Goal: Information Seeking & Learning: Find specific page/section

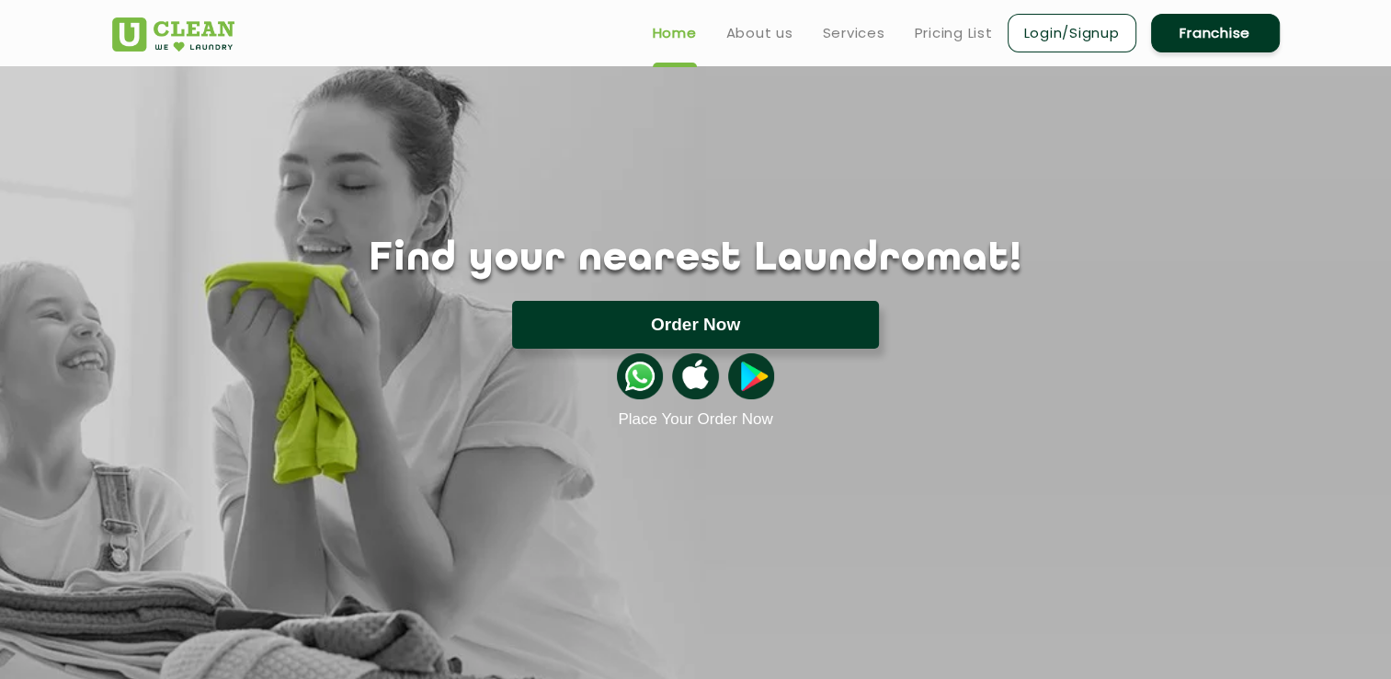
click at [565, 332] on button "Order Now" at bounding box center [695, 325] width 367 height 48
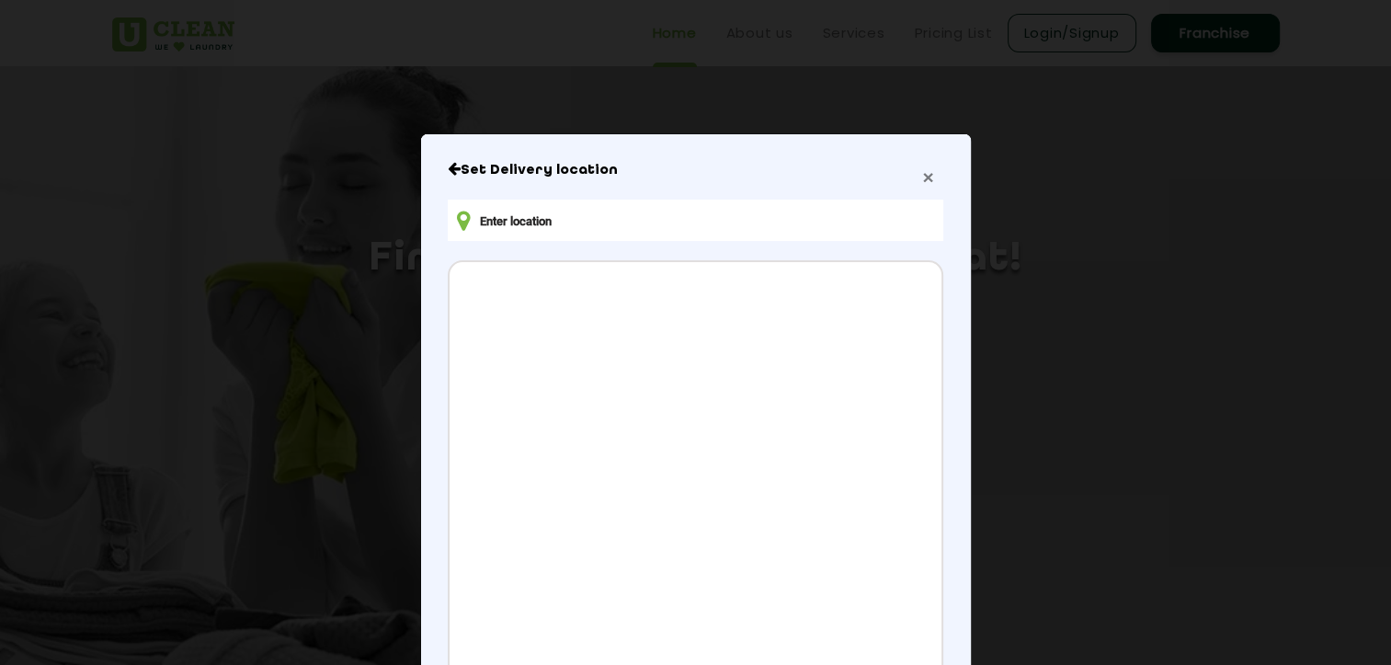
click at [922, 180] on span "×" at bounding box center [927, 176] width 11 height 21
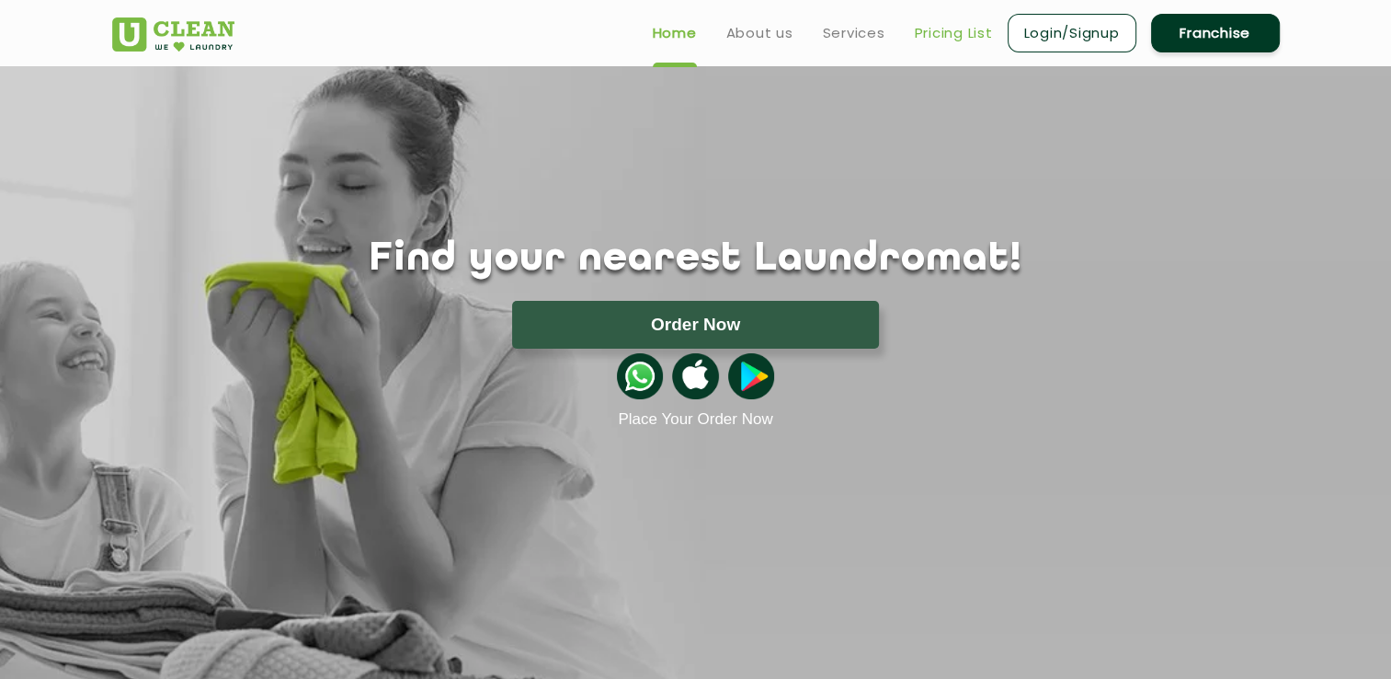
click at [939, 31] on link "Pricing List" at bounding box center [954, 33] width 78 height 22
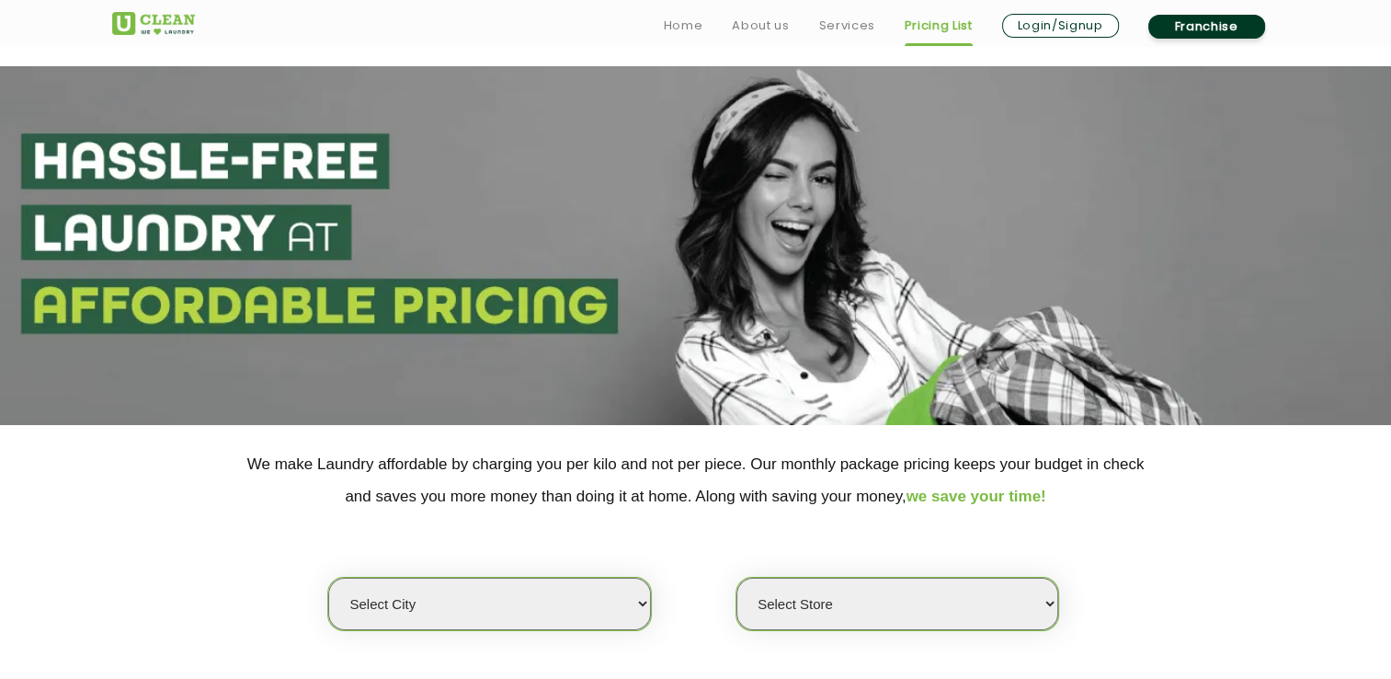
scroll to position [214, 0]
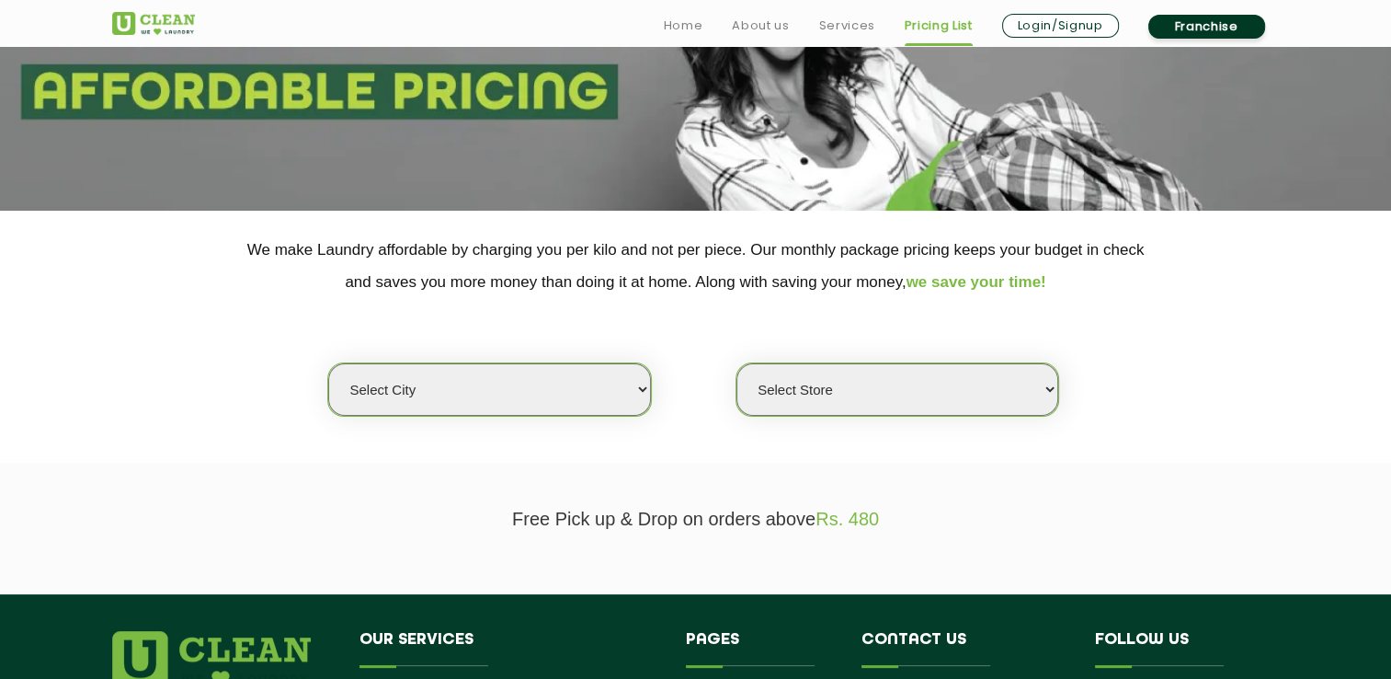
drag, startPoint x: 569, startPoint y: 384, endPoint x: 543, endPoint y: 383, distance: 26.7
click at [569, 384] on select "Select city Aalo Agartala Agra Ahmedabad Akola Aligarh Alwar - UClean Select Am…" at bounding box center [489, 389] width 322 height 52
select select "31"
click at [328, 363] on select "Select city Aalo Agartala Agra Ahmedabad Akola Aligarh Alwar - UClean Select Am…" at bounding box center [489, 389] width 322 height 52
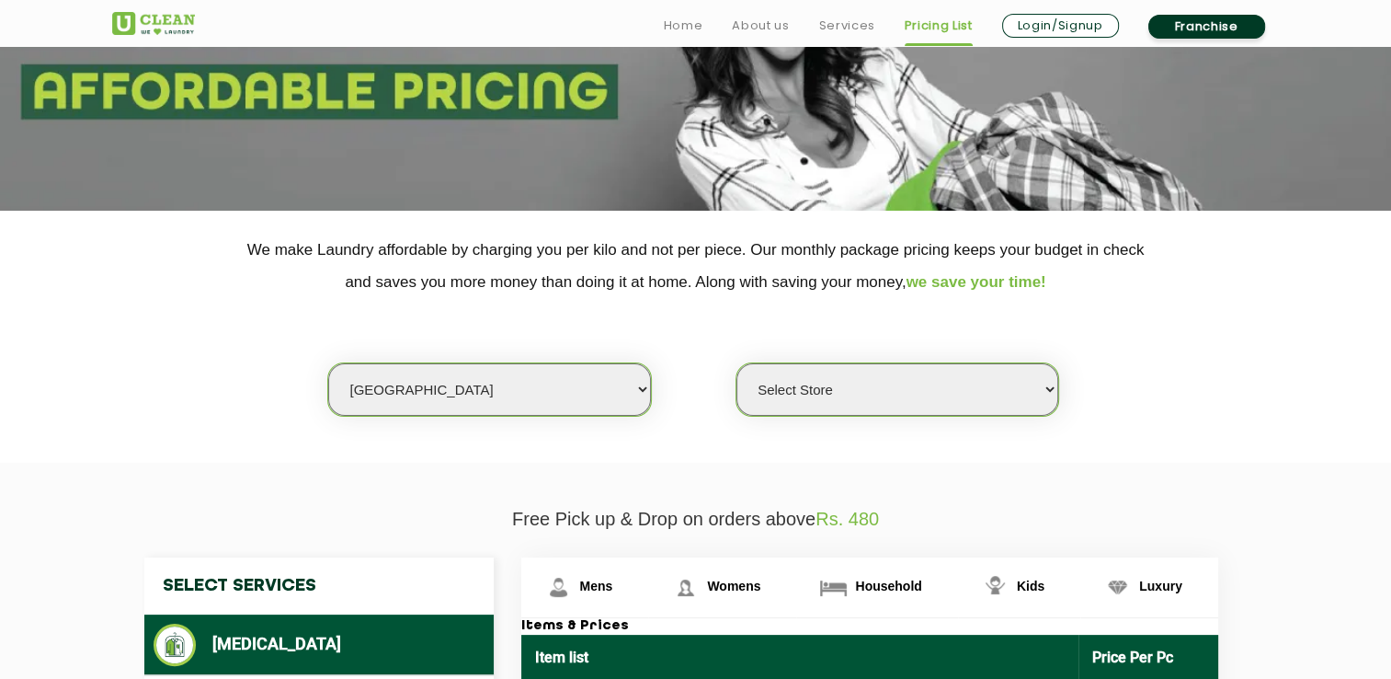
click at [875, 397] on select "Select Store" at bounding box center [898, 389] width 322 height 52
click at [1183, 377] on div "Select city [GEOGRAPHIC_DATA] [GEOGRAPHIC_DATA] [GEOGRAPHIC_DATA] [GEOGRAPHIC_D…" at bounding box center [695, 357] width 1195 height 119
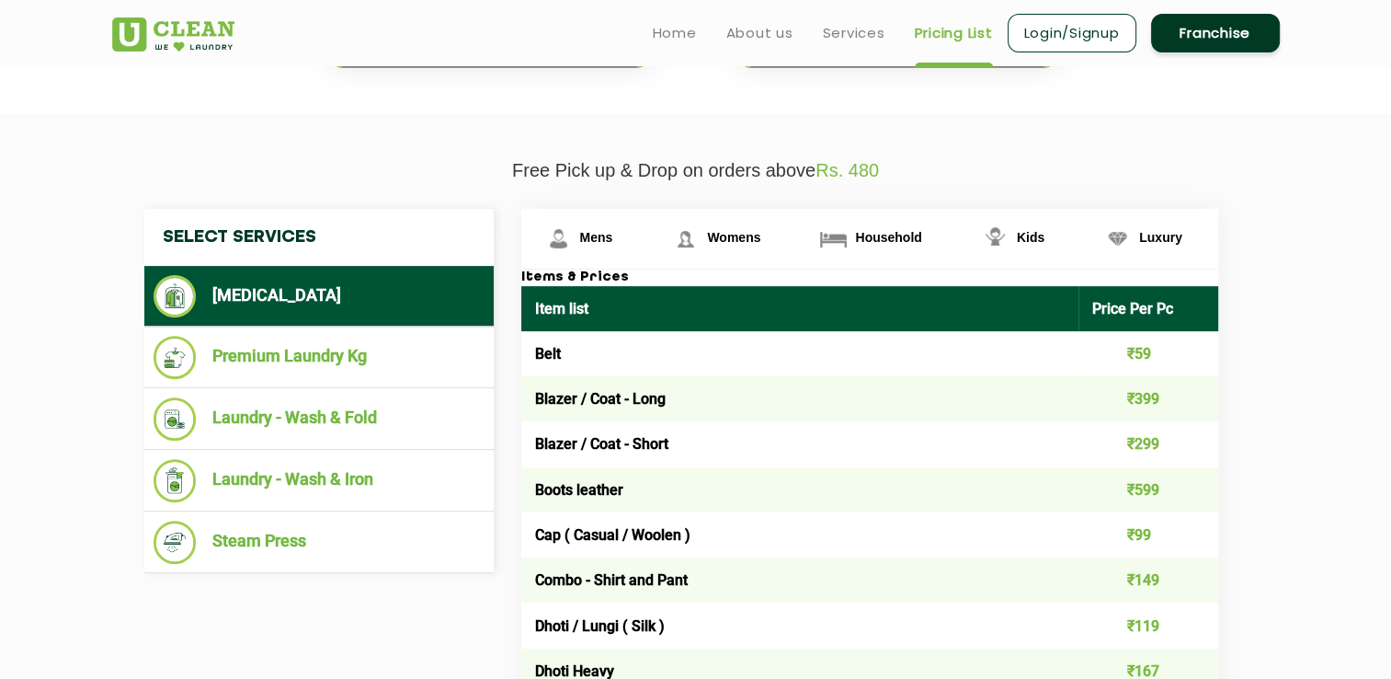
scroll to position [0, 0]
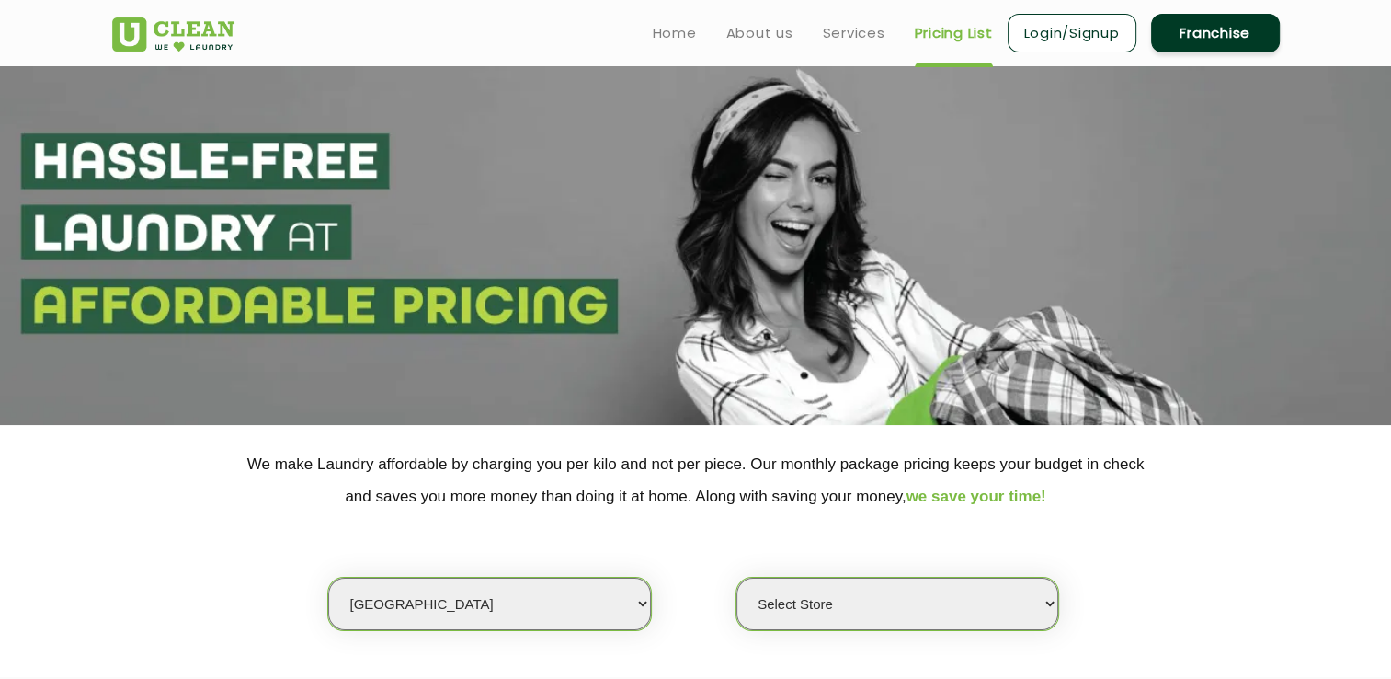
drag, startPoint x: 253, startPoint y: 21, endPoint x: 151, endPoint y: 42, distance: 104.2
click at [151, 42] on div at bounding box center [198, 28] width 172 height 47
drag, startPoint x: 151, startPoint y: 42, endPoint x: 364, endPoint y: 19, distance: 214.6
click at [364, 19] on div "Home About us Services Pricing List Login/Signup Franchise" at bounding box center [695, 30] width 1195 height 50
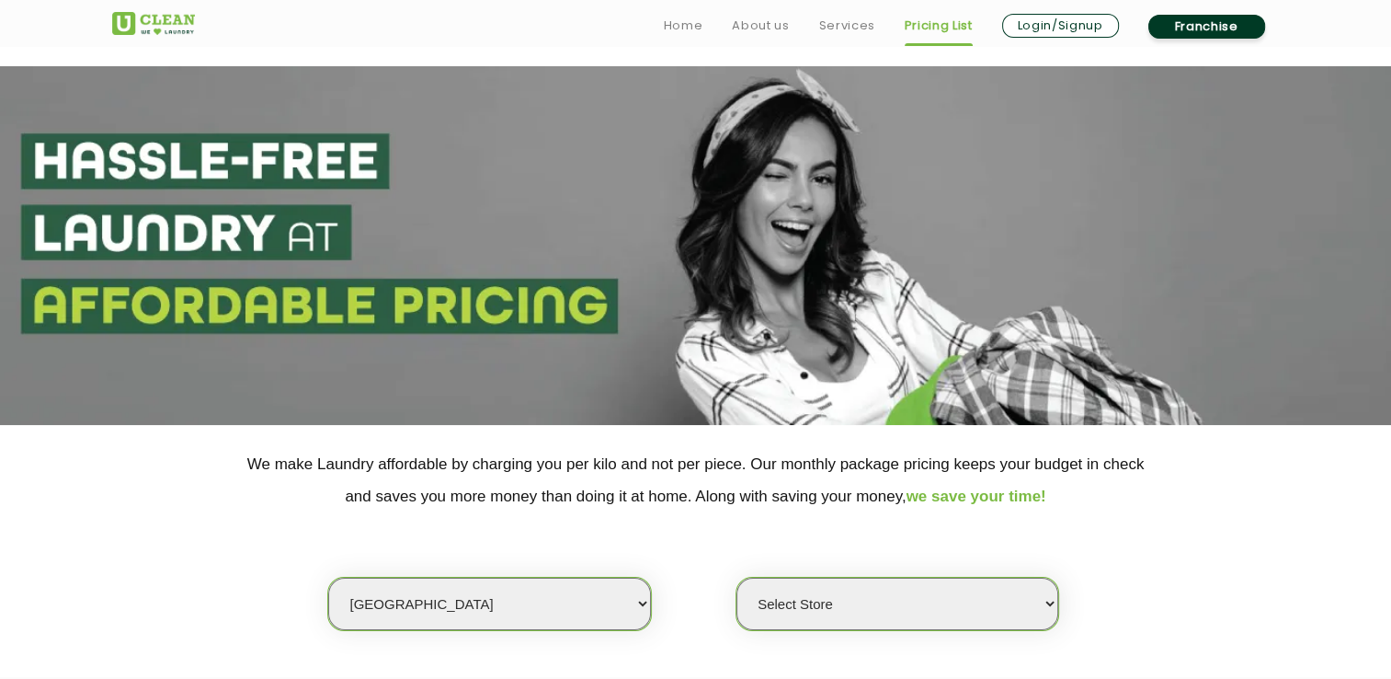
scroll to position [644, 0]
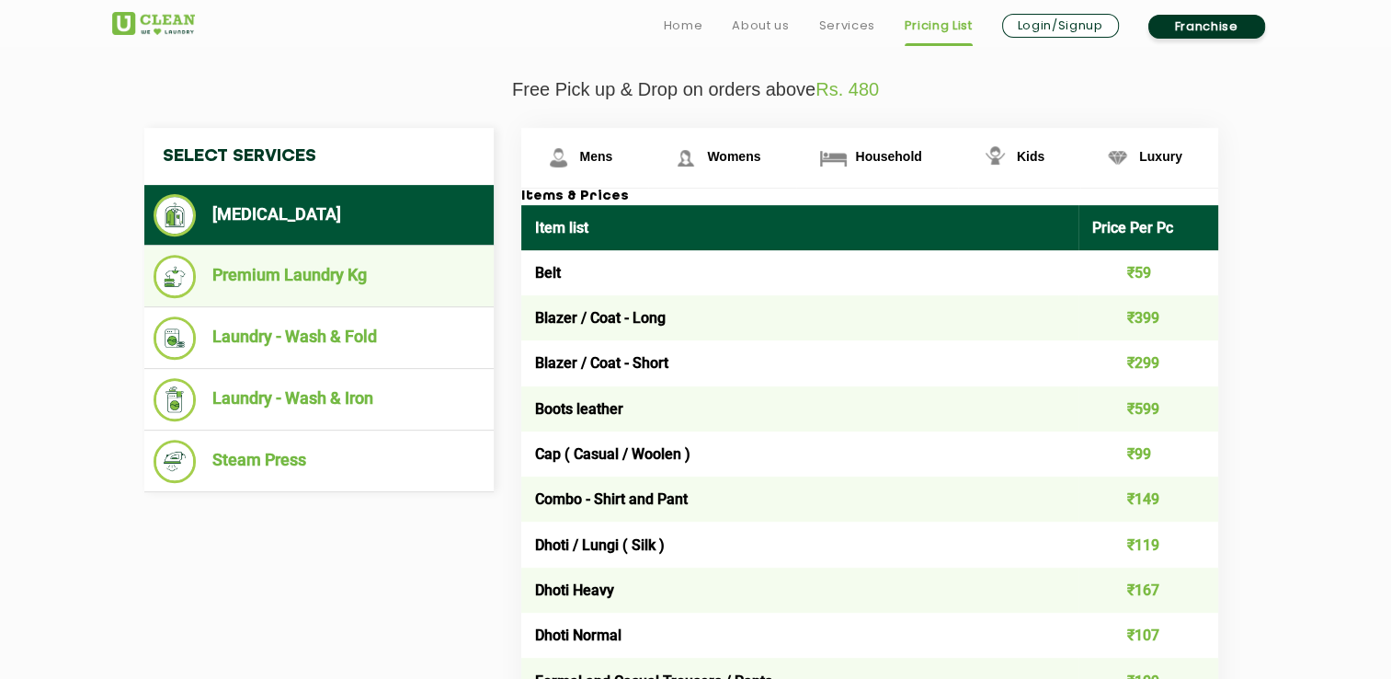
click at [231, 271] on li "Premium Laundry Kg" at bounding box center [319, 276] width 331 height 43
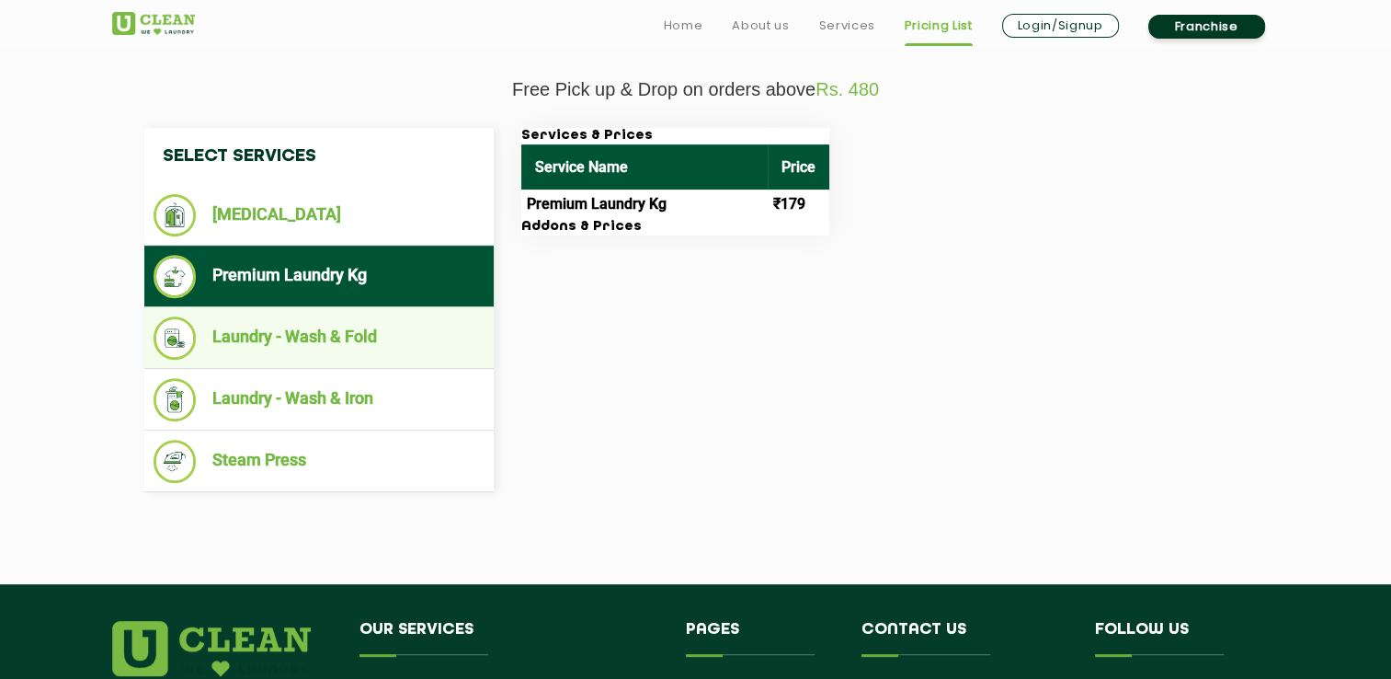
click at [276, 329] on li "Laundry - Wash & Fold" at bounding box center [319, 337] width 331 height 43
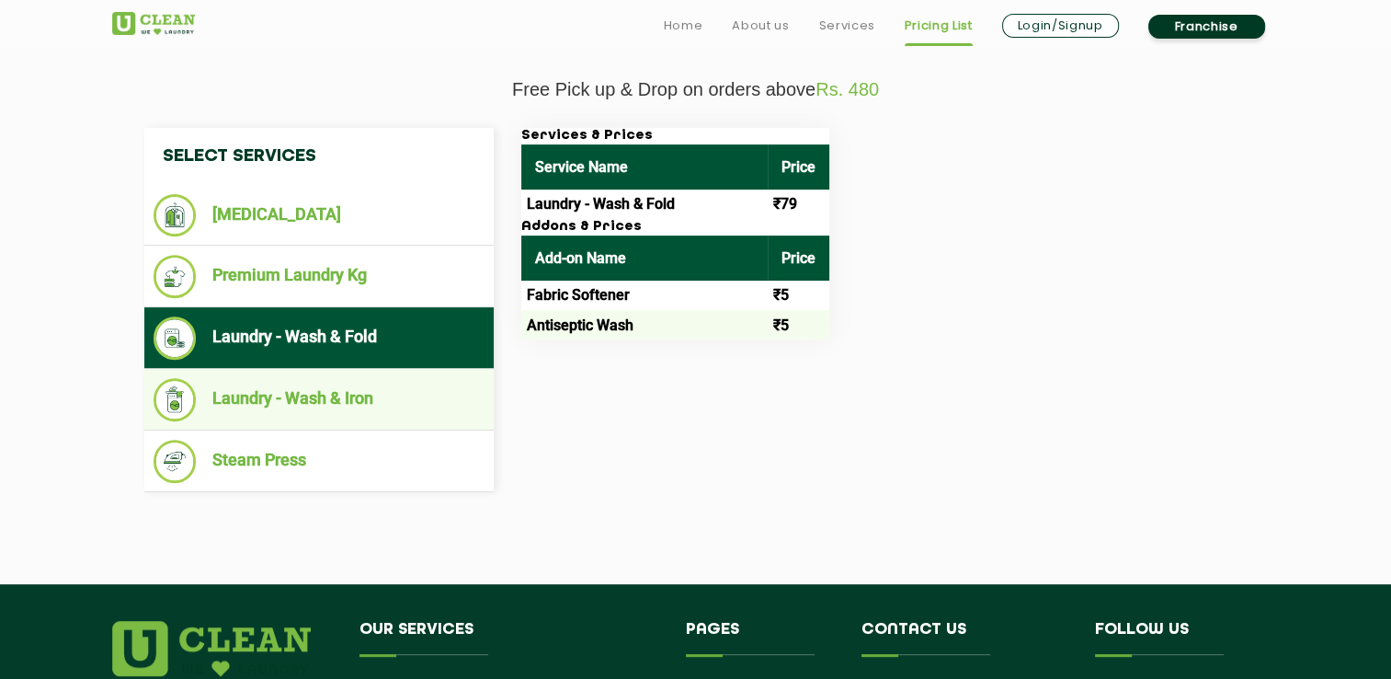
click at [276, 391] on li "Laundry - Wash & Iron" at bounding box center [319, 399] width 331 height 43
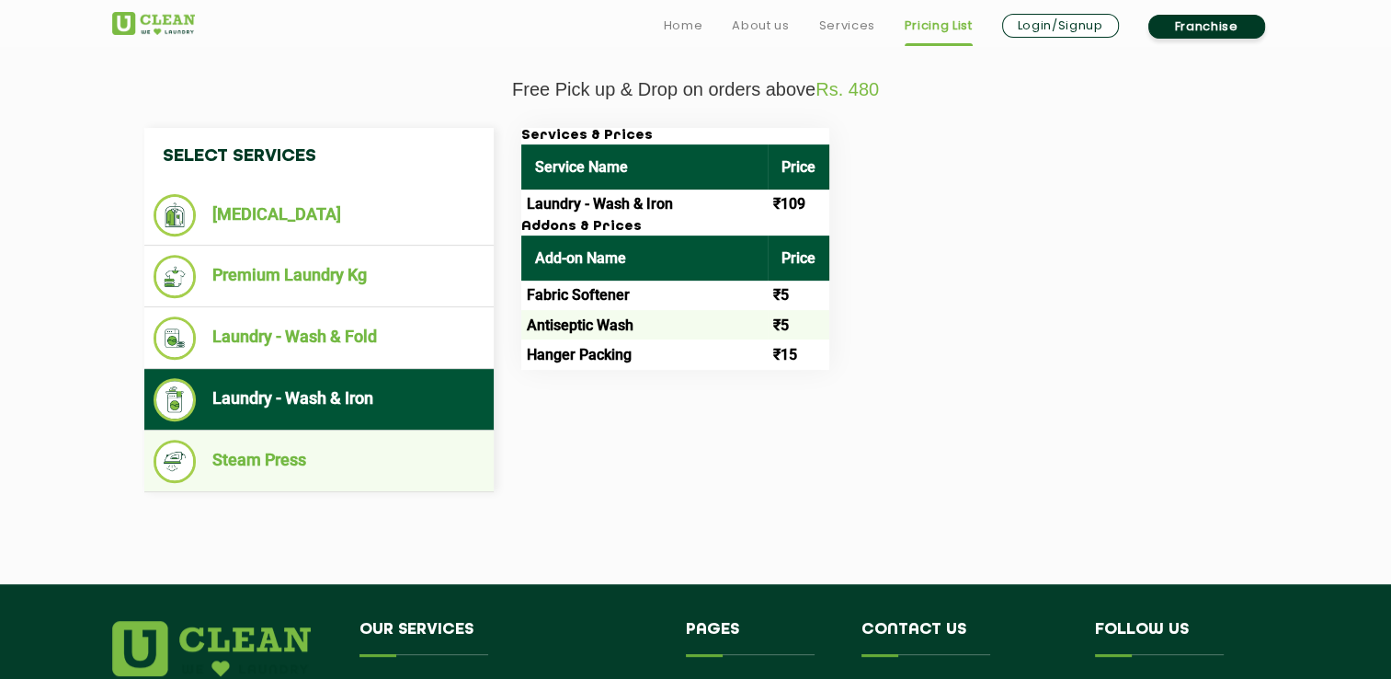
click at [294, 444] on li "Steam Press" at bounding box center [319, 461] width 331 height 43
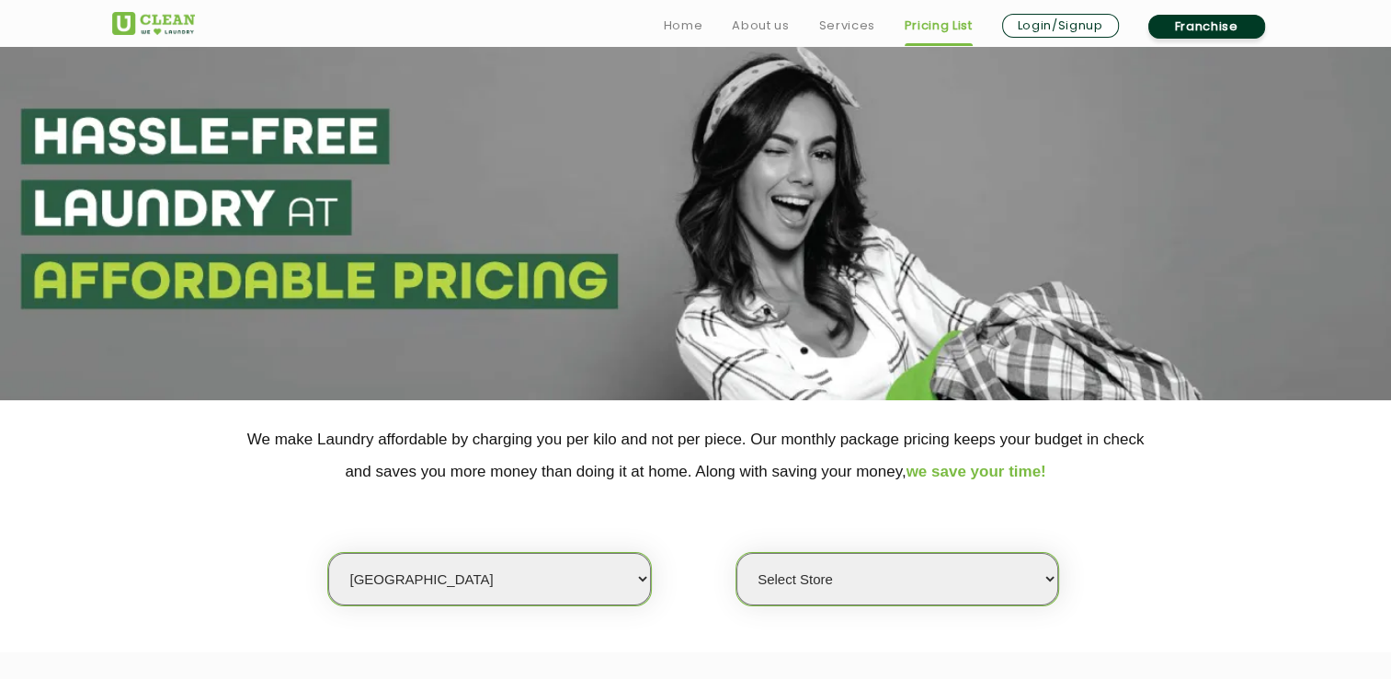
scroll to position [0, 0]
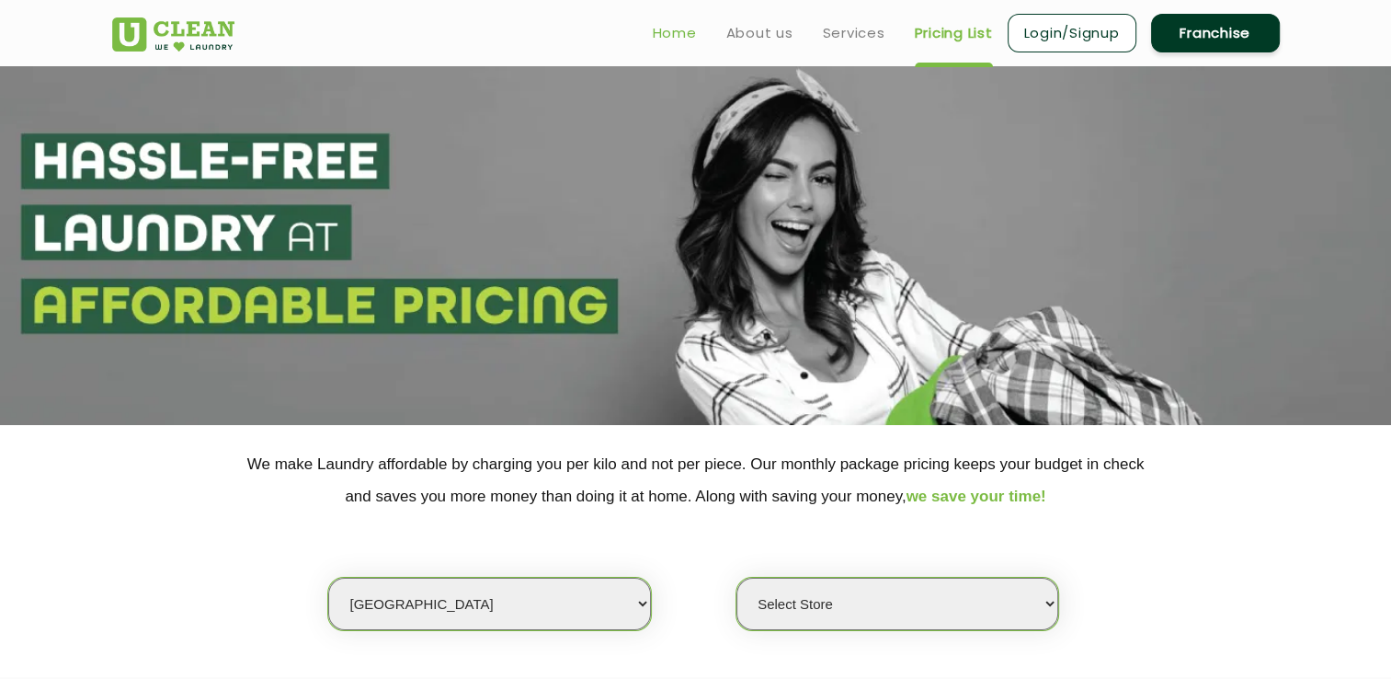
click at [674, 31] on link "Home" at bounding box center [675, 33] width 44 height 22
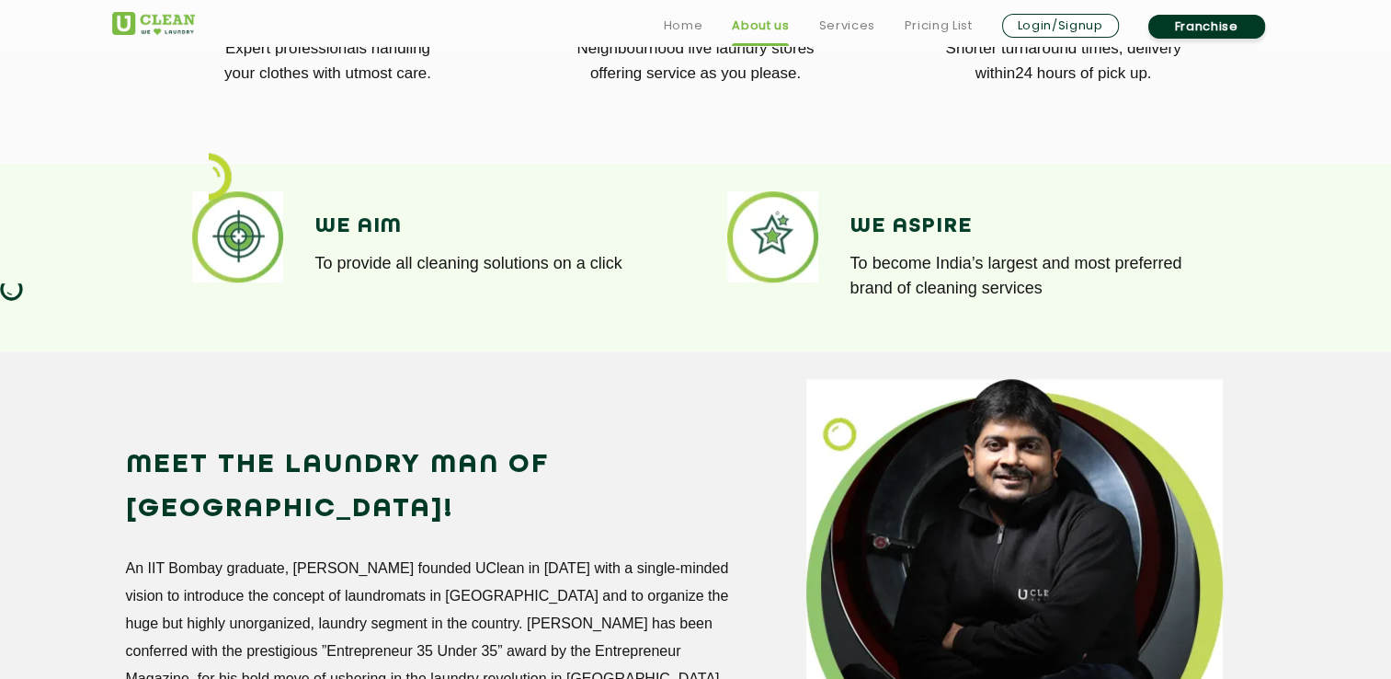
scroll to position [1502, 0]
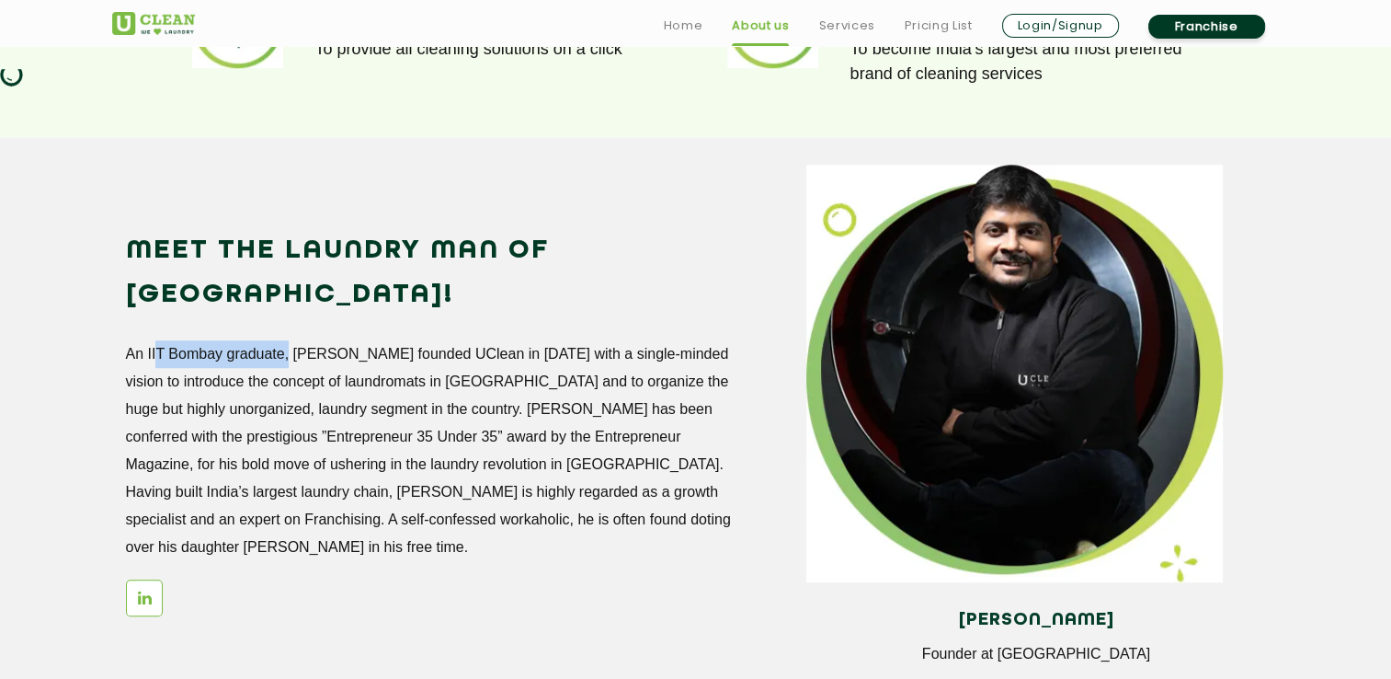
drag, startPoint x: 150, startPoint y: 309, endPoint x: 284, endPoint y: 301, distance: 134.5
click at [284, 340] on p "An IIT Bombay graduate, Arunabh founded UClean in October 2016 with a single-mi…" at bounding box center [430, 450] width 608 height 221
drag, startPoint x: 284, startPoint y: 301, endPoint x: 326, endPoint y: 309, distance: 42.2
click at [326, 340] on p "An IIT Bombay graduate, [PERSON_NAME] founded UClean in [DATE] with a single-mi…" at bounding box center [430, 450] width 608 height 221
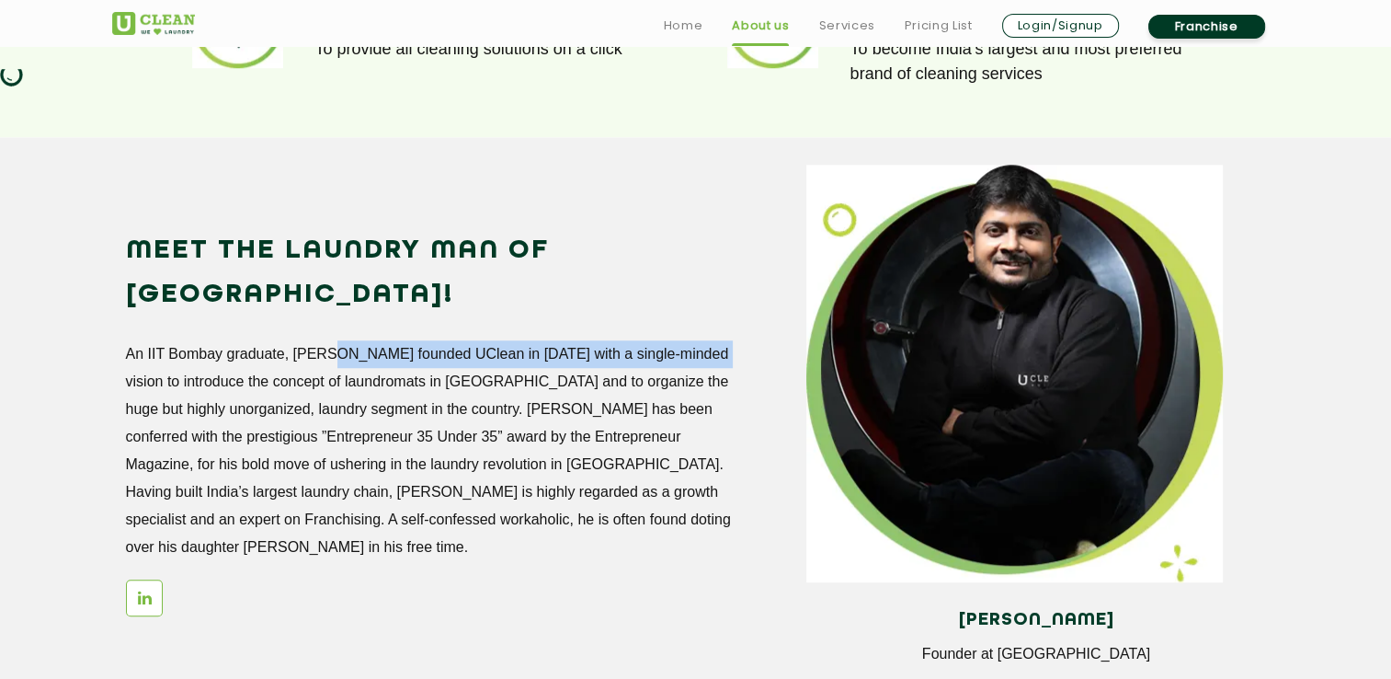
drag, startPoint x: 326, startPoint y: 311, endPoint x: 734, endPoint y: 311, distance: 408.3
click at [734, 311] on div "Meet the Laundry Man of India! An IIT Bombay graduate, Arunabh founded UClean i…" at bounding box center [453, 432] width 654 height 406
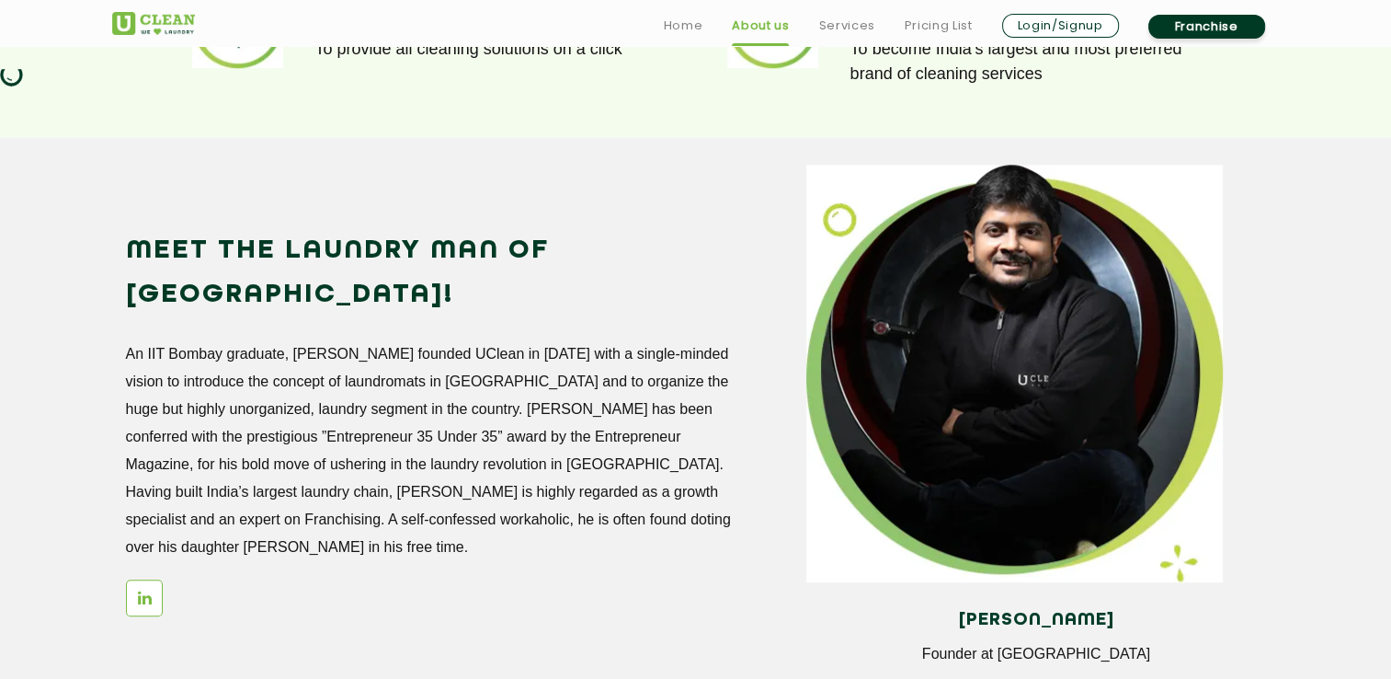
click at [174, 344] on p "An IIT Bombay graduate, Arunabh founded UClean in October 2016 with a single-mi…" at bounding box center [430, 450] width 608 height 221
drag, startPoint x: 222, startPoint y: 391, endPoint x: 376, endPoint y: 384, distance: 154.6
click at [376, 384] on p "An IIT Bombay graduate, Arunabh founded UClean in October 2016 with a single-mi…" at bounding box center [430, 450] width 608 height 221
click at [412, 385] on p "An IIT Bombay graduate, Arunabh founded UClean in October 2016 with a single-mi…" at bounding box center [430, 450] width 608 height 221
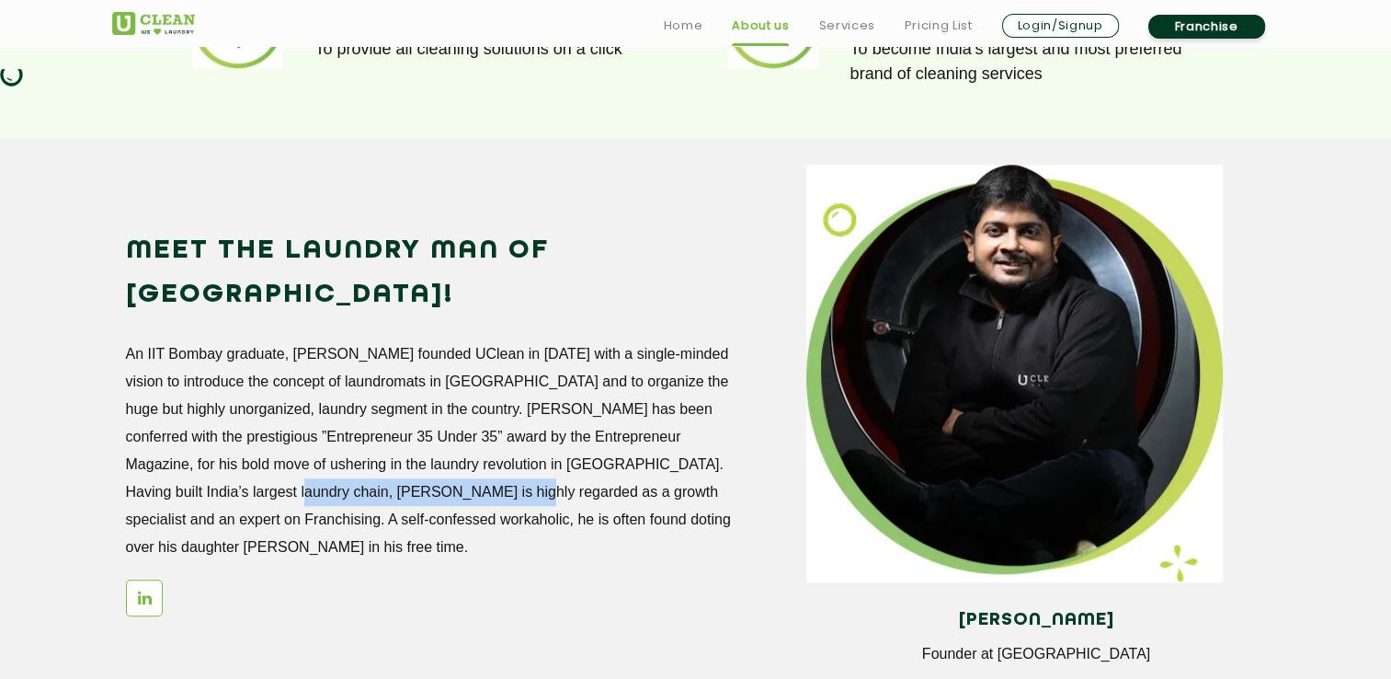
drag, startPoint x: 226, startPoint y: 447, endPoint x: 445, endPoint y: 452, distance: 218.9
click at [445, 452] on p "An IIT Bombay graduate, Arunabh founded UClean in October 2016 with a single-mi…" at bounding box center [430, 450] width 608 height 221
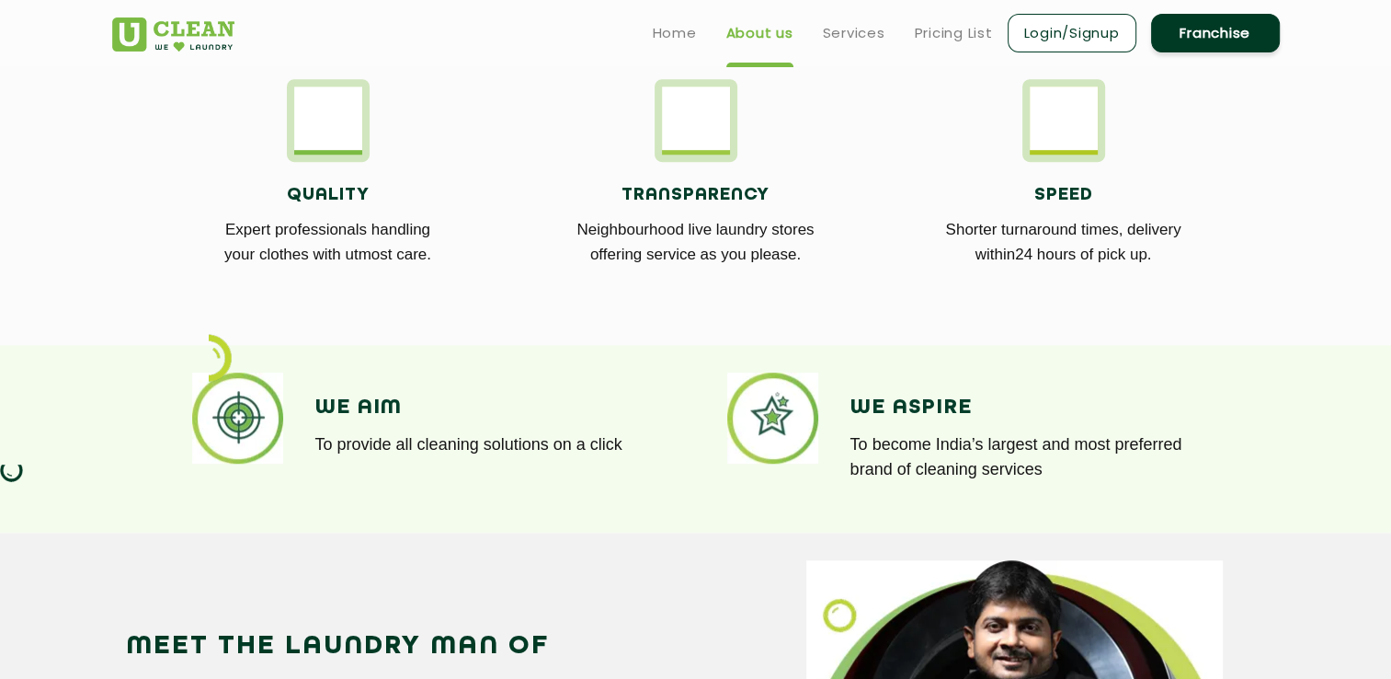
scroll to position [0, 0]
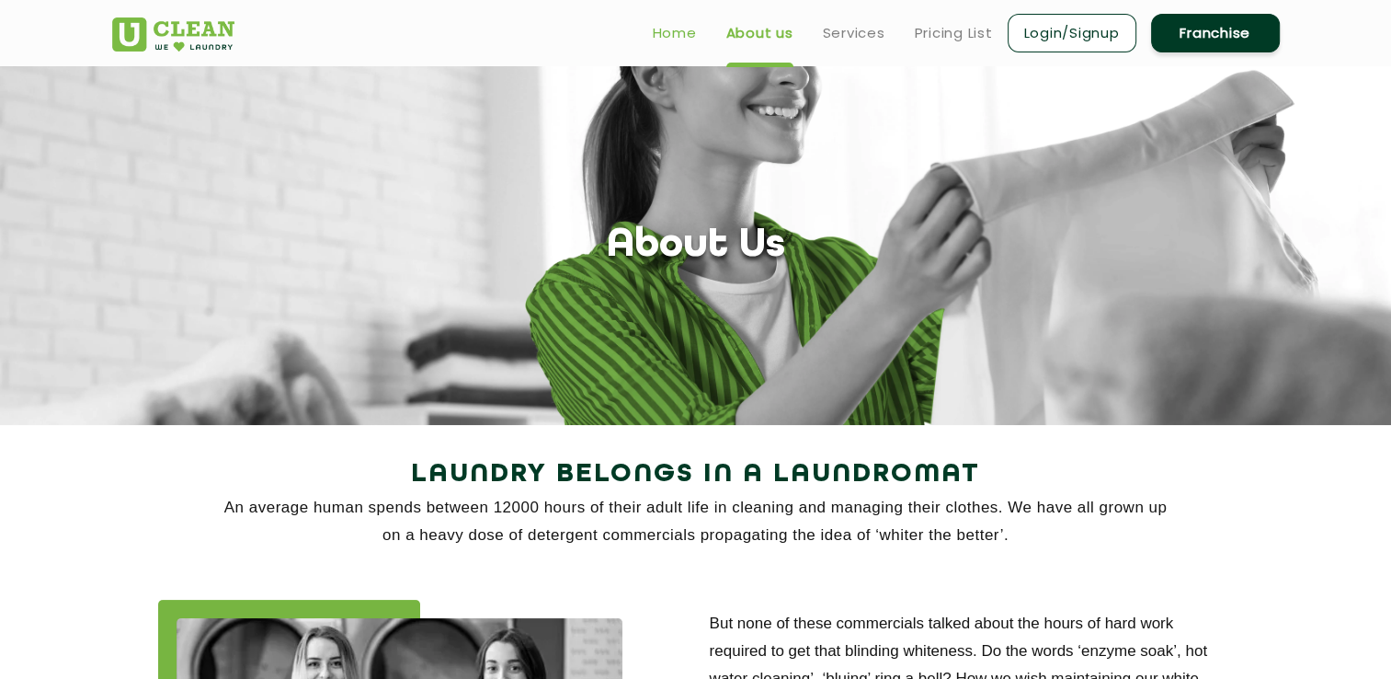
click at [677, 29] on link "Home" at bounding box center [675, 33] width 44 height 22
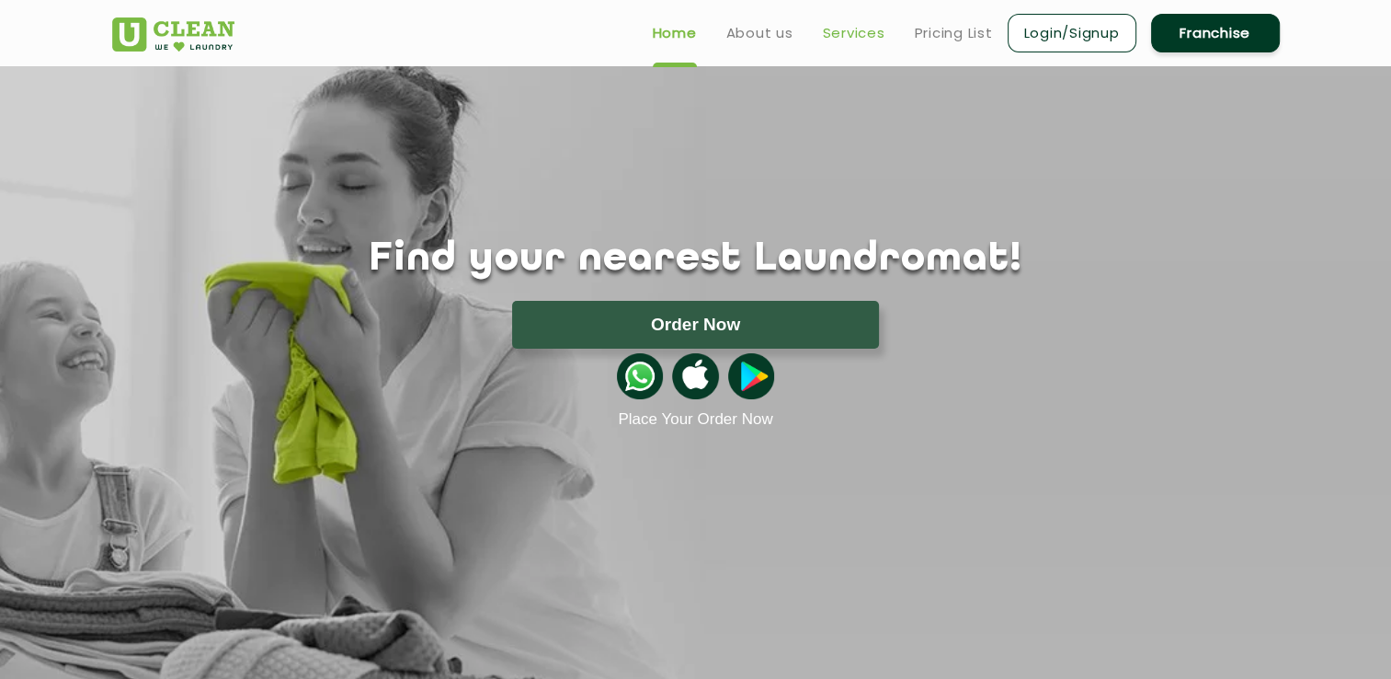
click at [881, 29] on link "Services" at bounding box center [854, 33] width 63 height 22
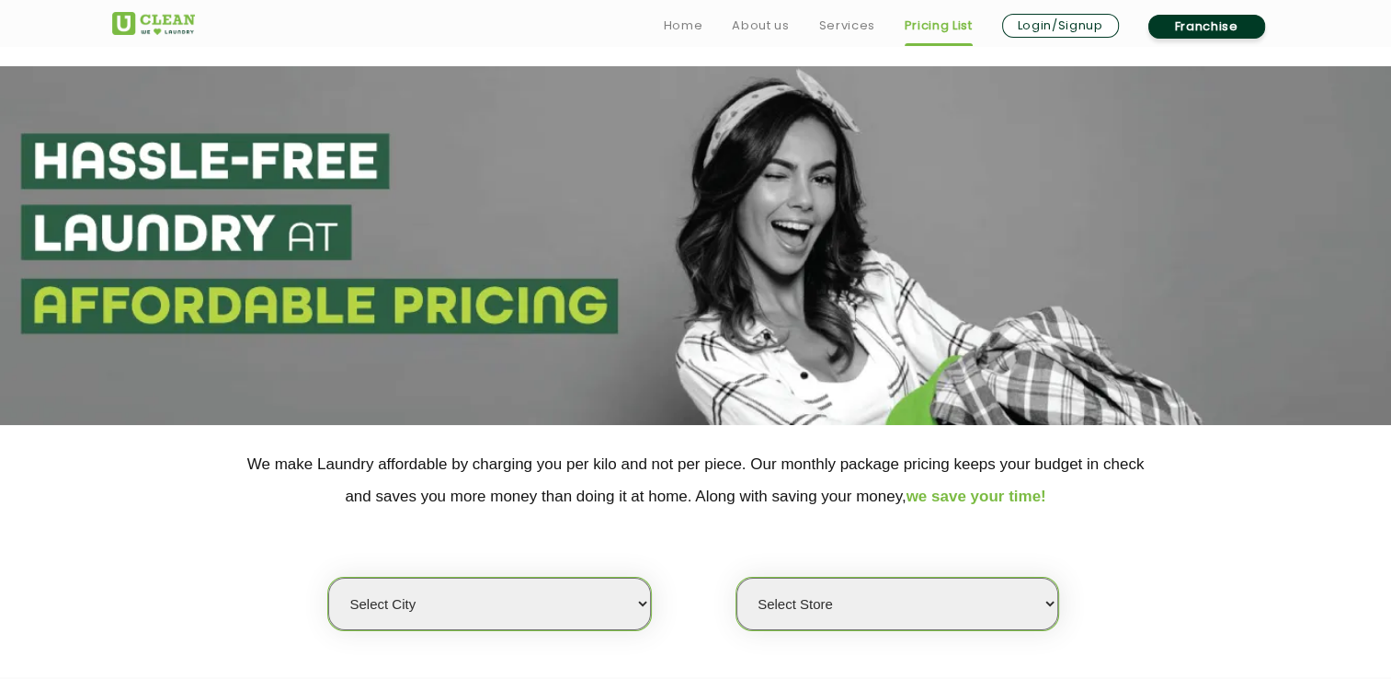
scroll to position [214, 0]
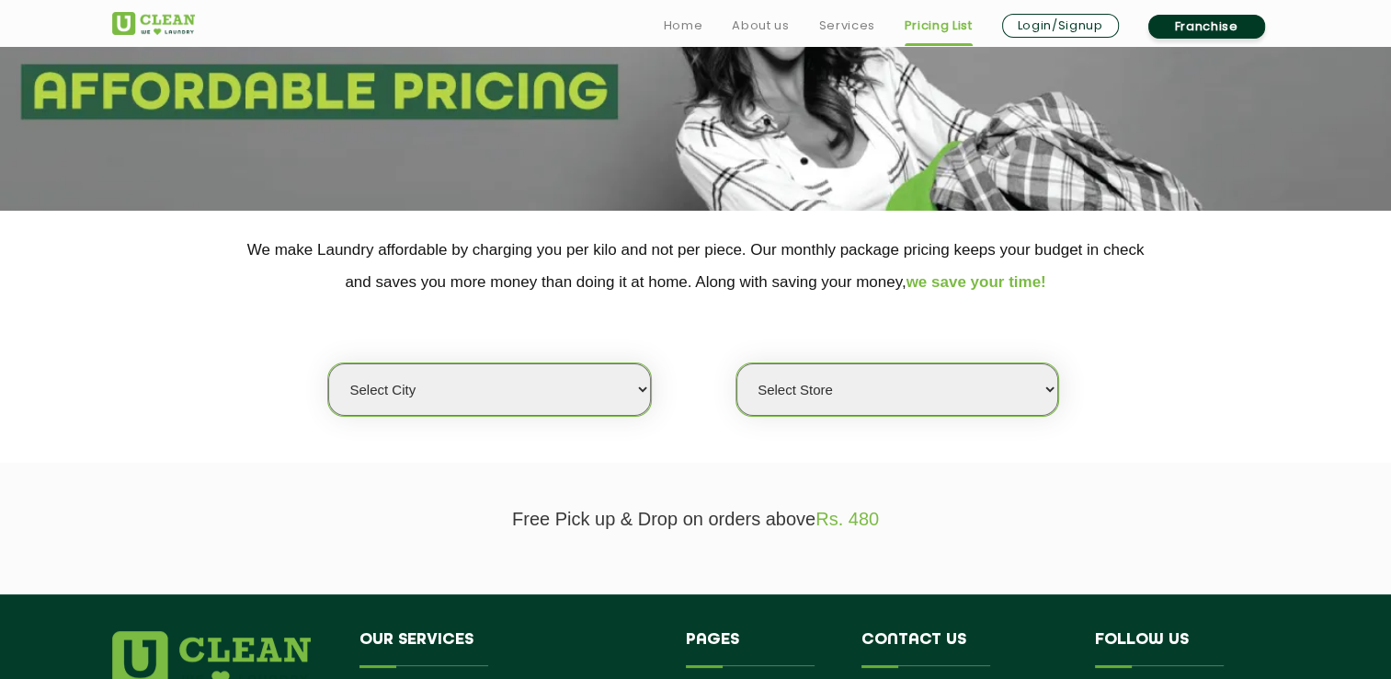
click at [548, 385] on select "Select city [GEOGRAPHIC_DATA] [GEOGRAPHIC_DATA] [GEOGRAPHIC_DATA] [GEOGRAPHIC_D…" at bounding box center [489, 389] width 322 height 52
click at [328, 363] on select "Select city [GEOGRAPHIC_DATA] [GEOGRAPHIC_DATA] [GEOGRAPHIC_DATA] [GEOGRAPHIC_D…" at bounding box center [489, 389] width 322 height 52
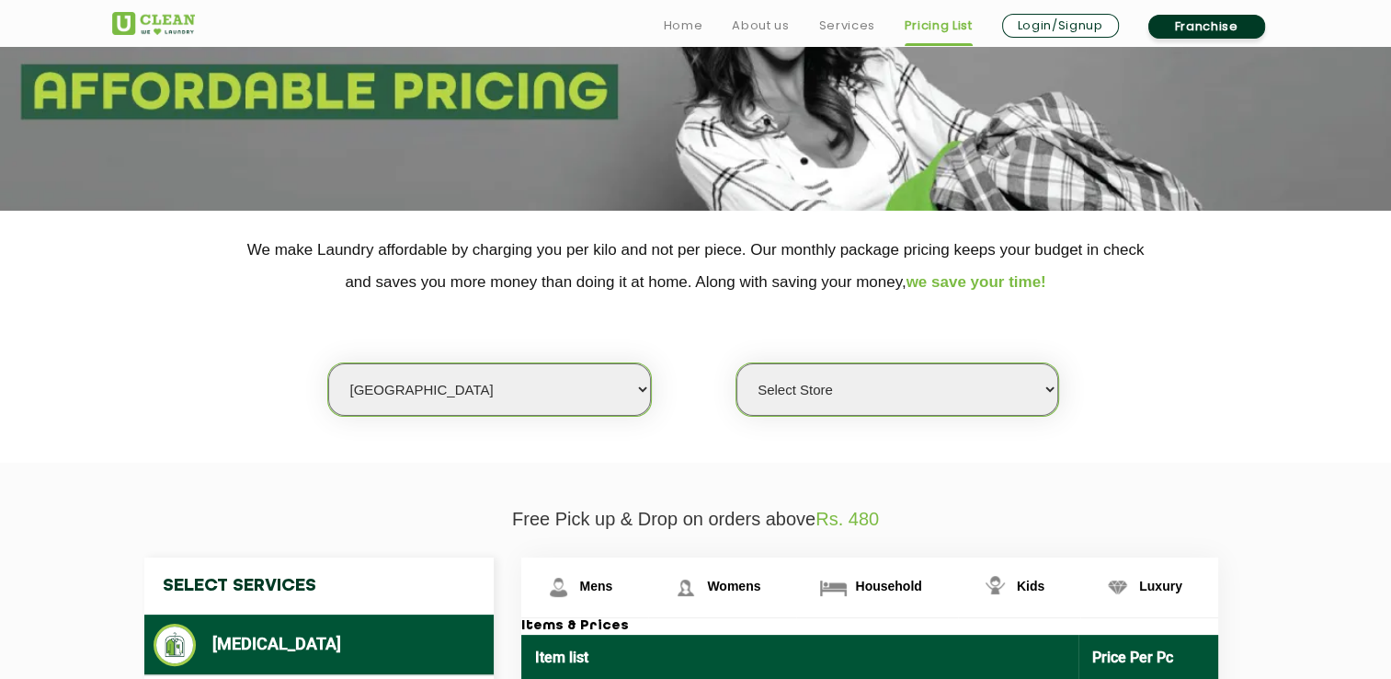
click at [897, 399] on select "Select Store" at bounding box center [898, 389] width 322 height 52
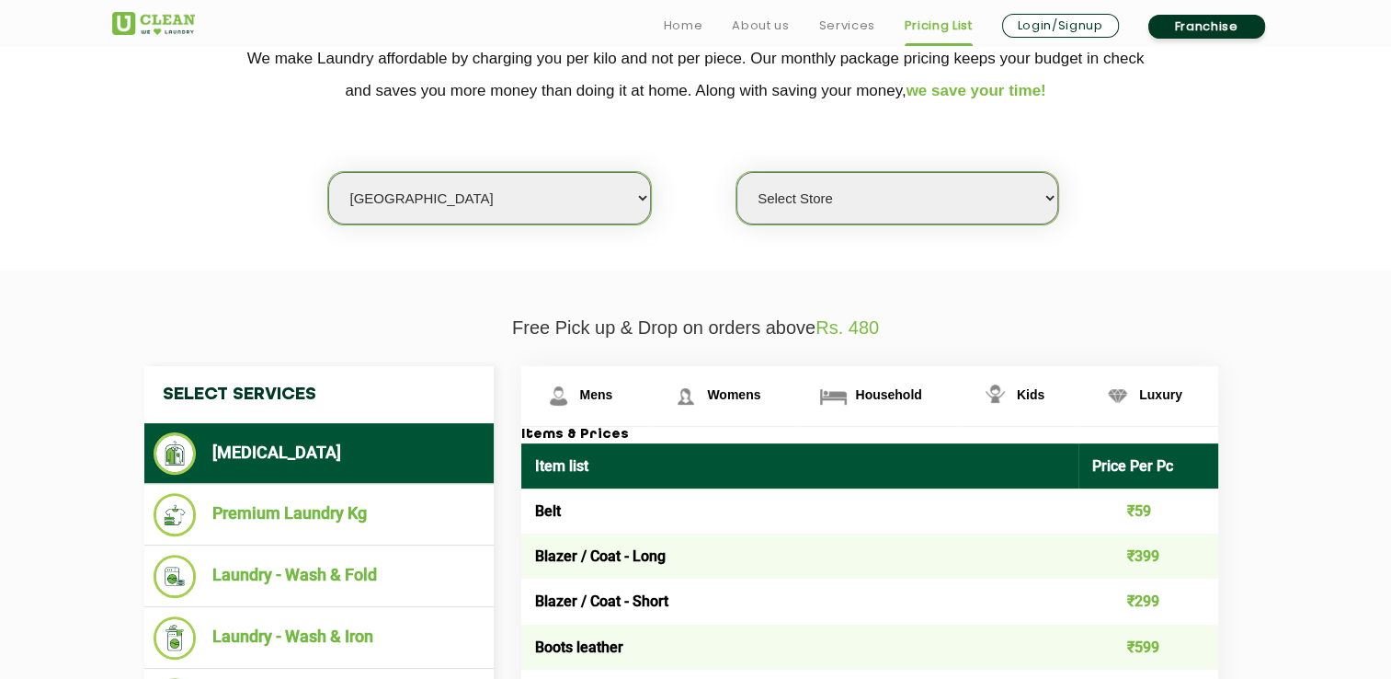
scroll to position [429, 0]
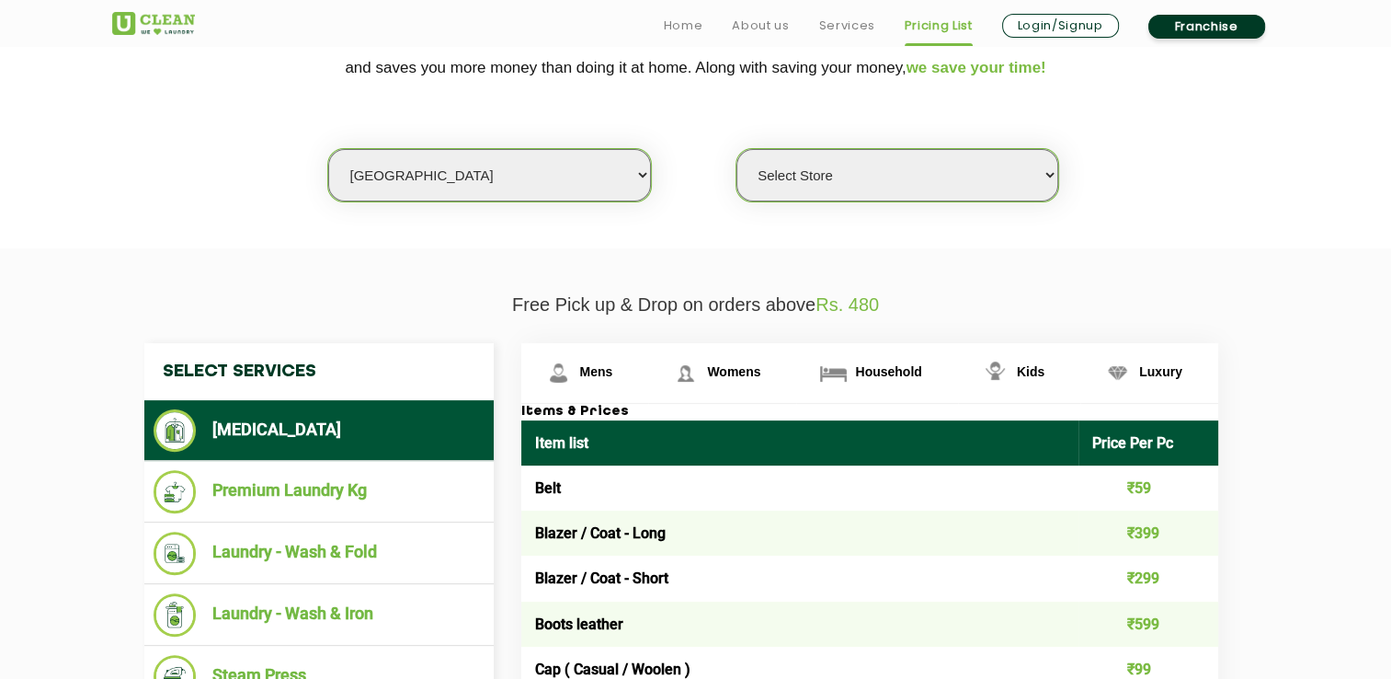
click at [400, 186] on select "Select city [GEOGRAPHIC_DATA] [GEOGRAPHIC_DATA] [GEOGRAPHIC_DATA] [GEOGRAPHIC_D…" at bounding box center [489, 175] width 322 height 52
select select "208"
click at [328, 149] on select "Select city [GEOGRAPHIC_DATA] [GEOGRAPHIC_DATA] [GEOGRAPHIC_DATA] [GEOGRAPHIC_D…" at bounding box center [489, 175] width 322 height 52
select select "0"
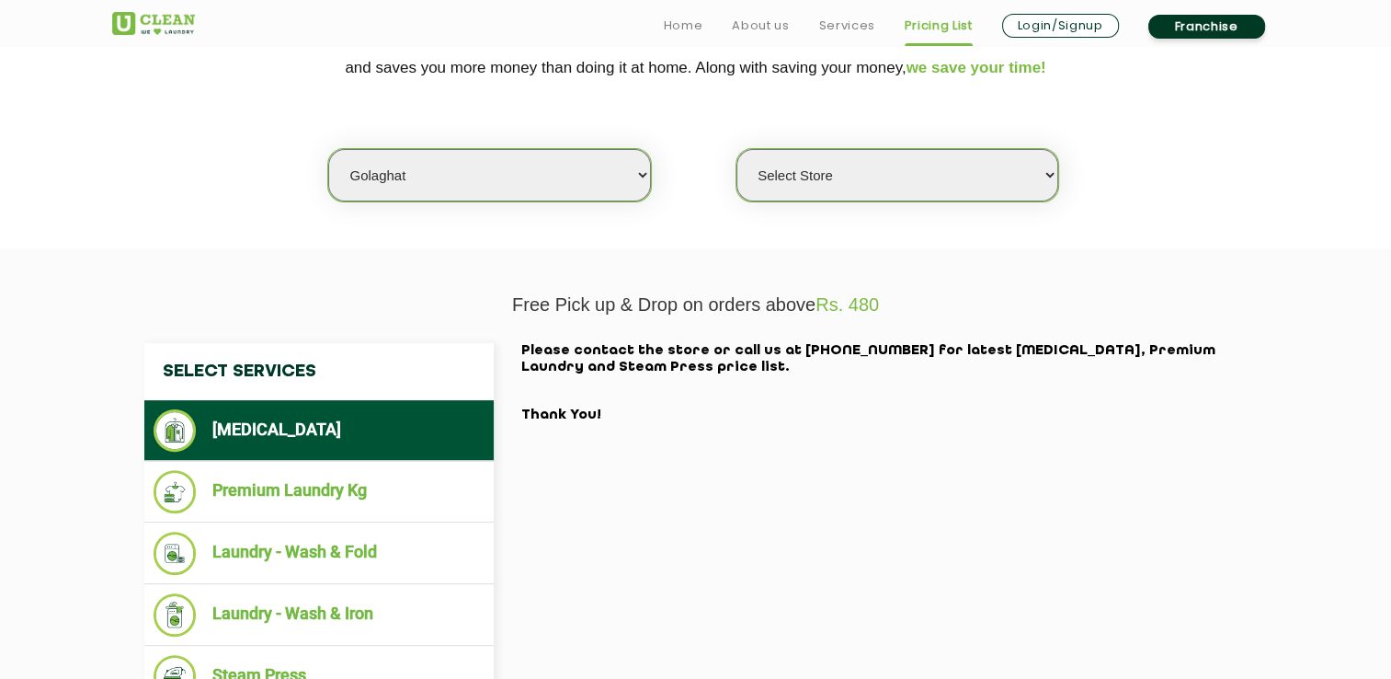
click at [844, 178] on select "Select Store [GEOGRAPHIC_DATA]" at bounding box center [898, 175] width 322 height 52
click at [614, 154] on select "Select city [GEOGRAPHIC_DATA] [GEOGRAPHIC_DATA] [GEOGRAPHIC_DATA] [GEOGRAPHIC_D…" at bounding box center [489, 175] width 322 height 52
select select "35"
click at [328, 149] on select "Select city [GEOGRAPHIC_DATA] [GEOGRAPHIC_DATA] [GEOGRAPHIC_DATA] [GEOGRAPHIC_D…" at bounding box center [489, 175] width 322 height 52
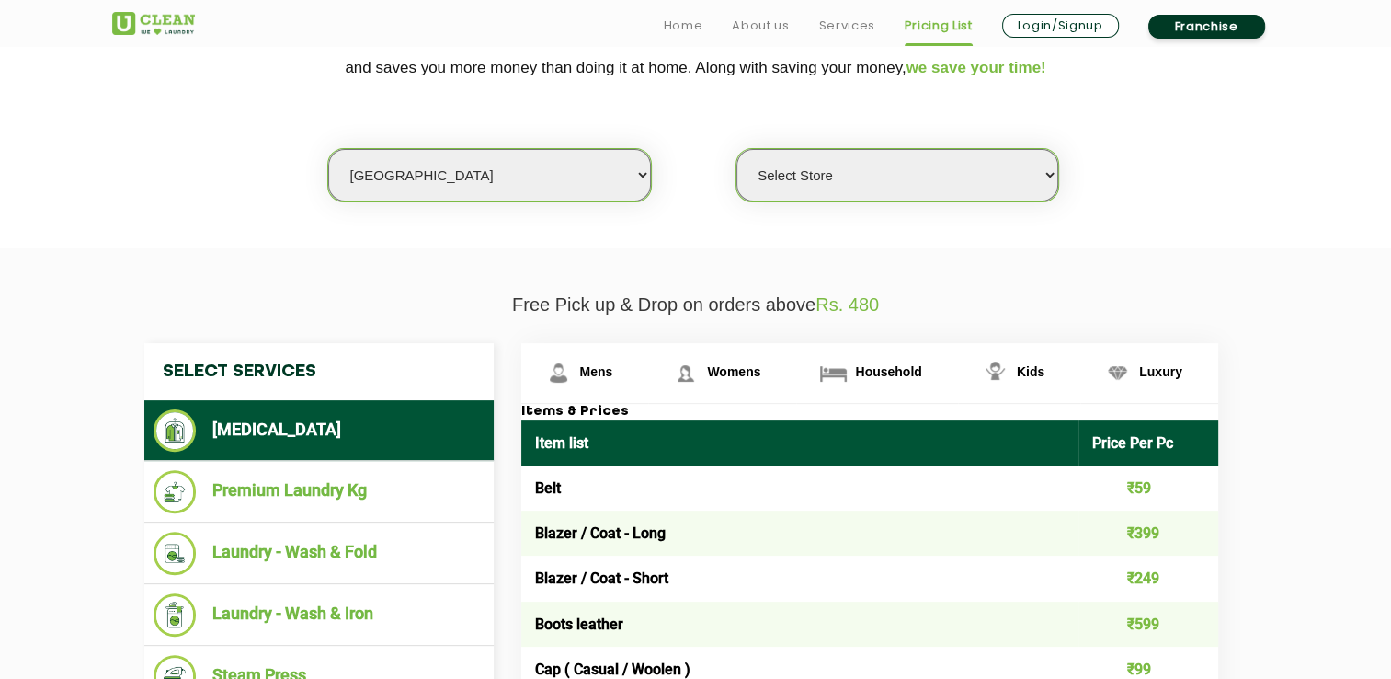
click at [824, 189] on select "Select Store UClean Ranjan Plaza UClean Vip Road Zirakpur" at bounding box center [898, 175] width 322 height 52
select select "514"
click at [737, 149] on select "Select Store UClean Ranjan Plaza UClean Vip Road Zirakpur" at bounding box center [898, 175] width 322 height 52
click at [525, 164] on select "Select city [GEOGRAPHIC_DATA] [GEOGRAPHIC_DATA] [GEOGRAPHIC_DATA] [GEOGRAPHIC_D…" at bounding box center [489, 175] width 322 height 52
click at [449, 160] on select "Select city [GEOGRAPHIC_DATA] [GEOGRAPHIC_DATA] [GEOGRAPHIC_DATA] [GEOGRAPHIC_D…" at bounding box center [489, 175] width 322 height 52
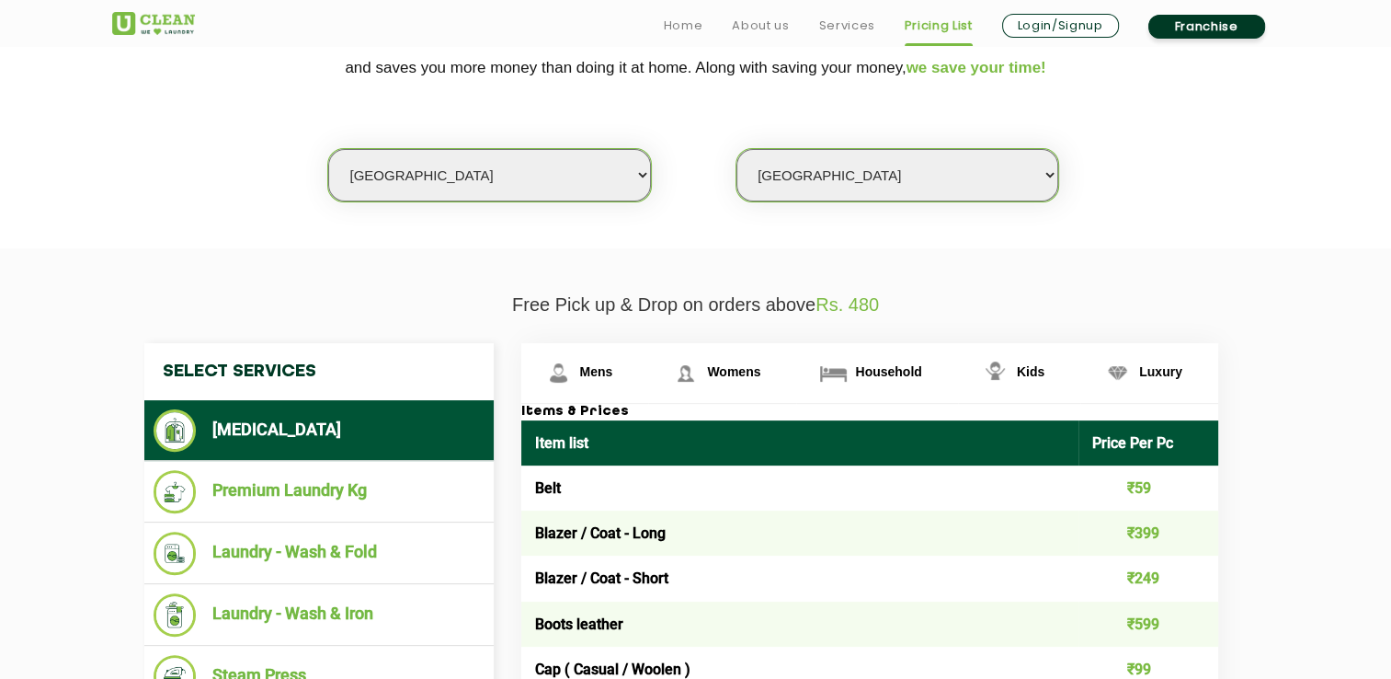
click at [449, 160] on select "Select city [GEOGRAPHIC_DATA] [GEOGRAPHIC_DATA] [GEOGRAPHIC_DATA] [GEOGRAPHIC_D…" at bounding box center [489, 175] width 322 height 52
select select "101"
click at [421, 178] on select "Select city [GEOGRAPHIC_DATA] [GEOGRAPHIC_DATA] [GEOGRAPHIC_DATA] [GEOGRAPHIC_D…" at bounding box center [489, 175] width 322 height 52
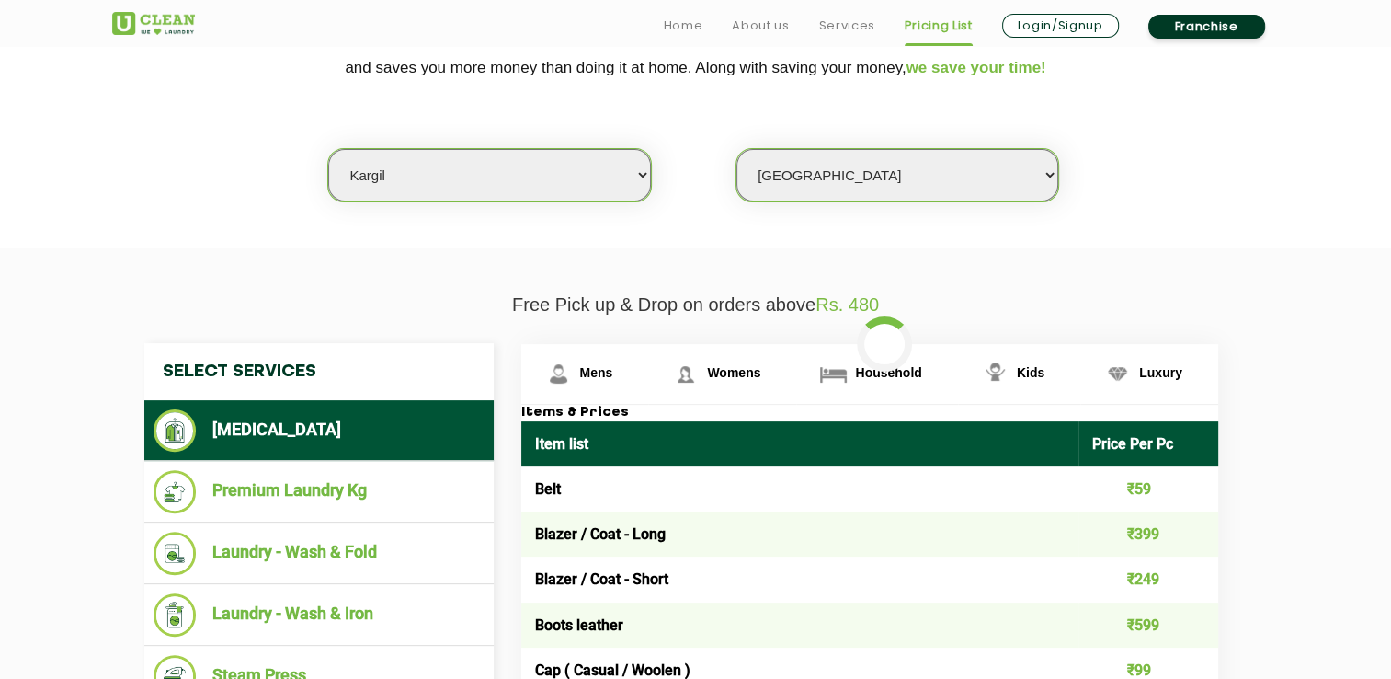
click at [421, 178] on select "Select city [GEOGRAPHIC_DATA] [GEOGRAPHIC_DATA] [GEOGRAPHIC_DATA] [GEOGRAPHIC_D…" at bounding box center [489, 175] width 322 height 52
select select "0"
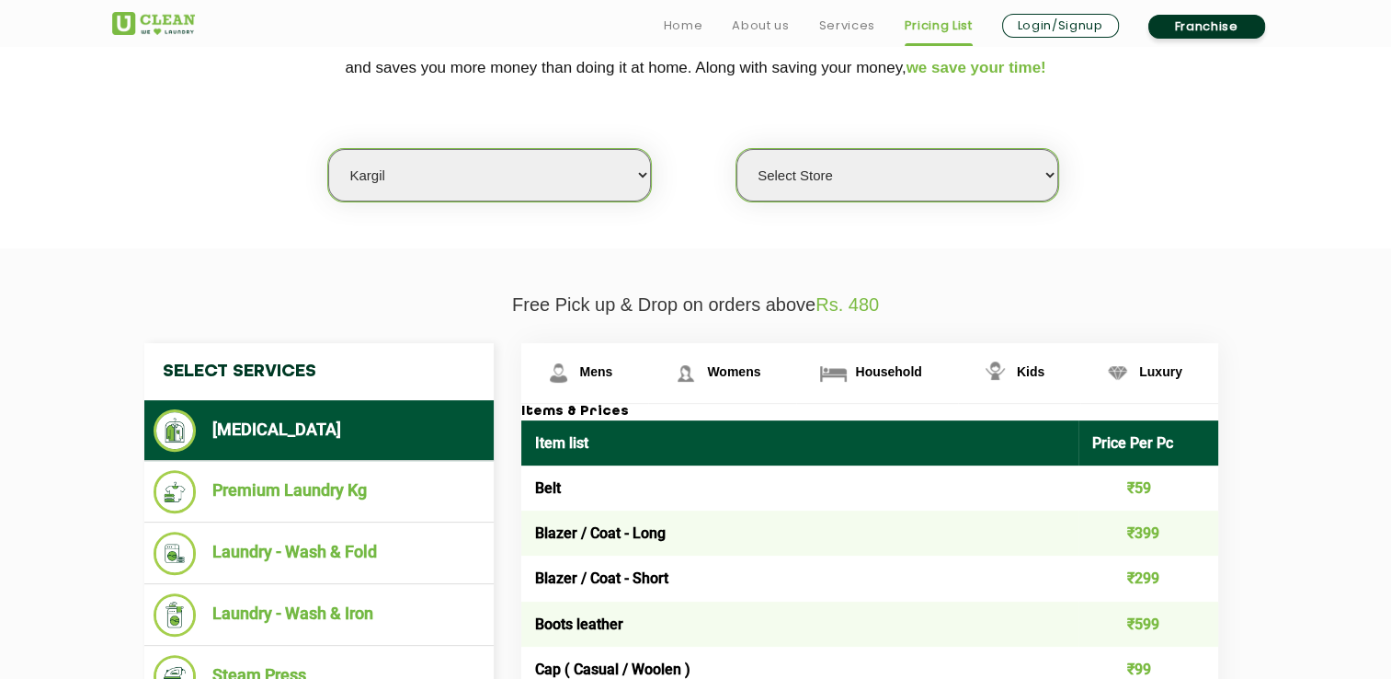
select select "70"
click at [328, 149] on select "Select city [GEOGRAPHIC_DATA] [GEOGRAPHIC_DATA] [GEOGRAPHIC_DATA] [GEOGRAPHIC_D…" at bounding box center [489, 175] width 322 height 52
click at [808, 143] on div "Select city [GEOGRAPHIC_DATA] [GEOGRAPHIC_DATA] [GEOGRAPHIC_DATA] [GEOGRAPHIC_D…" at bounding box center [695, 143] width 1195 height 119
click at [802, 197] on select "Select Store UClean Mohali UClean Sector 89 Mohali UClean Mohali Sec-61 UClean …" at bounding box center [898, 175] width 322 height 52
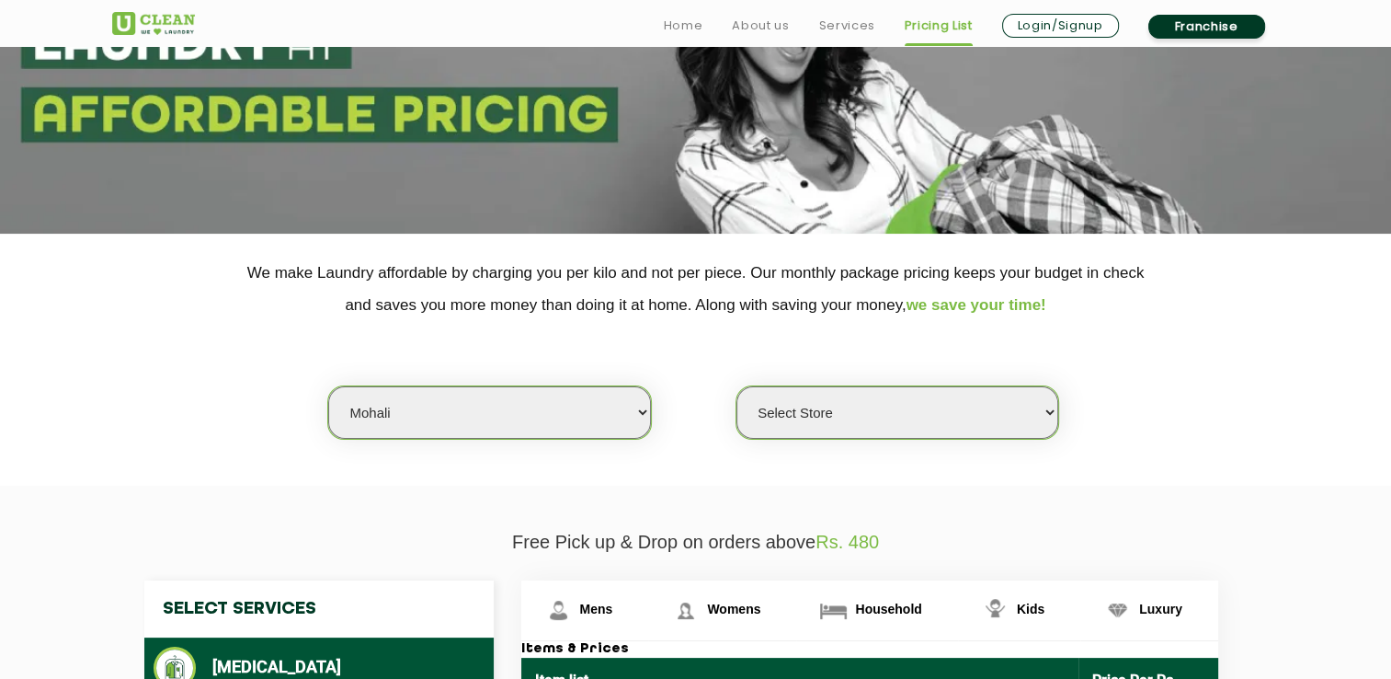
scroll to position [214, 0]
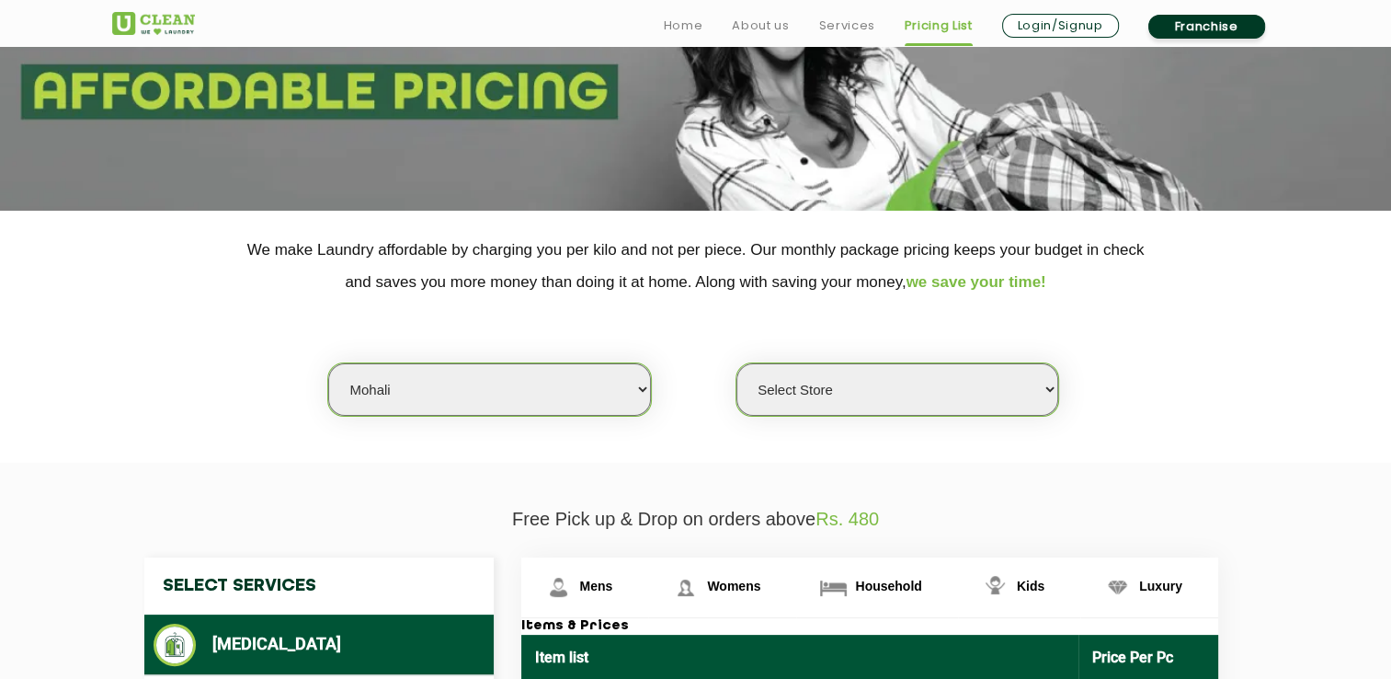
click at [861, 370] on div "Select city [GEOGRAPHIC_DATA] [GEOGRAPHIC_DATA] [GEOGRAPHIC_DATA] [GEOGRAPHIC_D…" at bounding box center [695, 357] width 1195 height 119
drag, startPoint x: 861, startPoint y: 373, endPoint x: 869, endPoint y: 400, distance: 27.9
click at [869, 400] on select "Select Store UClean Mohali UClean Sector 89 Mohali UClean Mohali Sec-61 UClean …" at bounding box center [898, 389] width 322 height 52
select select "223"
click at [737, 363] on select "Select Store UClean Mohali UClean Sector 89 Mohali UClean Mohali Sec-61 UClean …" at bounding box center [898, 389] width 322 height 52
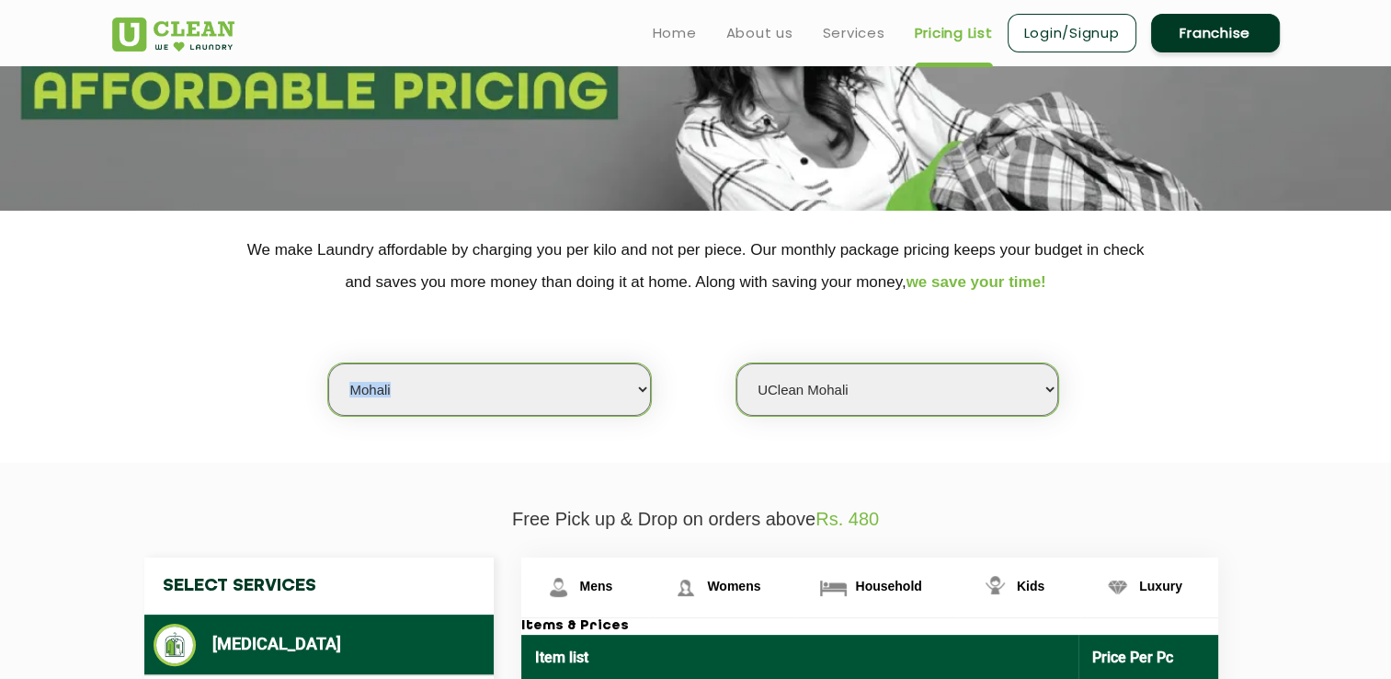
click at [551, 392] on select "Select city [GEOGRAPHIC_DATA] [GEOGRAPHIC_DATA] [GEOGRAPHIC_DATA] [GEOGRAPHIC_D…" at bounding box center [489, 389] width 322 height 52
click at [813, 404] on select "Select Store UClean Mohali UClean Sector 89 Mohali UClean Mohali Sec-61 UClean …" at bounding box center [898, 389] width 322 height 52
click at [523, 385] on select "Select city [GEOGRAPHIC_DATA] [GEOGRAPHIC_DATA] [GEOGRAPHIC_DATA] [GEOGRAPHIC_D…" at bounding box center [489, 389] width 322 height 52
select select "36"
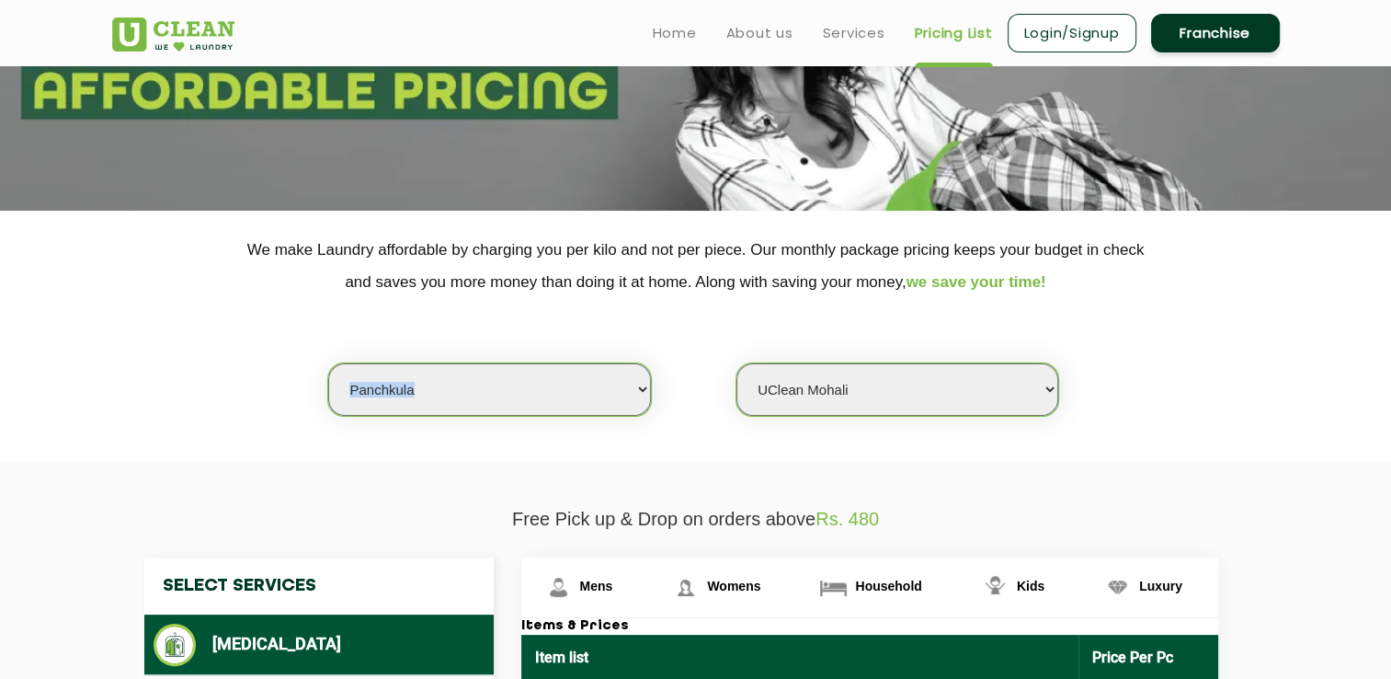
click at [328, 363] on select "Select city [GEOGRAPHIC_DATA] [GEOGRAPHIC_DATA] [GEOGRAPHIC_DATA] [GEOGRAPHIC_D…" at bounding box center [489, 389] width 322 height 52
click at [830, 377] on select "Select Store UClean Peer Muchalla" at bounding box center [898, 389] width 322 height 52
select select "487"
click at [737, 363] on select "Select Store UClean Peer Muchalla" at bounding box center [898, 389] width 322 height 52
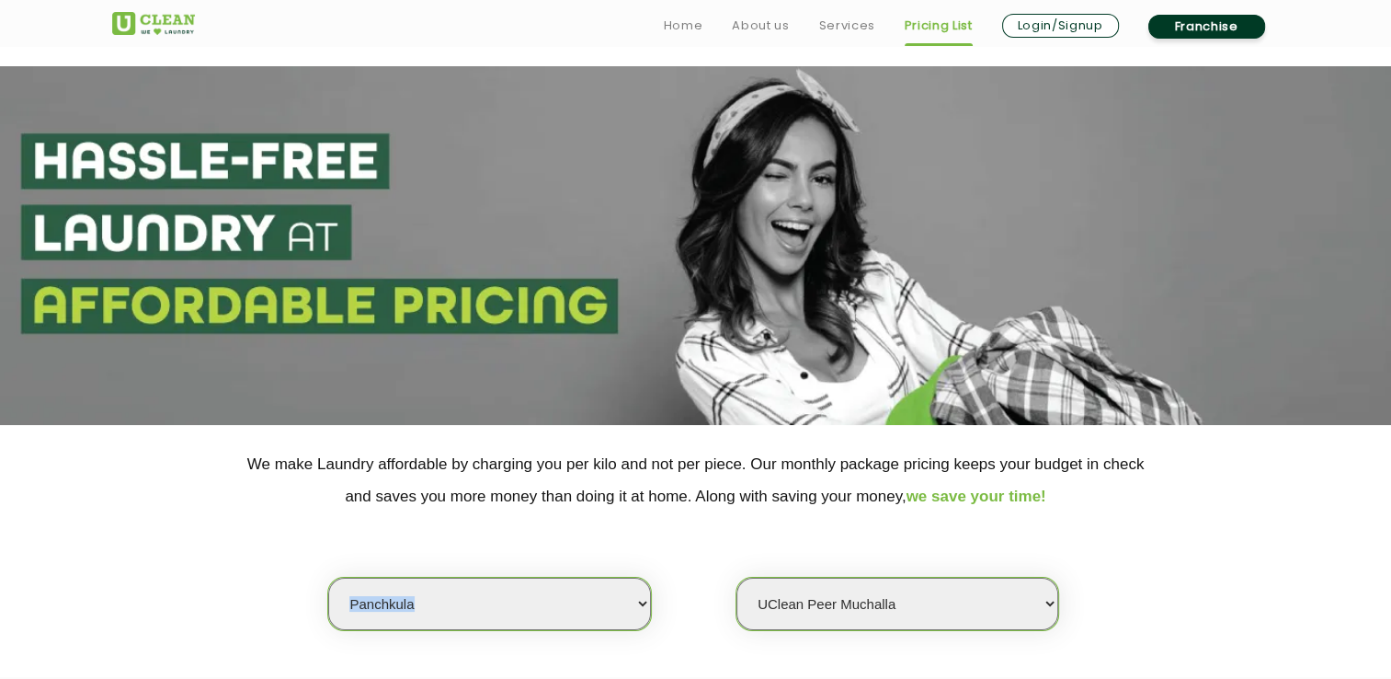
scroll to position [644, 0]
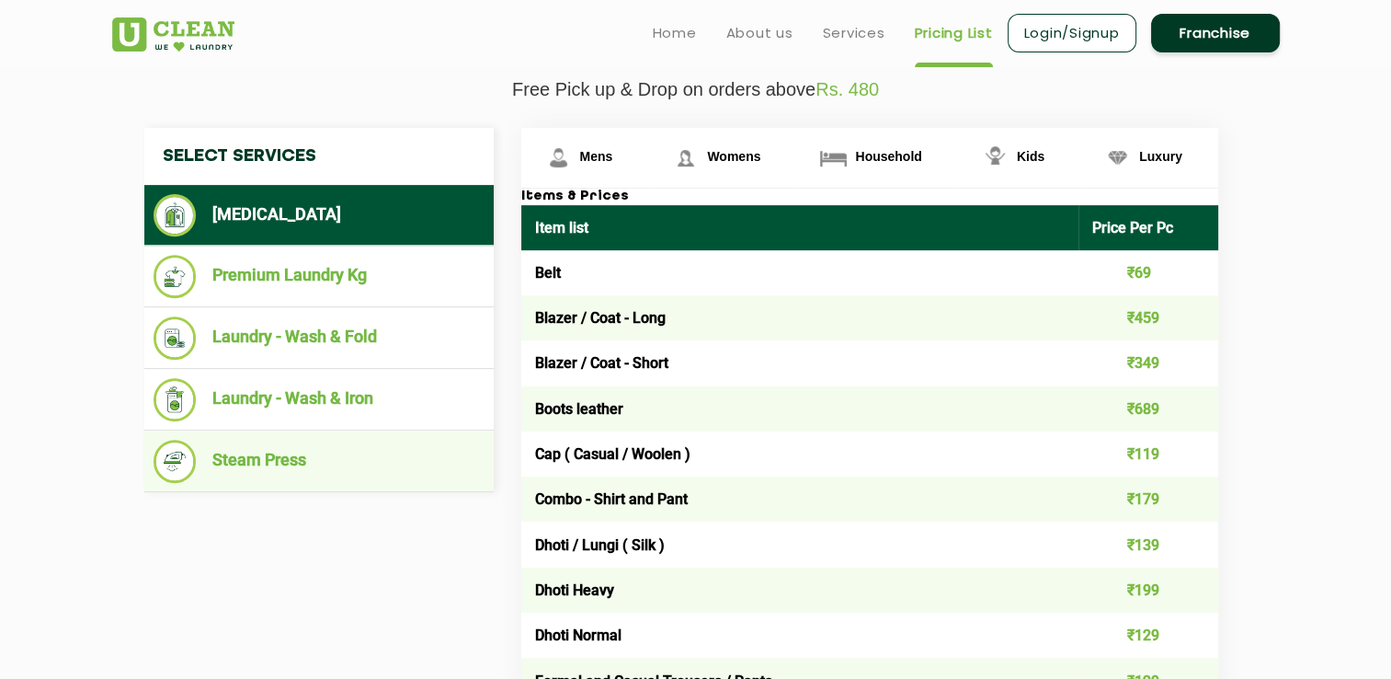
click at [310, 461] on li "Steam Press" at bounding box center [319, 461] width 331 height 43
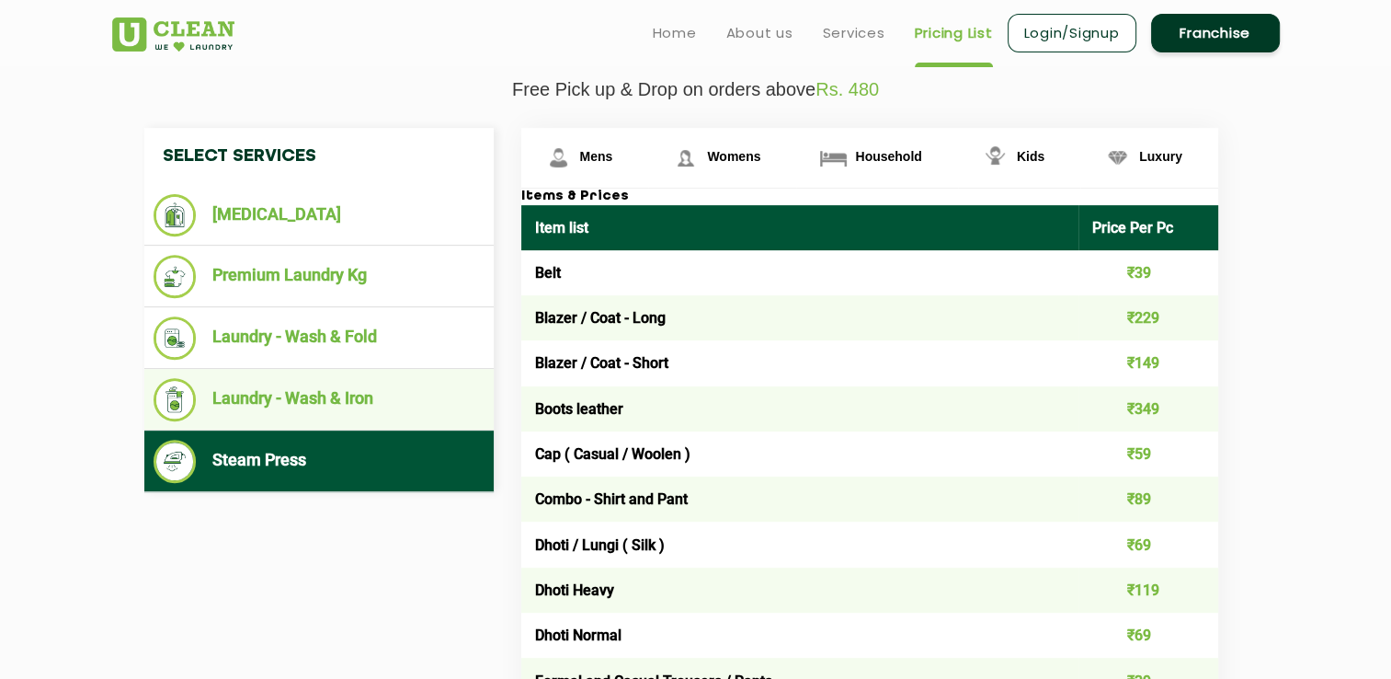
click at [253, 410] on li "Laundry - Wash & Iron" at bounding box center [319, 399] width 331 height 43
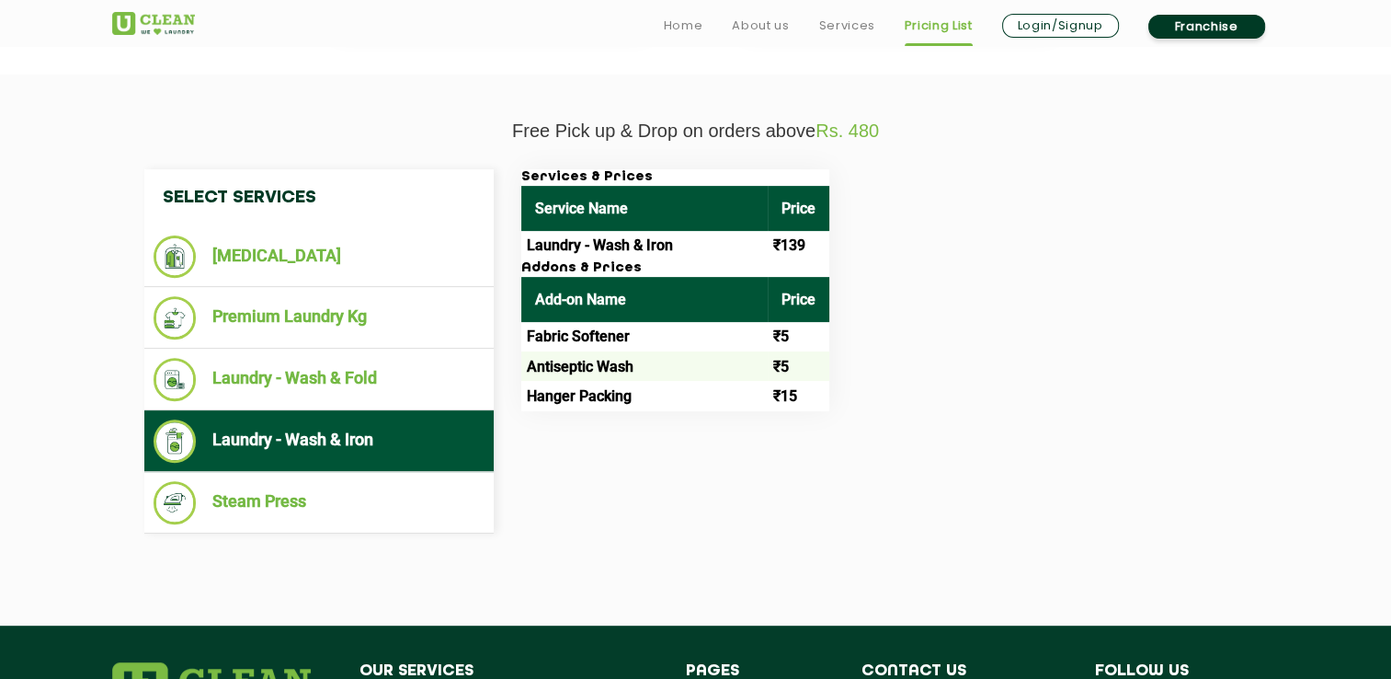
scroll to position [772, 0]
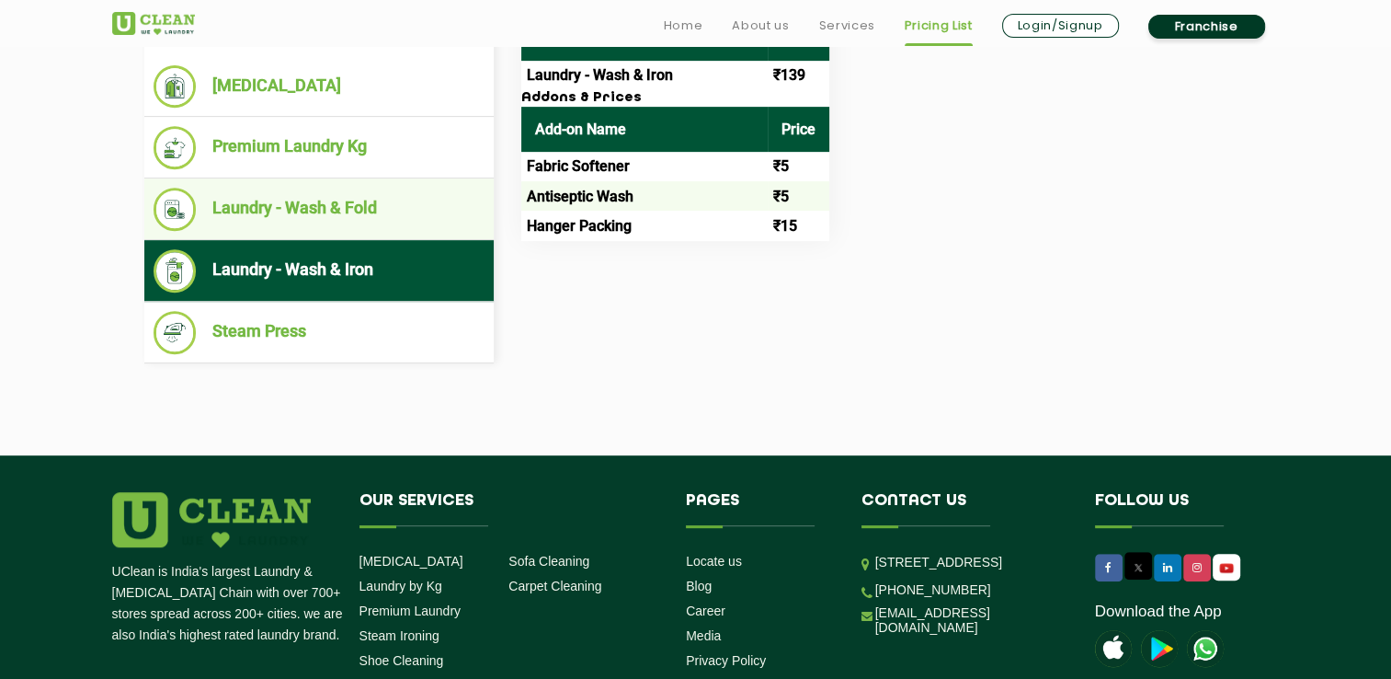
click at [271, 217] on li "Laundry - Wash & Fold" at bounding box center [319, 209] width 331 height 43
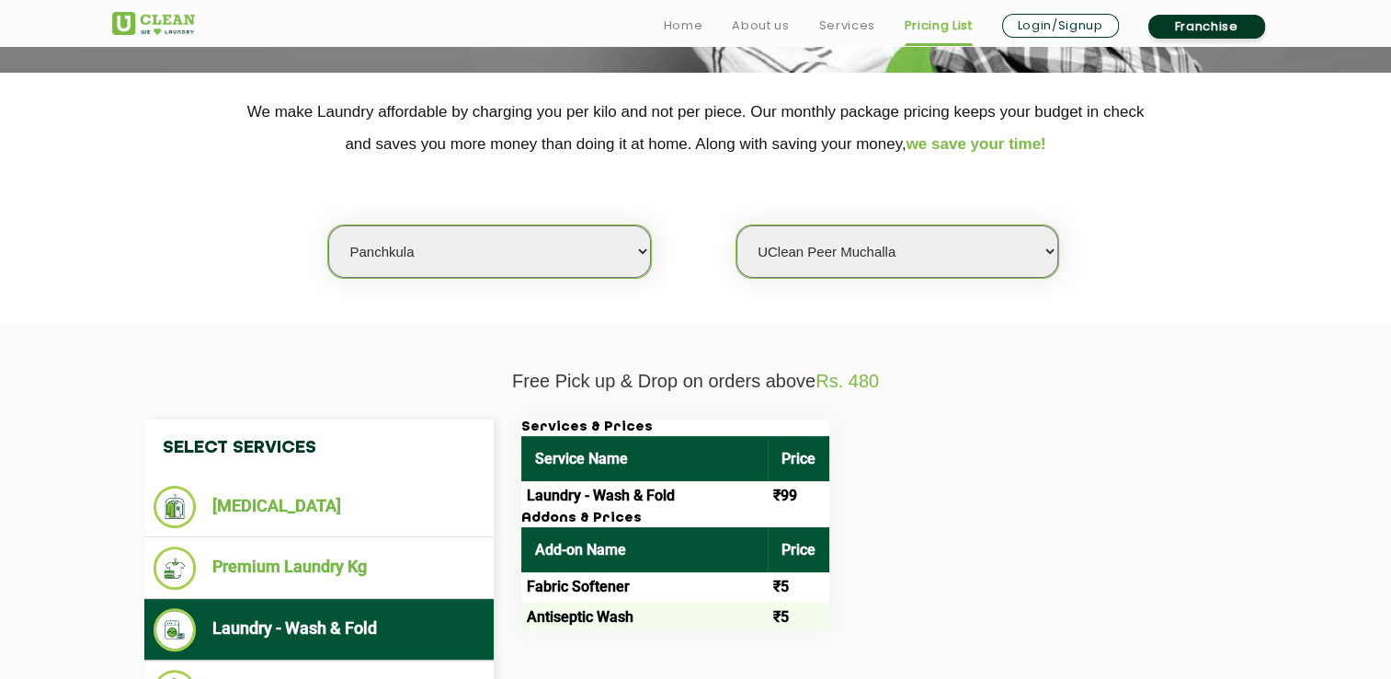
scroll to position [429, 0]
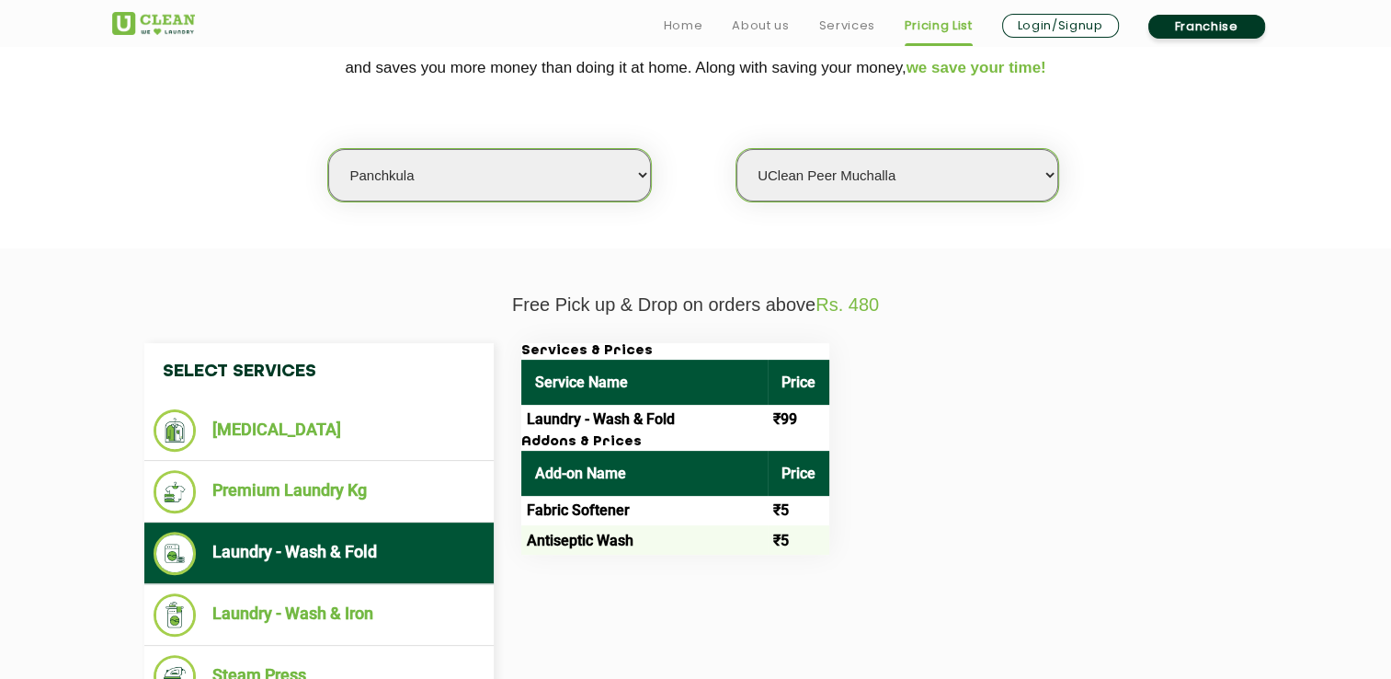
click at [866, 193] on select "Select Store UClean Peer Muchalla" at bounding box center [898, 175] width 322 height 52
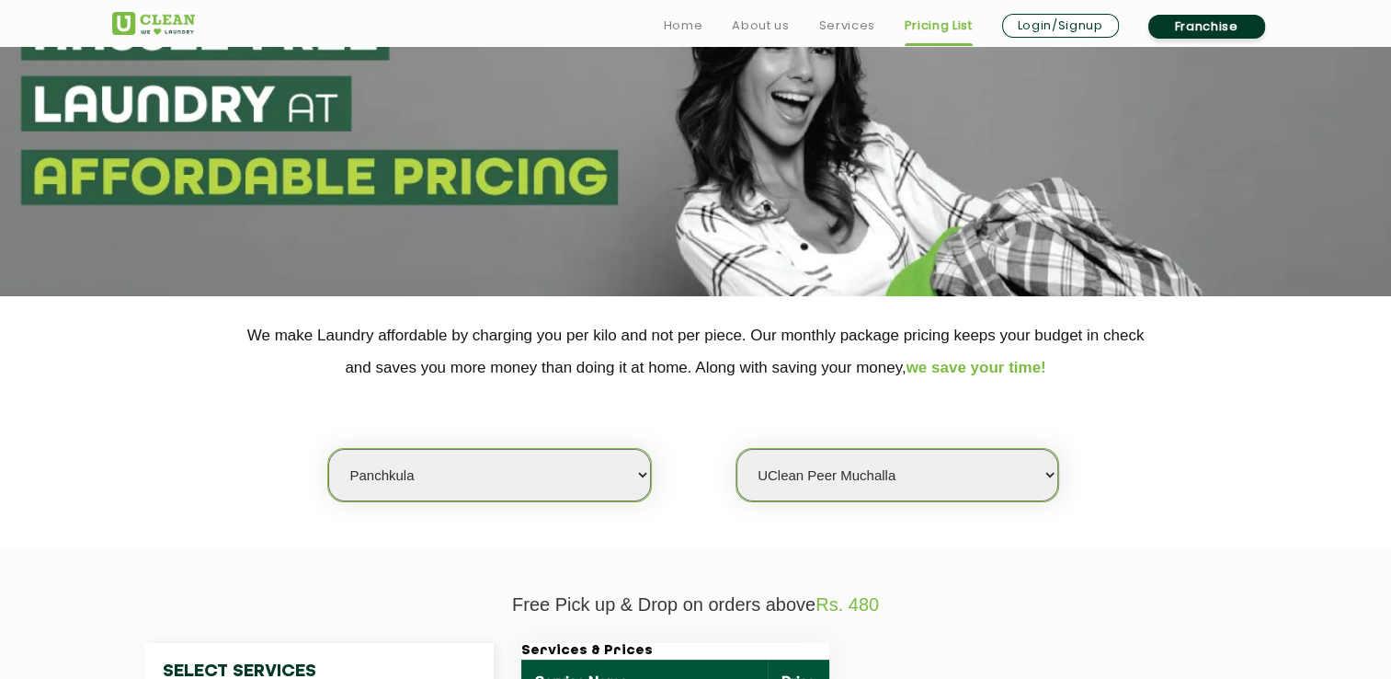
scroll to position [344, 0]
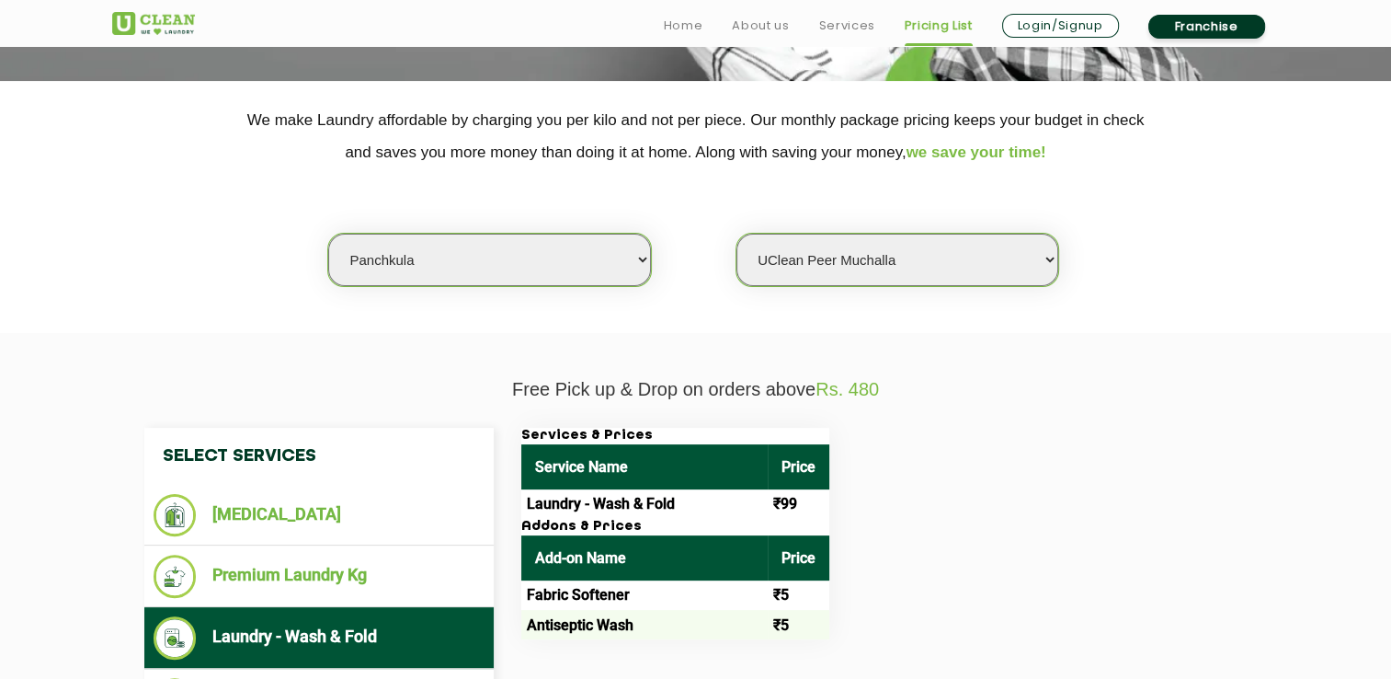
click at [474, 258] on select "Select city [GEOGRAPHIC_DATA] [GEOGRAPHIC_DATA] [GEOGRAPHIC_DATA] [GEOGRAPHIC_D…" at bounding box center [489, 260] width 322 height 52
select select "31"
click at [328, 234] on select "Select city [GEOGRAPHIC_DATA] [GEOGRAPHIC_DATA] [GEOGRAPHIC_DATA] [GEOGRAPHIC_D…" at bounding box center [489, 260] width 322 height 52
select select "0"
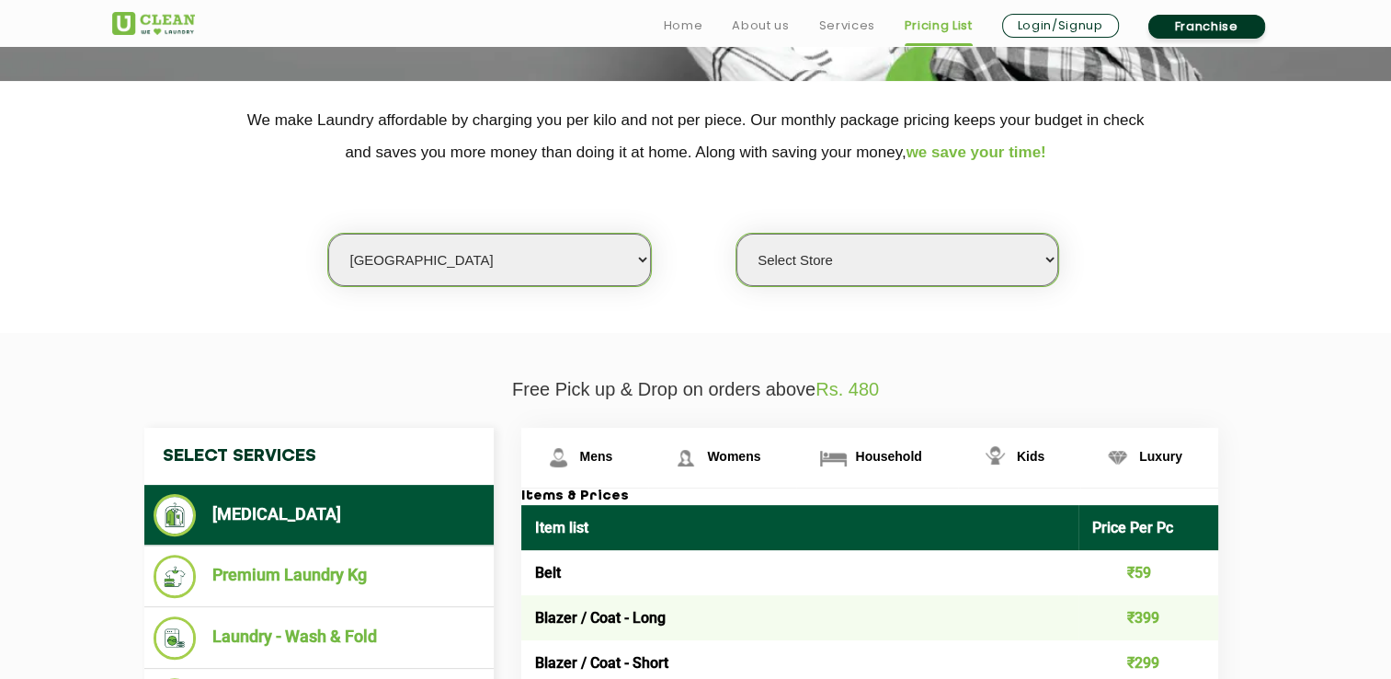
click at [847, 319] on section "We make Laundry affordable by charging you per kilo and not per piece. Our mont…" at bounding box center [695, 207] width 1391 height 252
click at [859, 281] on select "Select Store" at bounding box center [898, 260] width 322 height 52
click at [1077, 278] on div "Select city [GEOGRAPHIC_DATA] [GEOGRAPHIC_DATA] [GEOGRAPHIC_DATA] [GEOGRAPHIC_D…" at bounding box center [695, 227] width 1195 height 119
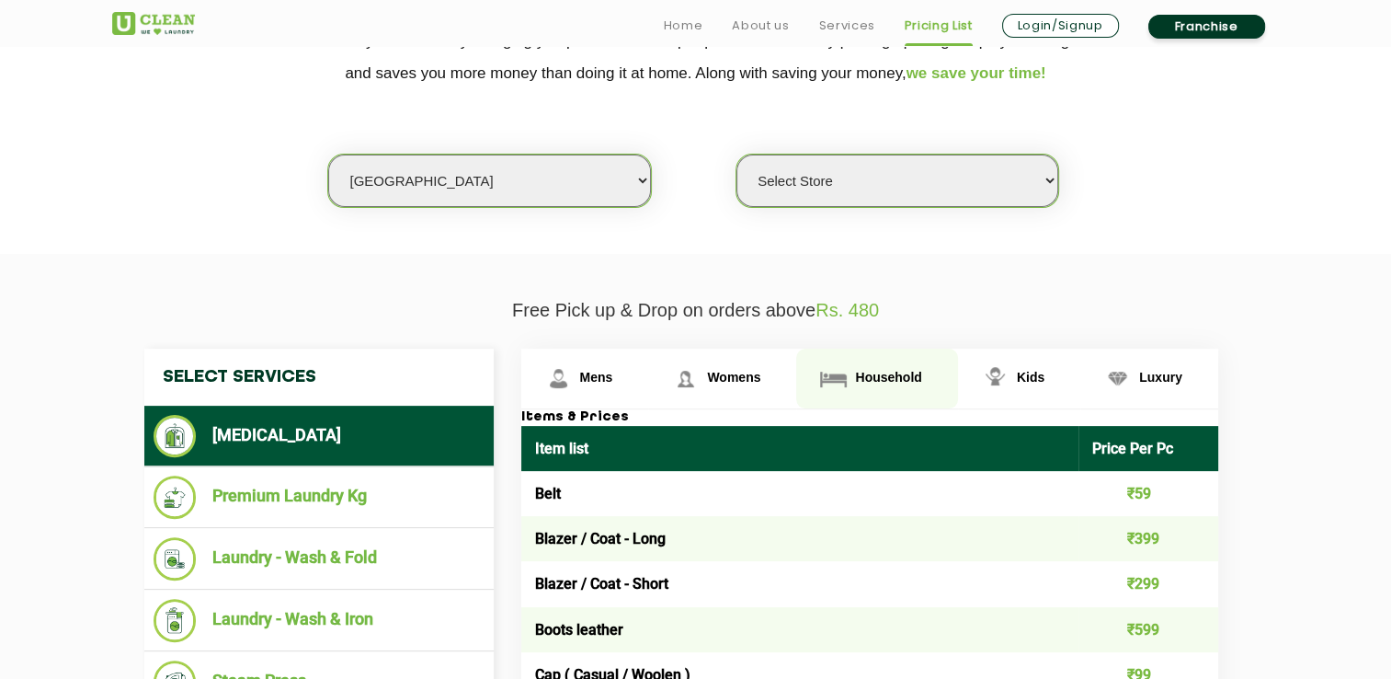
scroll to position [429, 0]
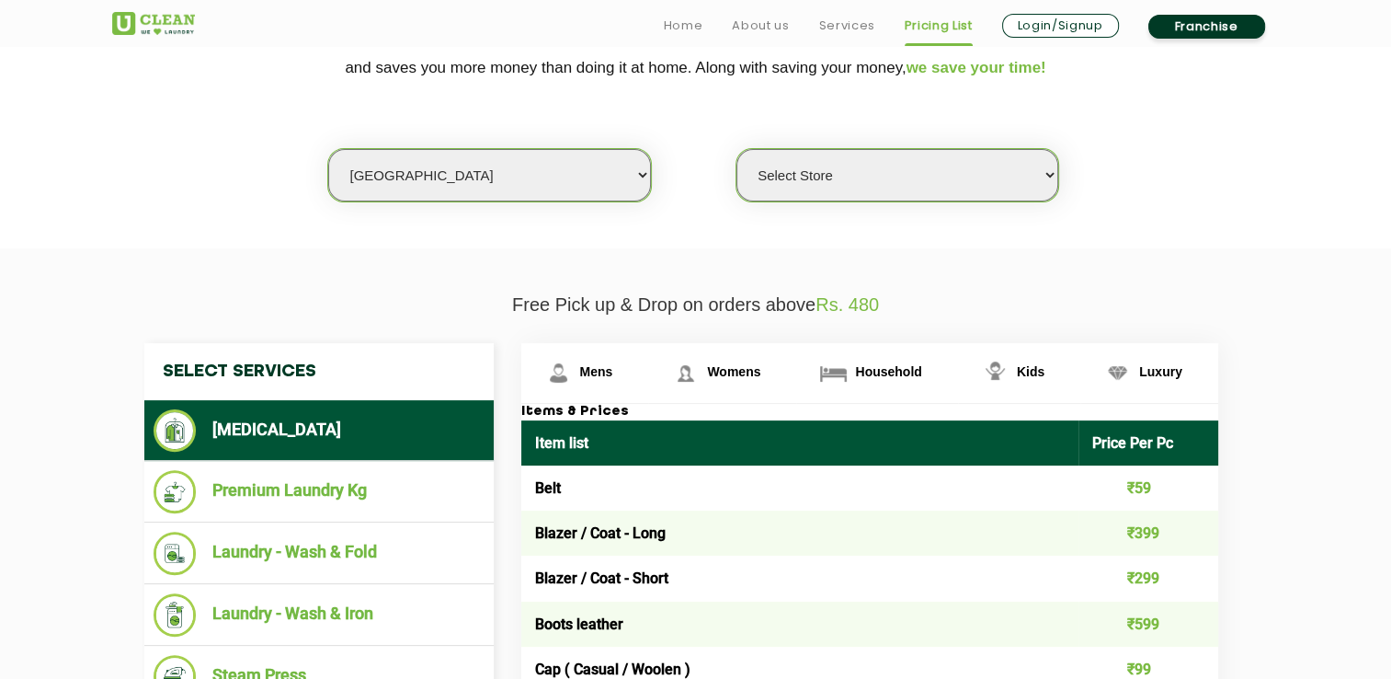
click at [532, 166] on select "Select city [GEOGRAPHIC_DATA] [GEOGRAPHIC_DATA] [GEOGRAPHIC_DATA] [GEOGRAPHIC_D…" at bounding box center [489, 175] width 322 height 52
select select "70"
click at [328, 149] on select "Select city [GEOGRAPHIC_DATA] [GEOGRAPHIC_DATA] [GEOGRAPHIC_DATA] [GEOGRAPHIC_D…" at bounding box center [489, 175] width 322 height 52
select select
click at [953, 198] on select "Select Store UClean Mohali UClean Sector 89 Mohali UClean Mohali Sec-61 UClean …" at bounding box center [898, 175] width 322 height 52
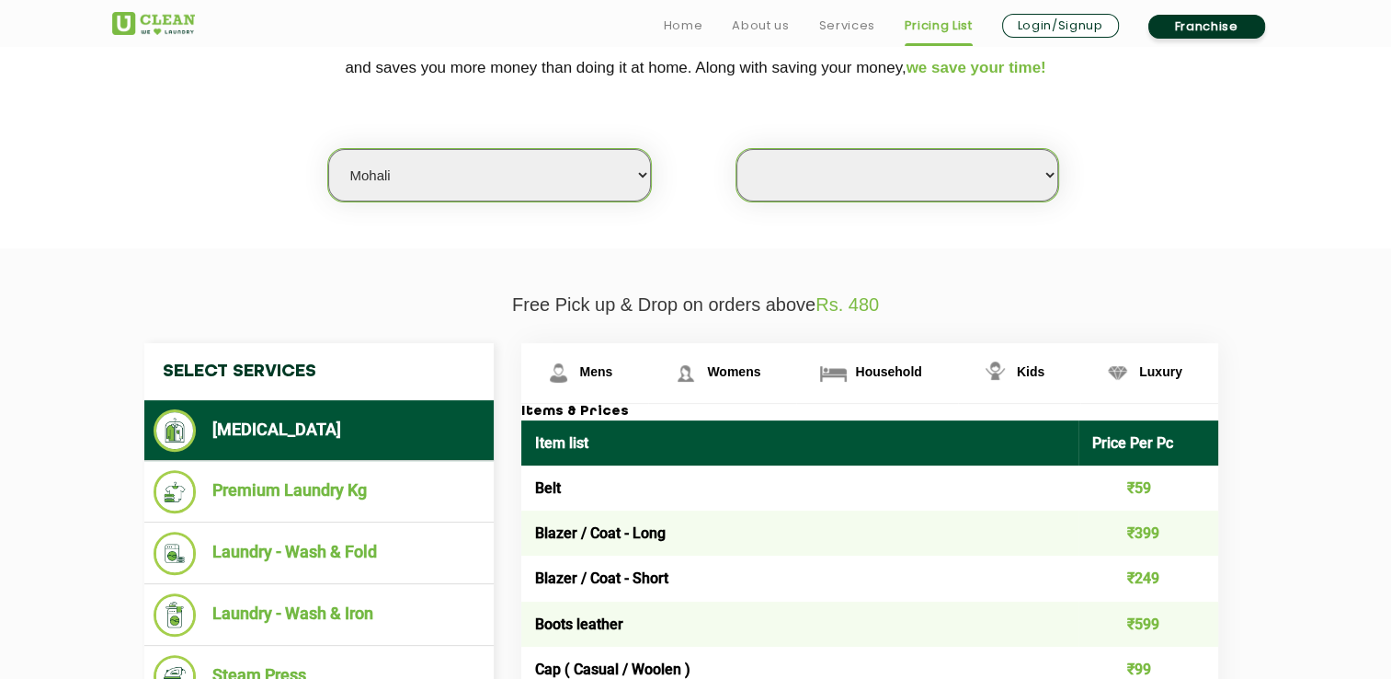
click at [443, 166] on select "Select city [GEOGRAPHIC_DATA] [GEOGRAPHIC_DATA] [GEOGRAPHIC_DATA] [GEOGRAPHIC_D…" at bounding box center [489, 175] width 322 height 52
select select "210"
click at [328, 149] on select "Select city [GEOGRAPHIC_DATA] [GEOGRAPHIC_DATA] [GEOGRAPHIC_DATA] [GEOGRAPHIC_D…" at bounding box center [489, 175] width 322 height 52
click at [885, 159] on select "Select Store UClean Sector 14" at bounding box center [898, 175] width 322 height 52
select select "592"
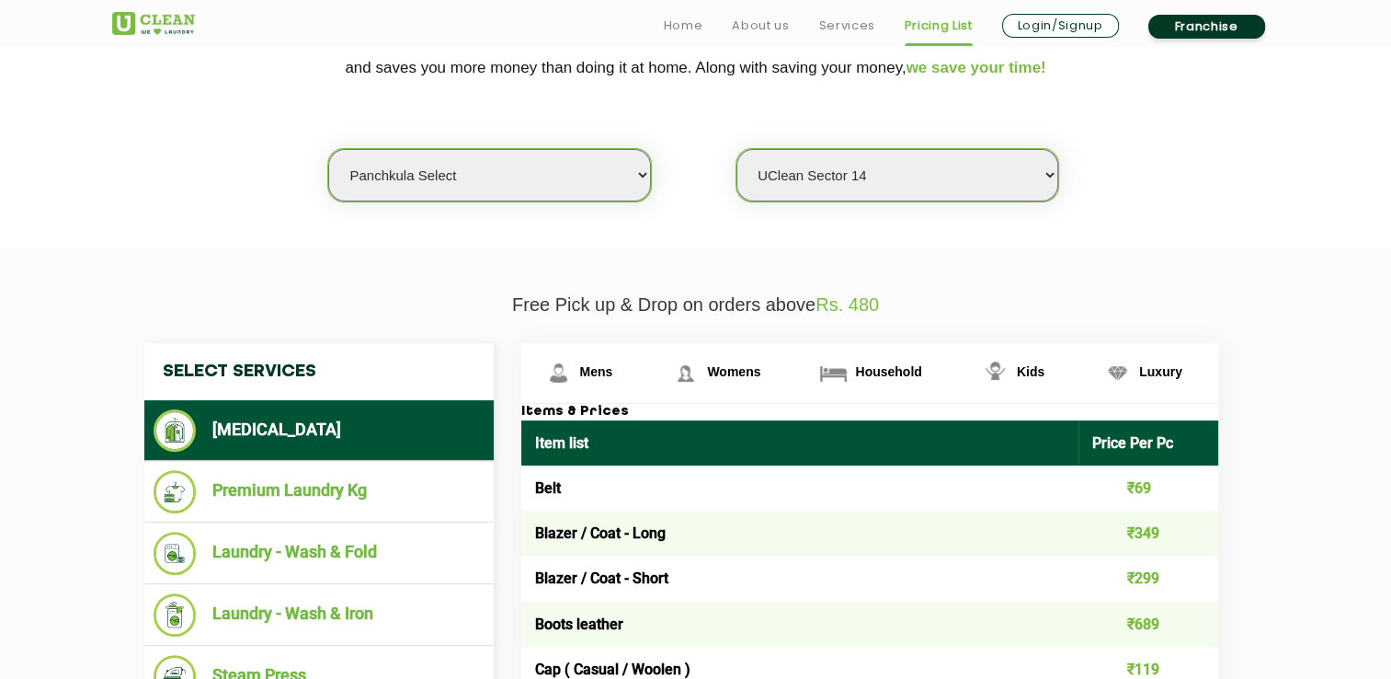
click at [737, 149] on select "Select Store UClean Sector 14" at bounding box center [898, 175] width 322 height 52
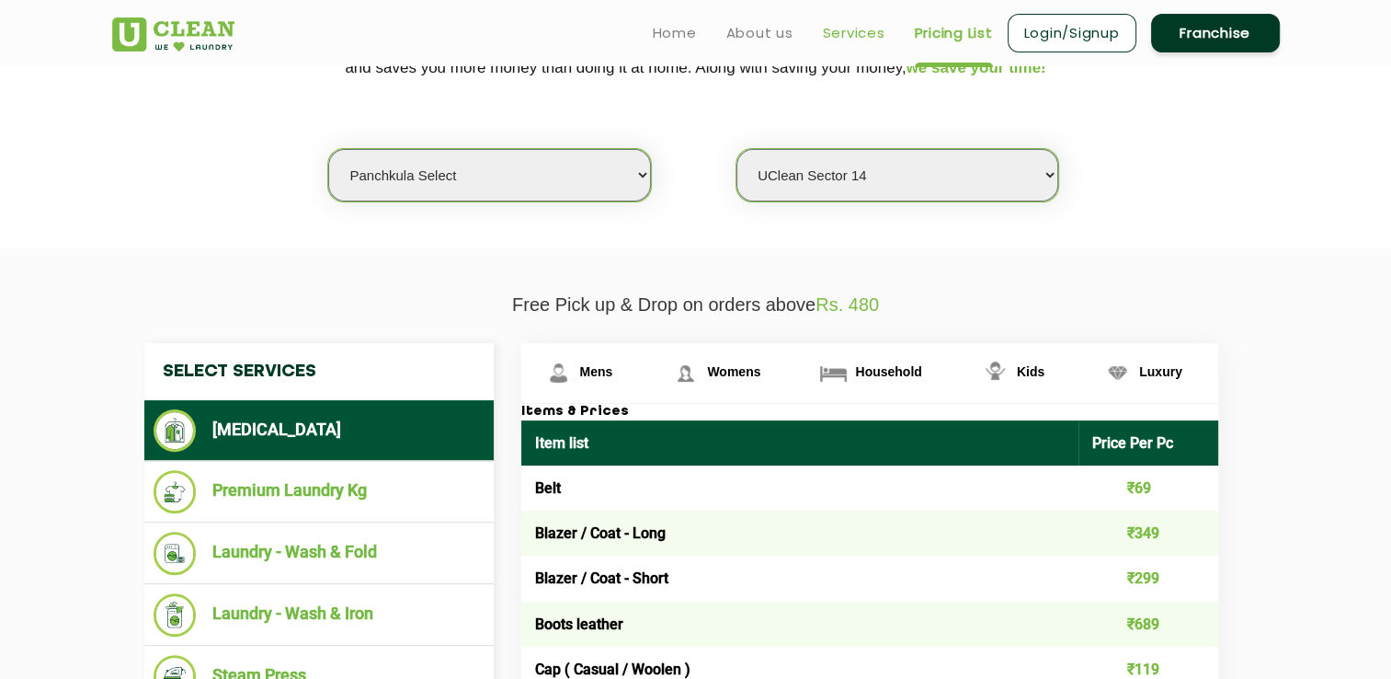
click at [882, 28] on link "Services" at bounding box center [854, 33] width 63 height 22
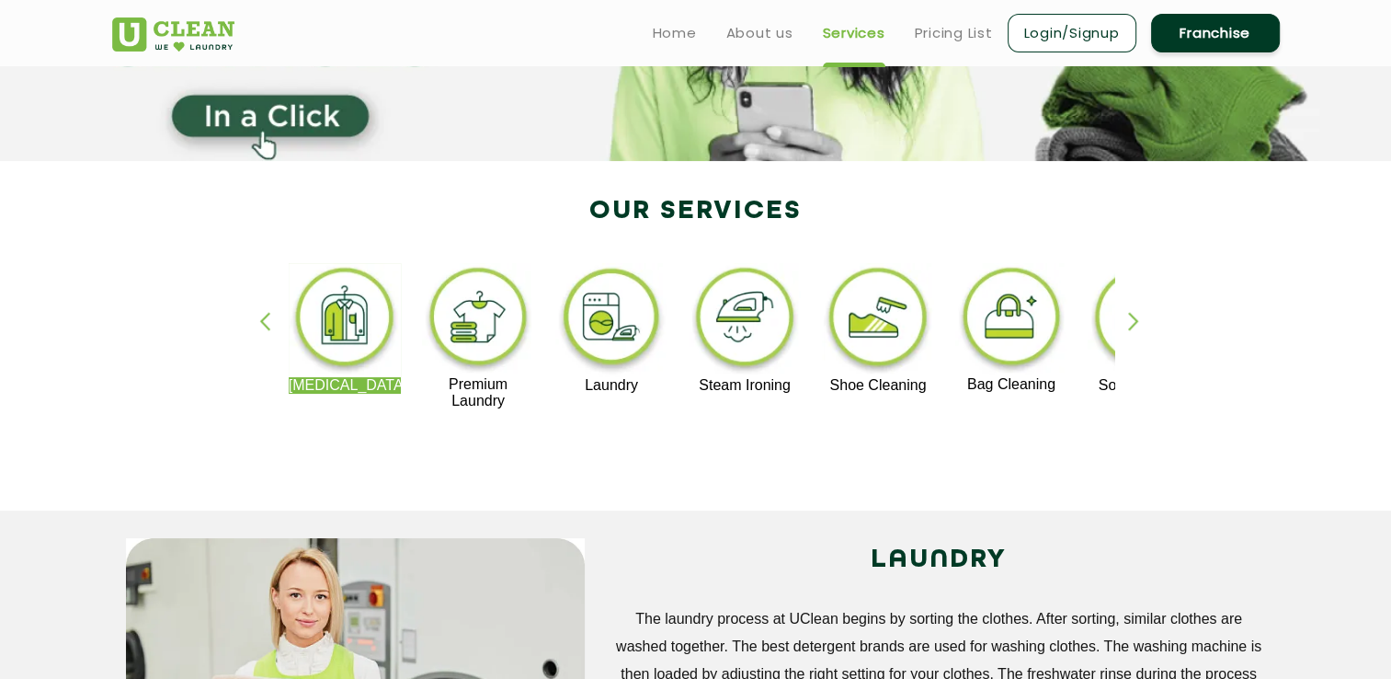
scroll to position [214, 0]
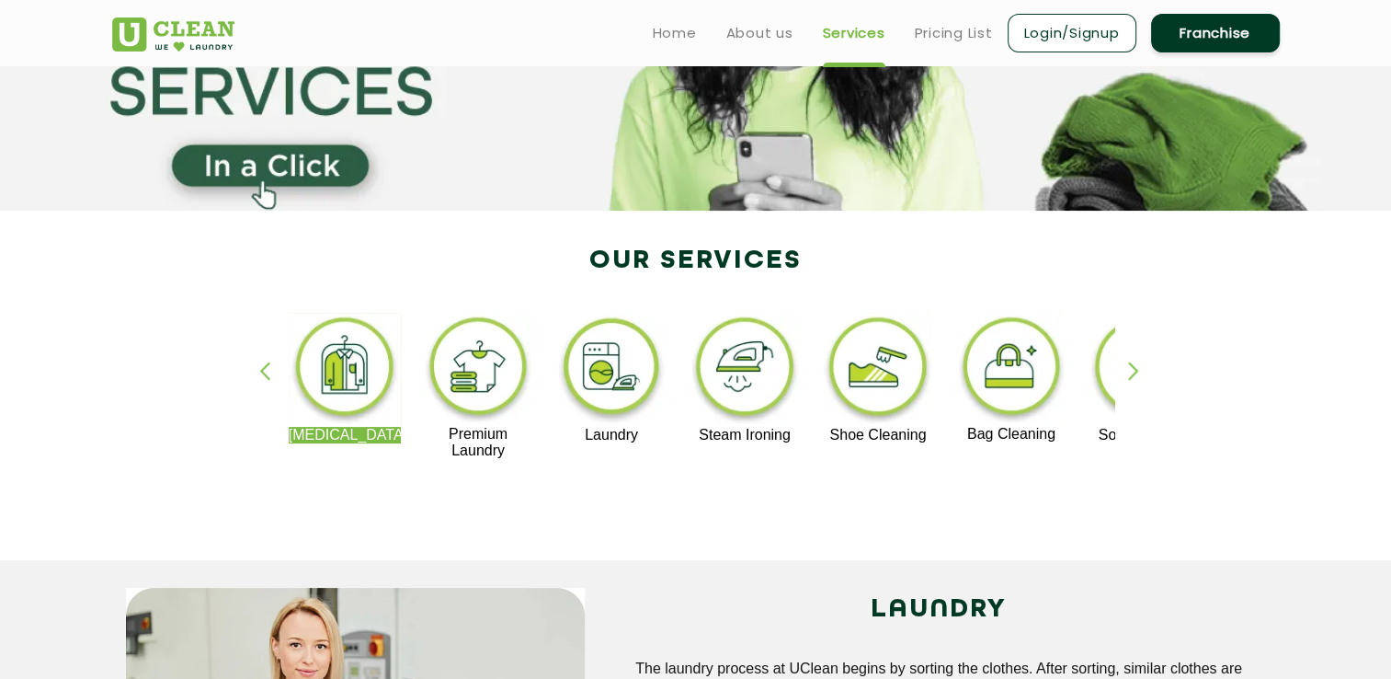
click at [1139, 366] on div "button" at bounding box center [1142, 386] width 28 height 51
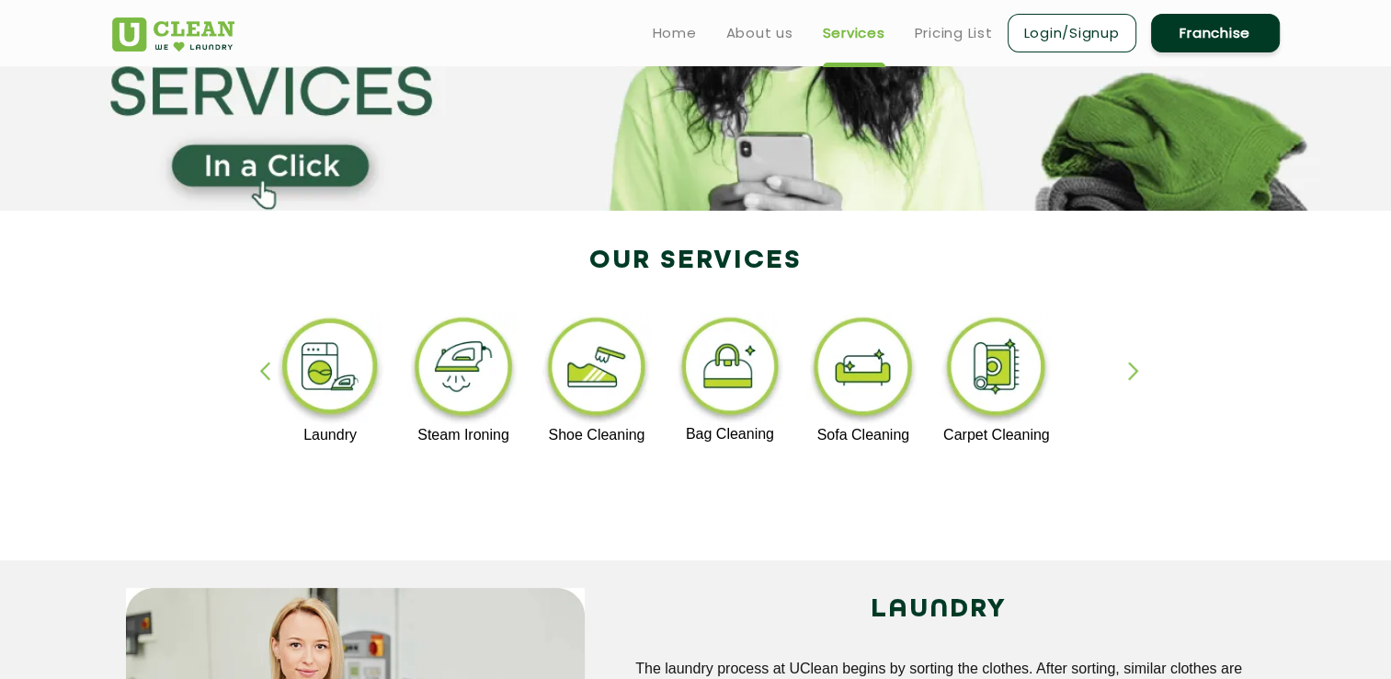
click at [577, 368] on img at bounding box center [597, 370] width 113 height 114
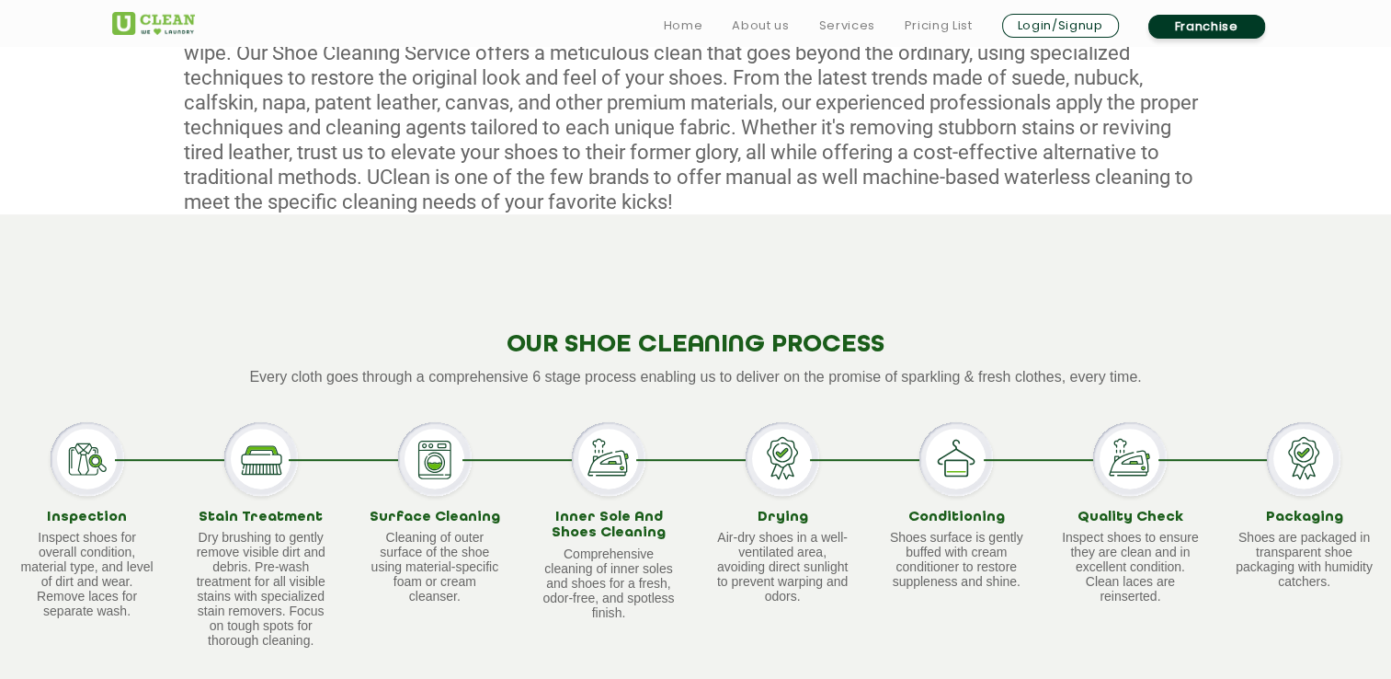
scroll to position [1072, 0]
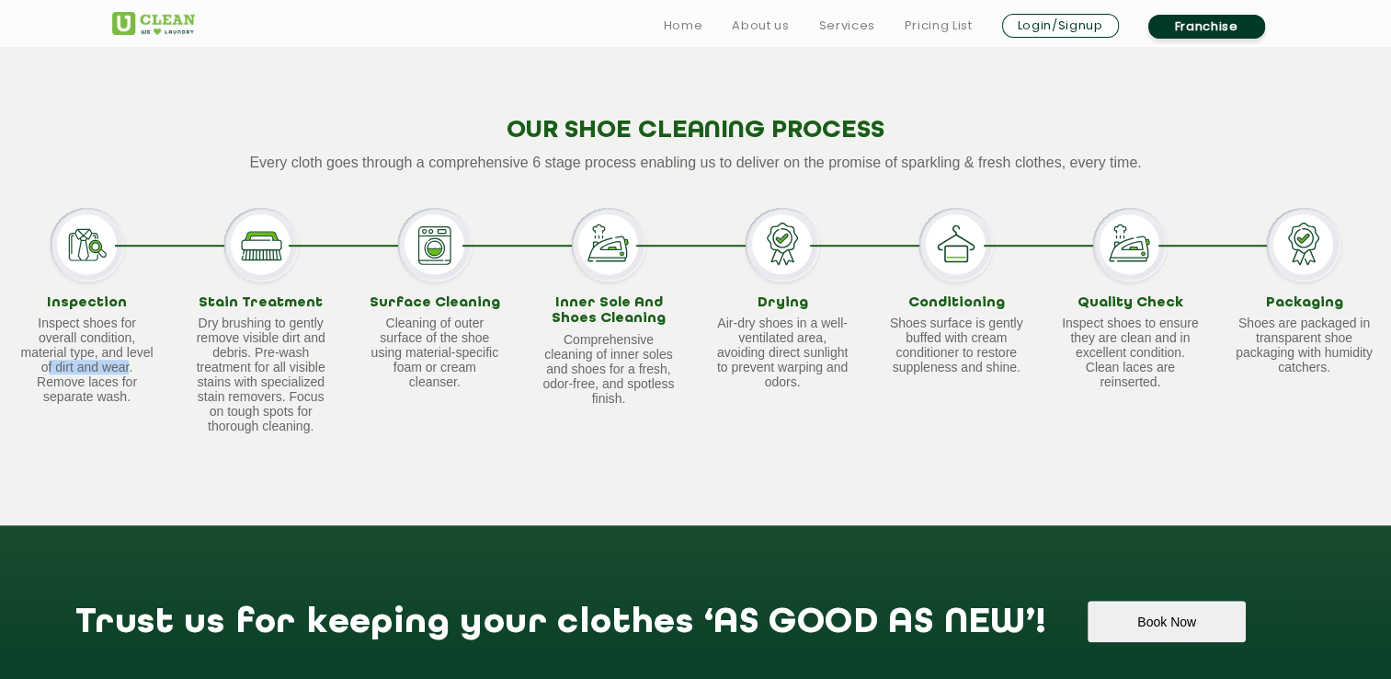
drag, startPoint x: 128, startPoint y: 369, endPoint x: 50, endPoint y: 370, distance: 78.2
click at [50, 370] on p "Inspect shoes for overall condition, material type, and level of dirt and wear.…" at bounding box center [87, 359] width 138 height 88
click at [52, 373] on p "Inspect shoes for overall condition, material type, and level of dirt and wear.…" at bounding box center [87, 359] width 138 height 88
drag, startPoint x: 239, startPoint y: 303, endPoint x: 316, endPoint y: 299, distance: 77.3
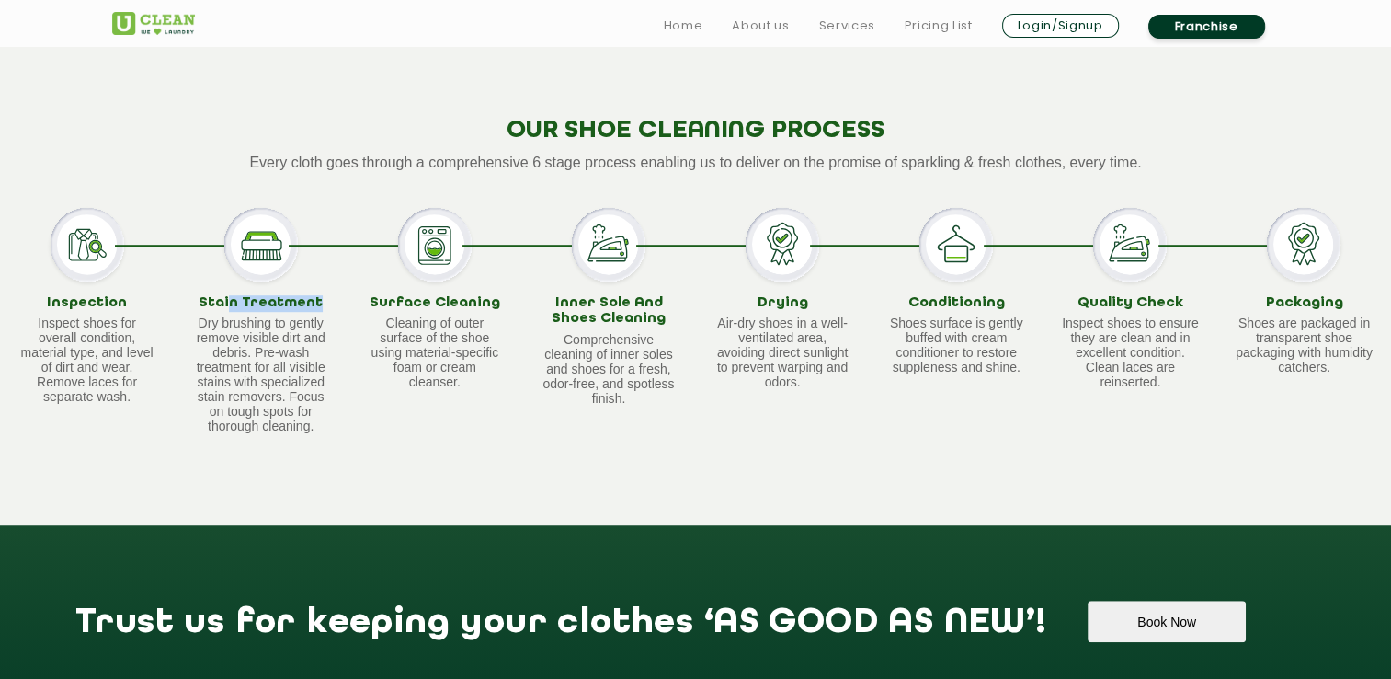
click at [316, 299] on h3 "Stain Treatment" at bounding box center [261, 303] width 138 height 17
drag, startPoint x: 316, startPoint y: 299, endPoint x: 262, endPoint y: 320, distance: 58.2
click at [262, 320] on p "Dry brushing to gently remove visible dirt and debris. Pre-wash treatment for a…" at bounding box center [261, 374] width 138 height 118
drag, startPoint x: 401, startPoint y: 310, endPoint x: 432, endPoint y: 346, distance: 47.6
click at [432, 346] on div "Surface Cleaning Cleaning of outer surface of the shoe using material-specific …" at bounding box center [435, 342] width 138 height 95
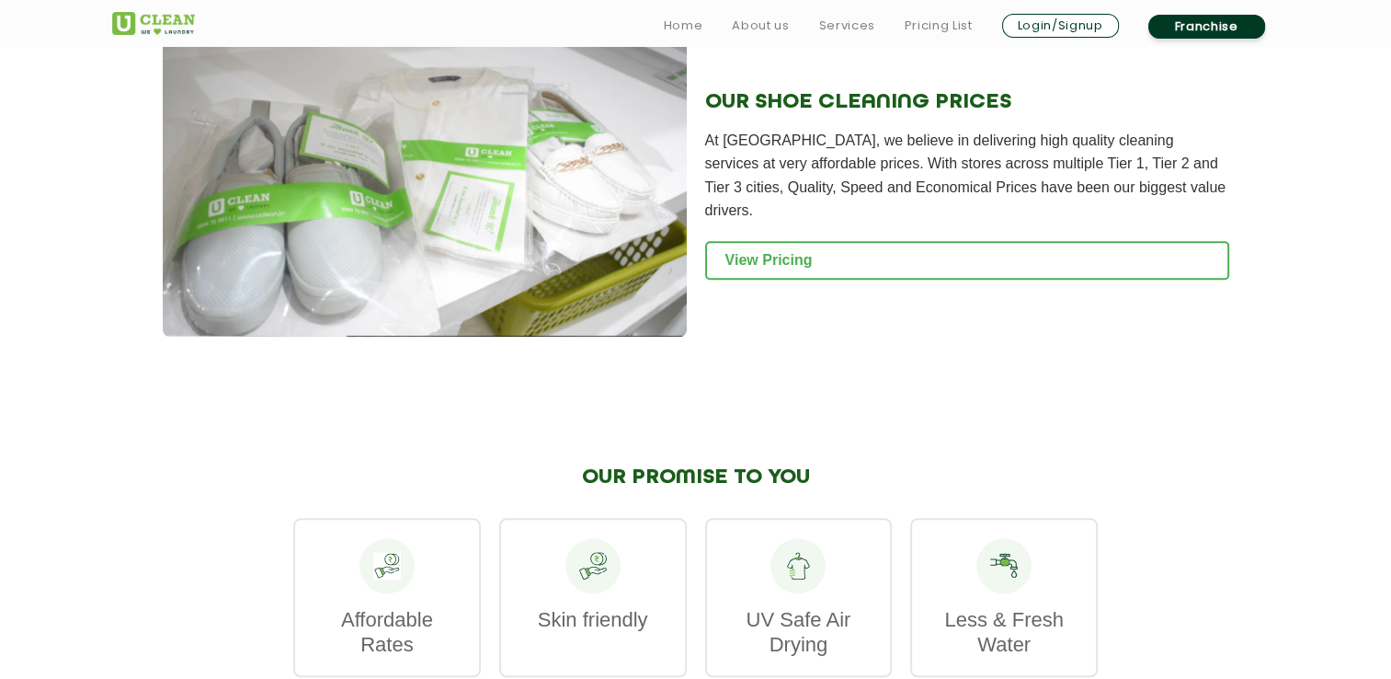
scroll to position [1931, 0]
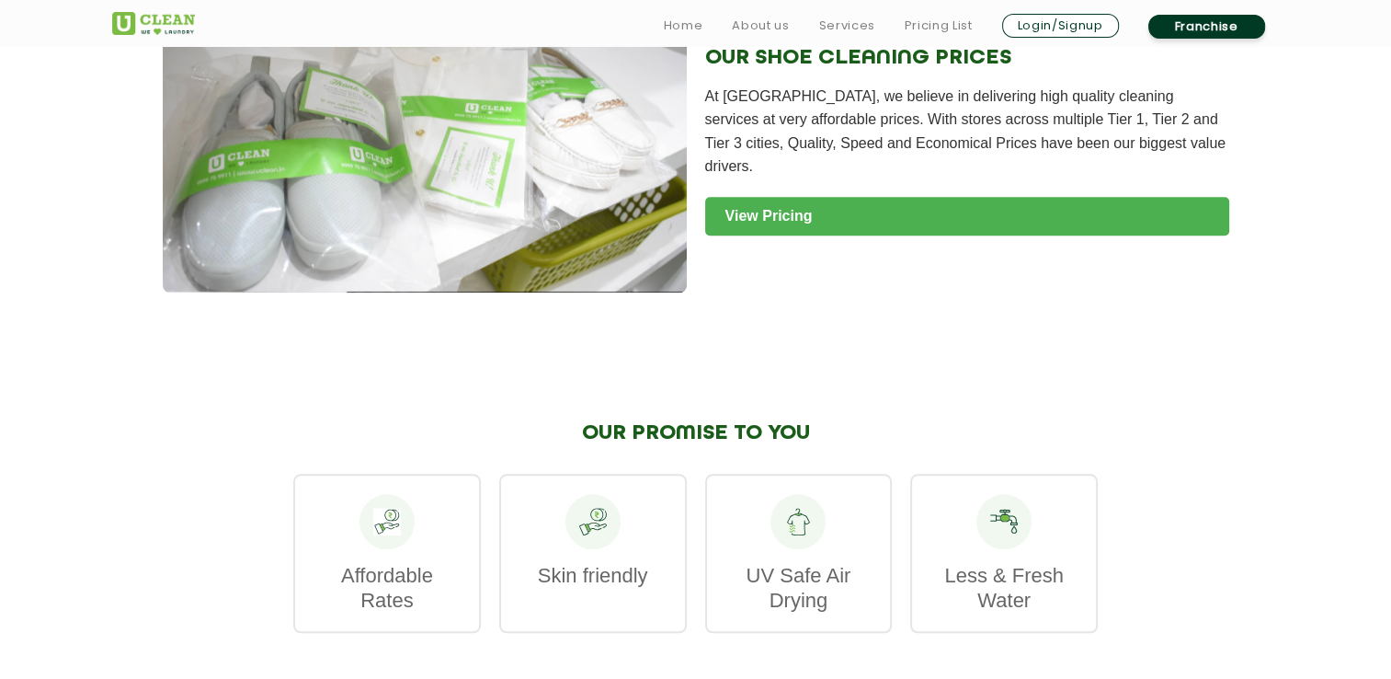
click at [780, 217] on link "View Pricing" at bounding box center [967, 216] width 524 height 39
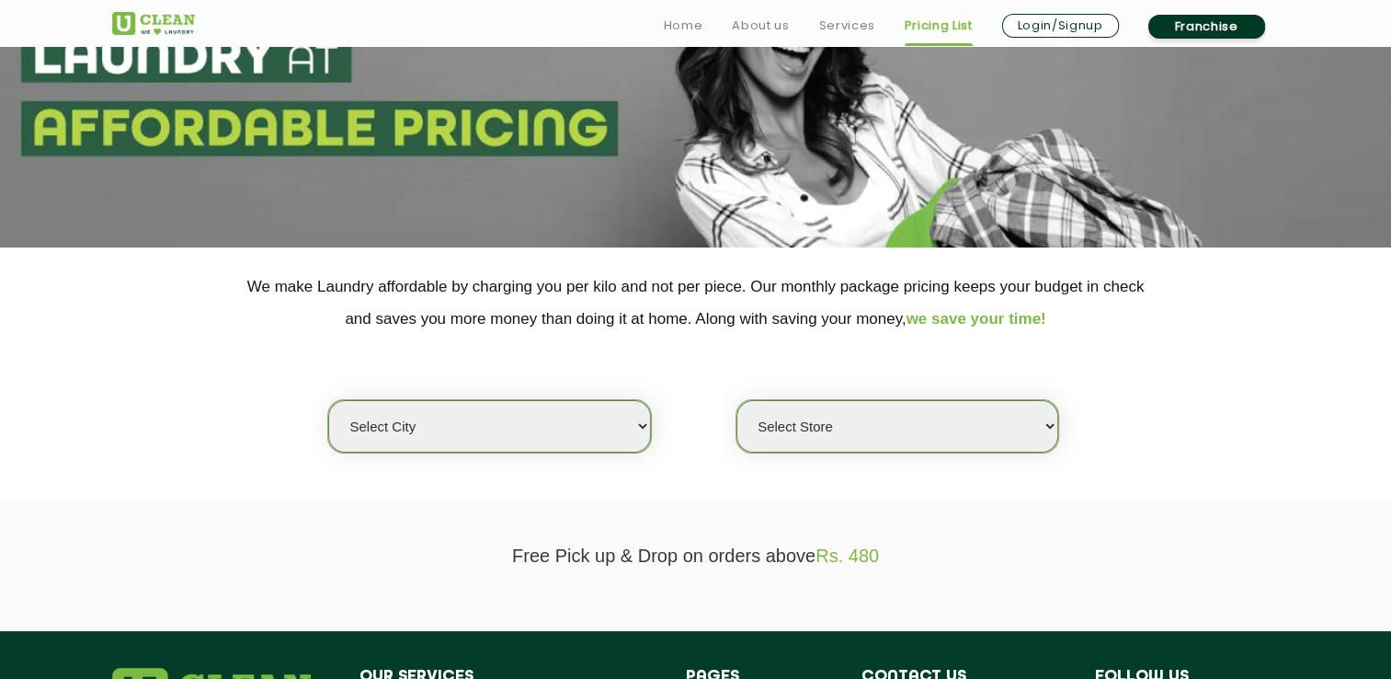
scroll to position [429, 0]
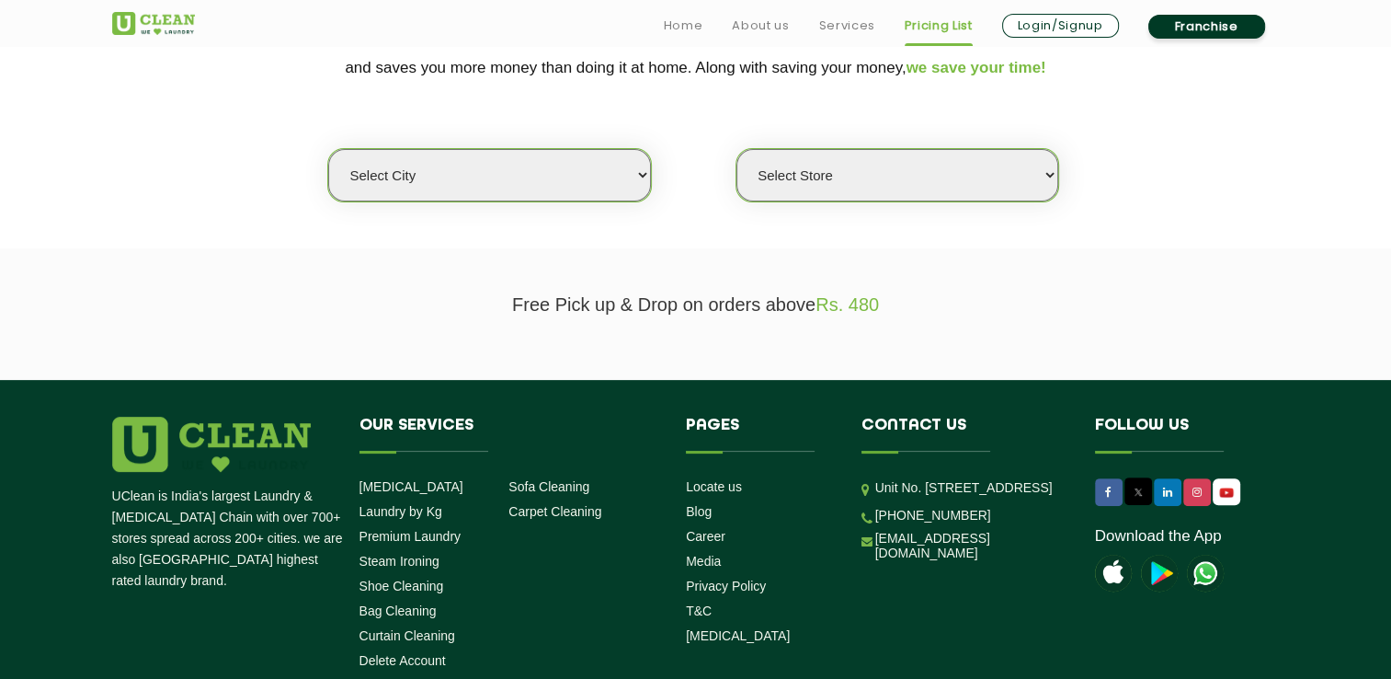
click at [453, 177] on select "Select city [GEOGRAPHIC_DATA] [GEOGRAPHIC_DATA] [GEOGRAPHIC_DATA] [GEOGRAPHIC_D…" at bounding box center [489, 175] width 322 height 52
select select "36"
click at [328, 149] on select "Select city [GEOGRAPHIC_DATA] [GEOGRAPHIC_DATA] [GEOGRAPHIC_DATA] [GEOGRAPHIC_D…" at bounding box center [489, 175] width 322 height 52
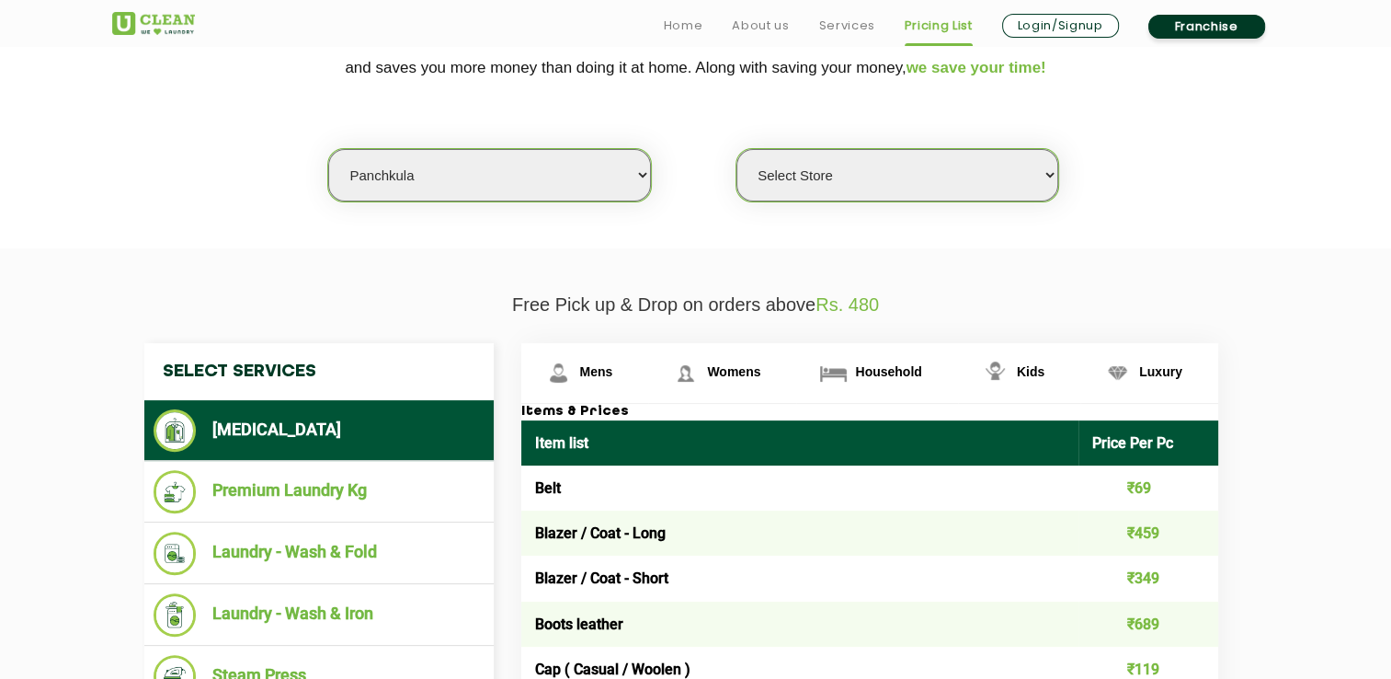
click at [978, 117] on div "Select city [GEOGRAPHIC_DATA] [GEOGRAPHIC_DATA] [GEOGRAPHIC_DATA] [GEOGRAPHIC_D…" at bounding box center [695, 143] width 1195 height 119
click at [959, 151] on select "Select Store UClean Peer Muchalla" at bounding box center [898, 175] width 322 height 52
select select "487"
click at [737, 149] on select "Select Store UClean Peer Muchalla" at bounding box center [898, 175] width 322 height 52
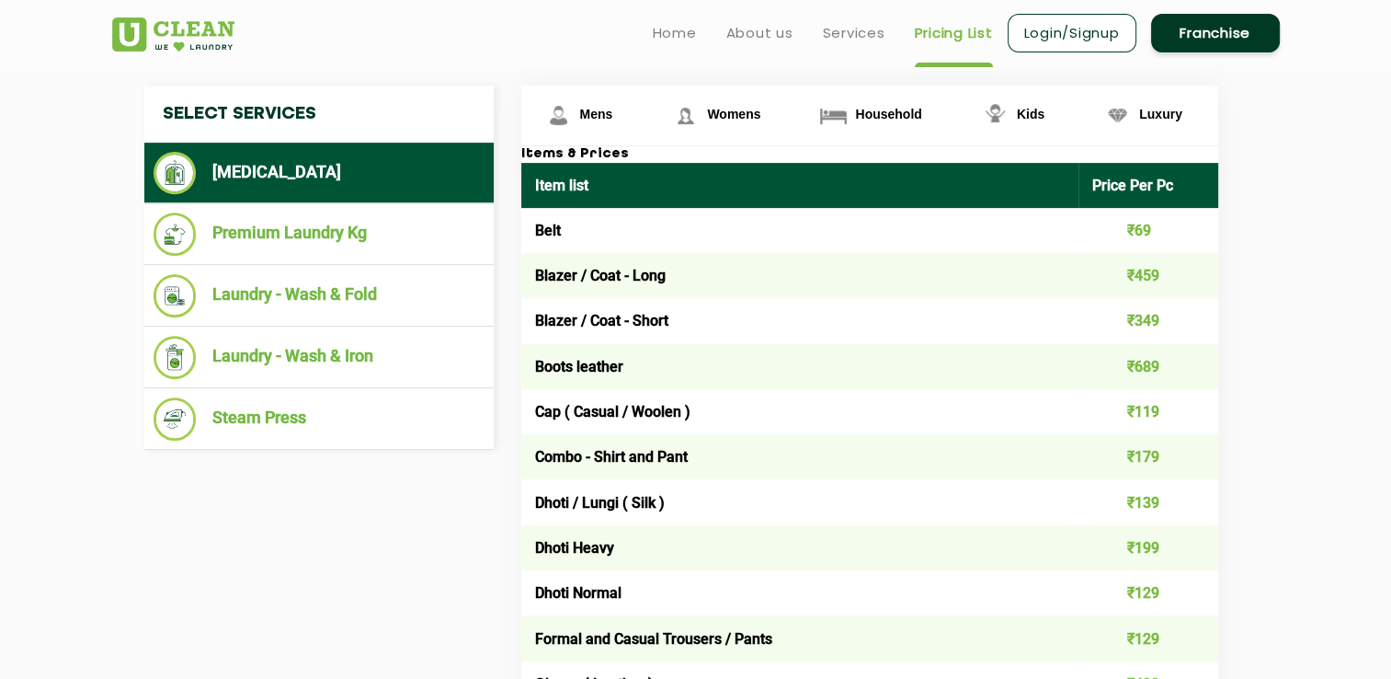
scroll to position [644, 0]
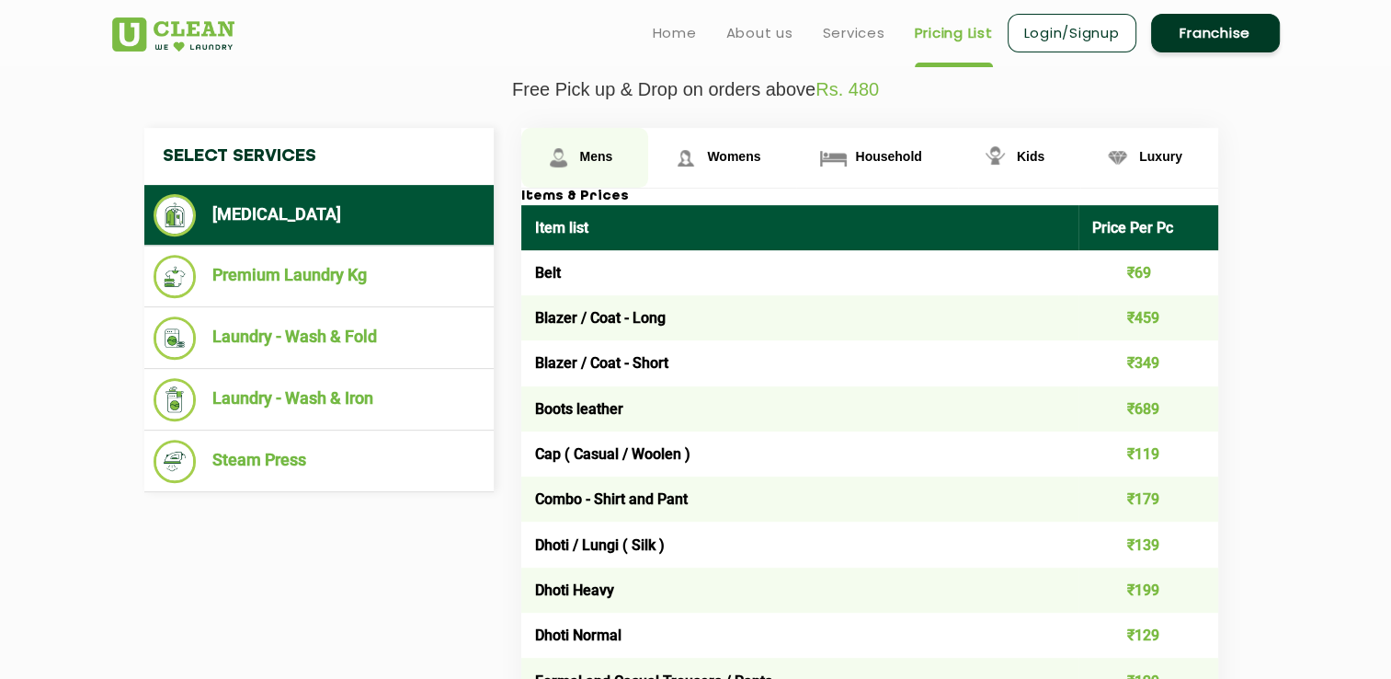
click at [599, 149] on span "Mens" at bounding box center [596, 156] width 33 height 15
click at [594, 156] on span "Mens" at bounding box center [596, 156] width 33 height 15
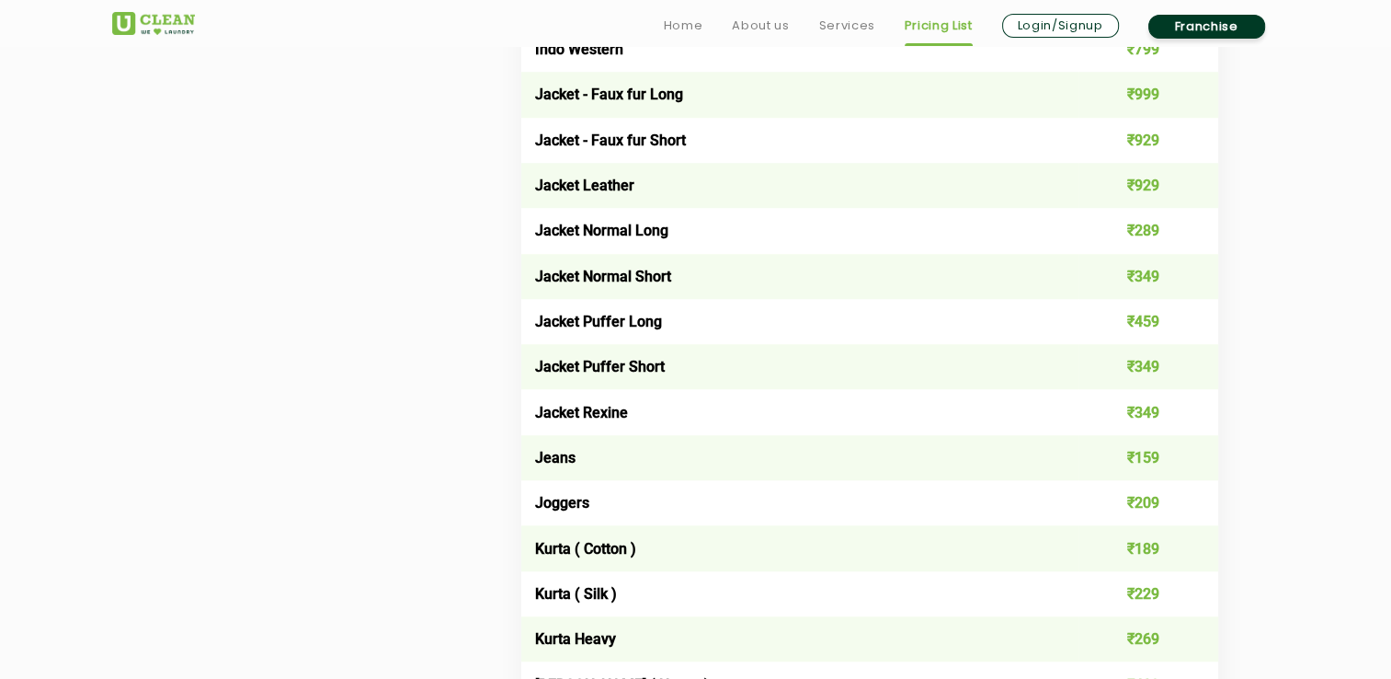
scroll to position [2578, 0]
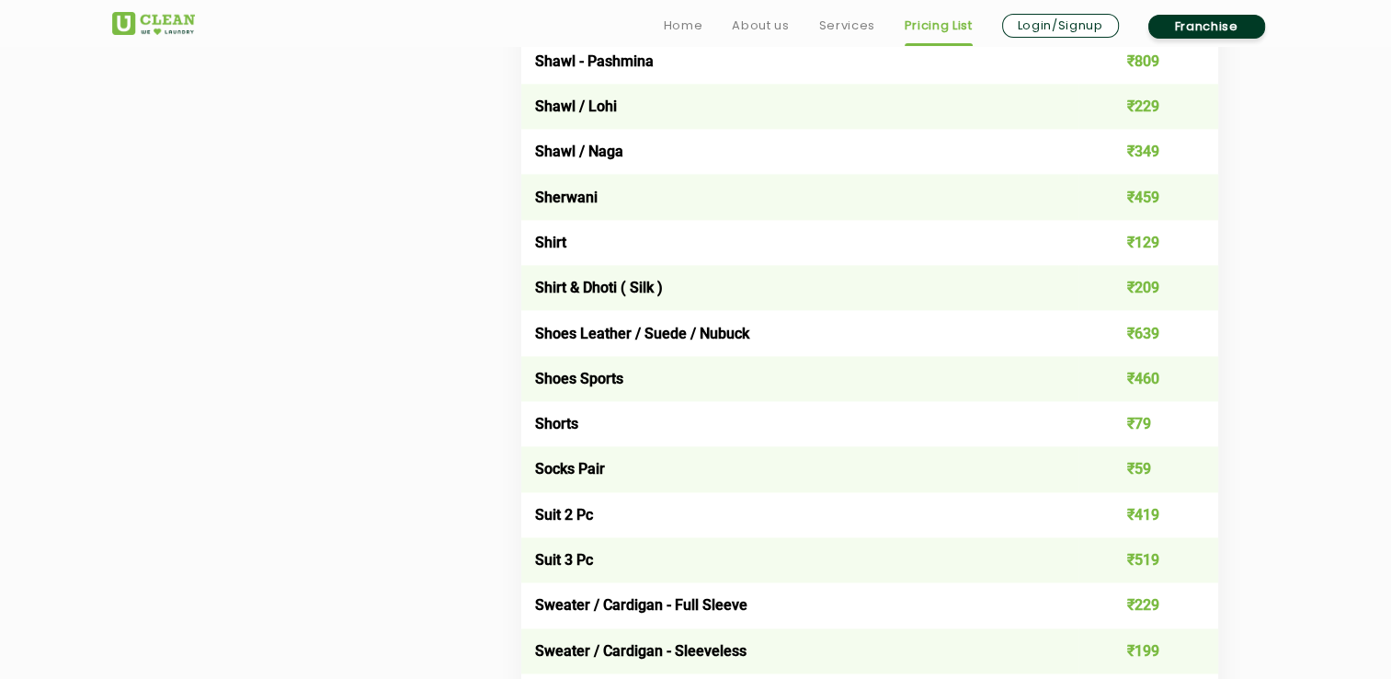
click at [586, 394] on td "Shoes Sports" at bounding box center [800, 378] width 558 height 45
drag, startPoint x: 1197, startPoint y: 382, endPoint x: 542, endPoint y: 394, distance: 655.8
click at [542, 394] on tr "Shoes Sports ₹460" at bounding box center [869, 378] width 697 height 45
drag, startPoint x: 542, startPoint y: 394, endPoint x: 552, endPoint y: 393, distance: 10.3
click at [552, 393] on td "Shoes Sports" at bounding box center [800, 378] width 558 height 45
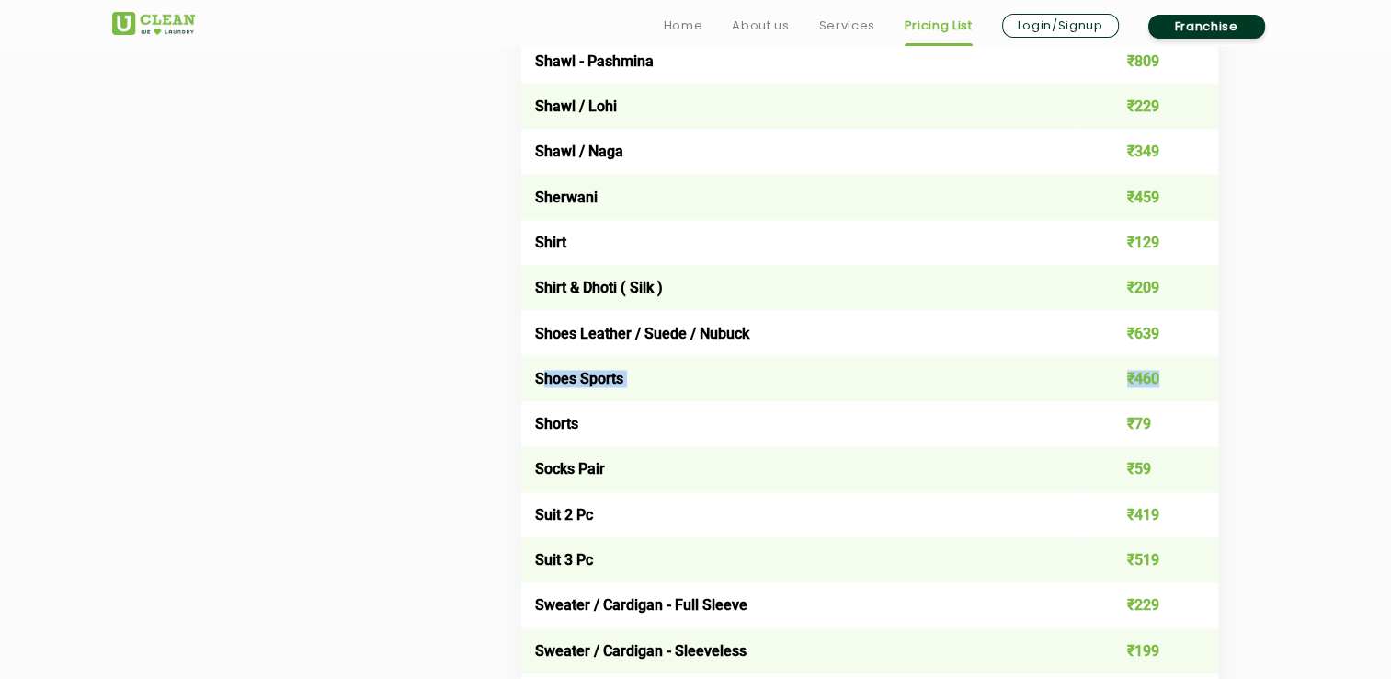
click at [552, 393] on td "Shoes Sports" at bounding box center [800, 378] width 558 height 45
drag, startPoint x: 549, startPoint y: 384, endPoint x: 1173, endPoint y: 397, distance: 624.5
click at [1173, 397] on tr "Shoes Sports ₹460" at bounding box center [869, 378] width 697 height 45
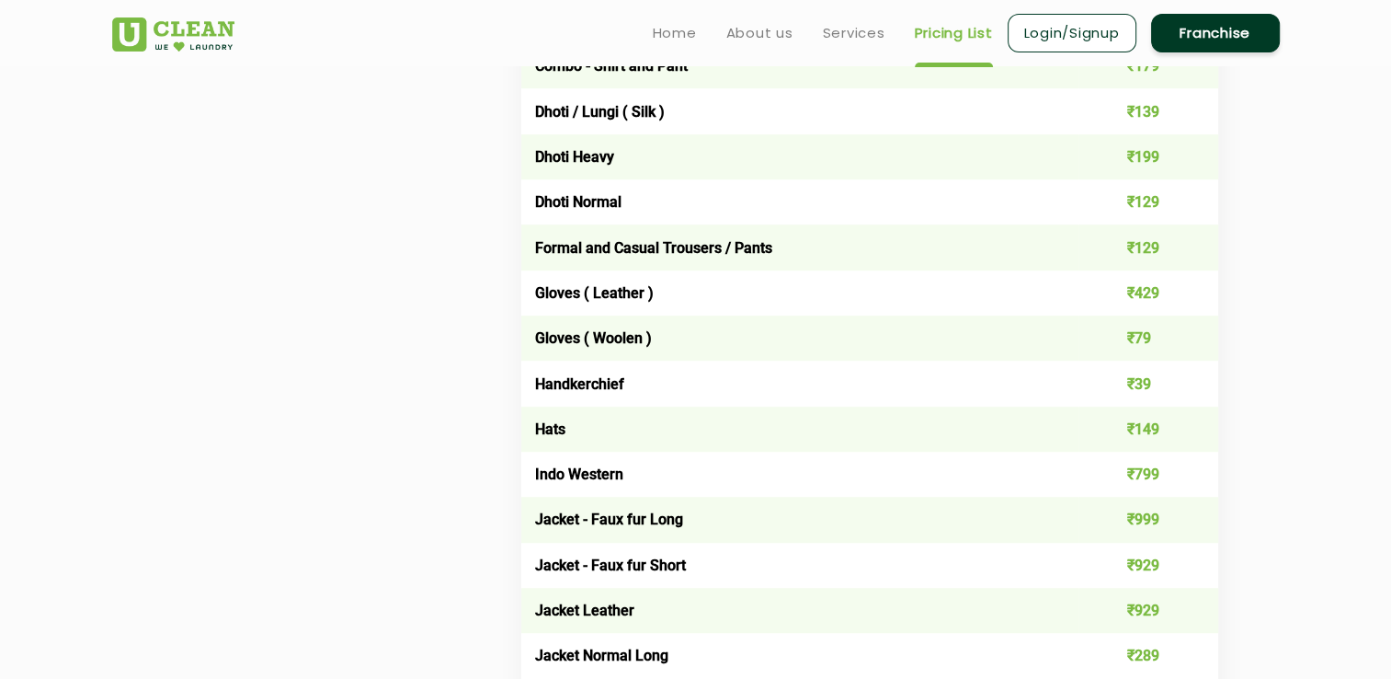
scroll to position [0, 0]
